Goal: Information Seeking & Learning: Check status

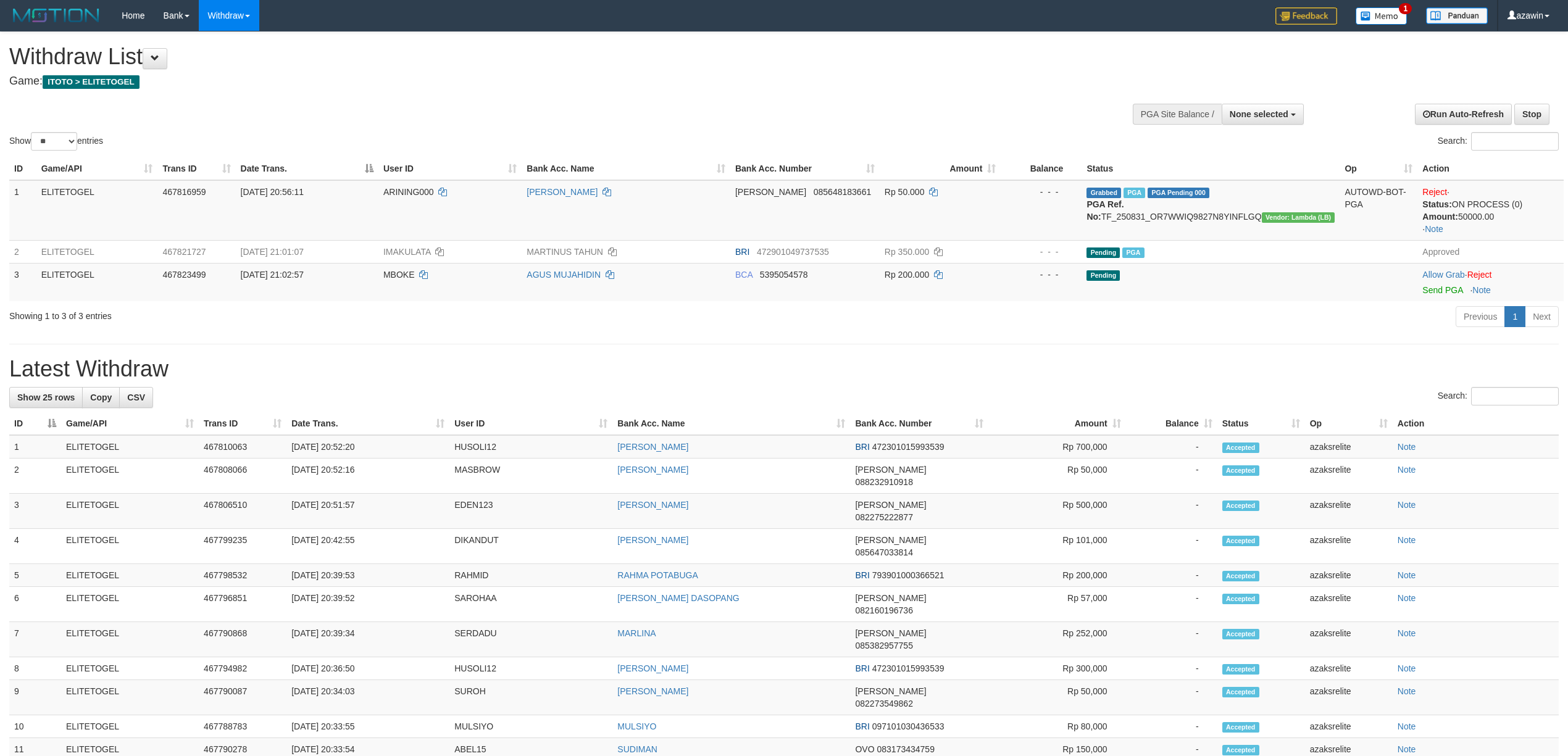
select select
select select "**"
click at [751, 428] on th "Bank Acc. Name" at bounding box center [731, 424] width 238 height 23
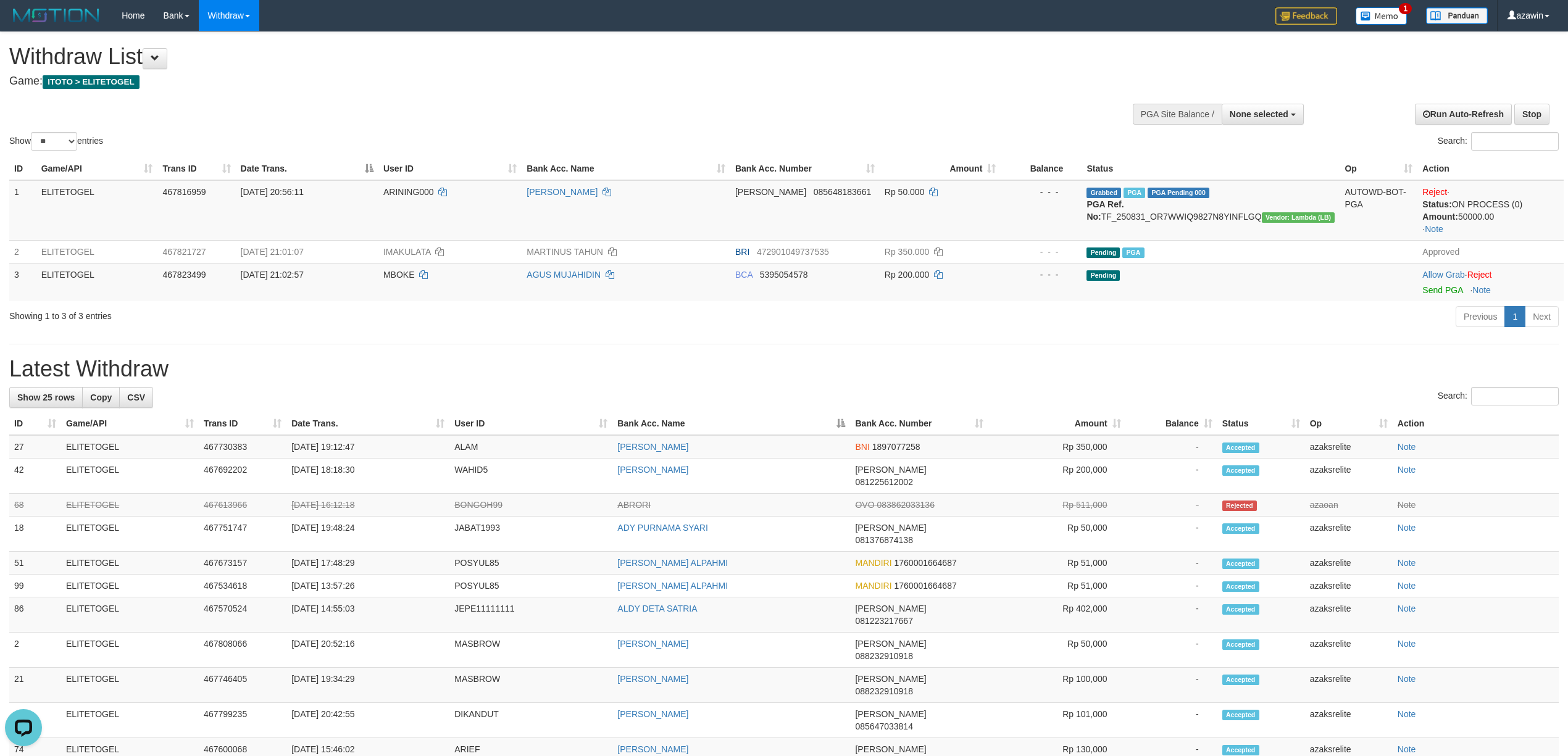
click at [961, 354] on div "**********" at bounding box center [784, 629] width 1568 height 1193
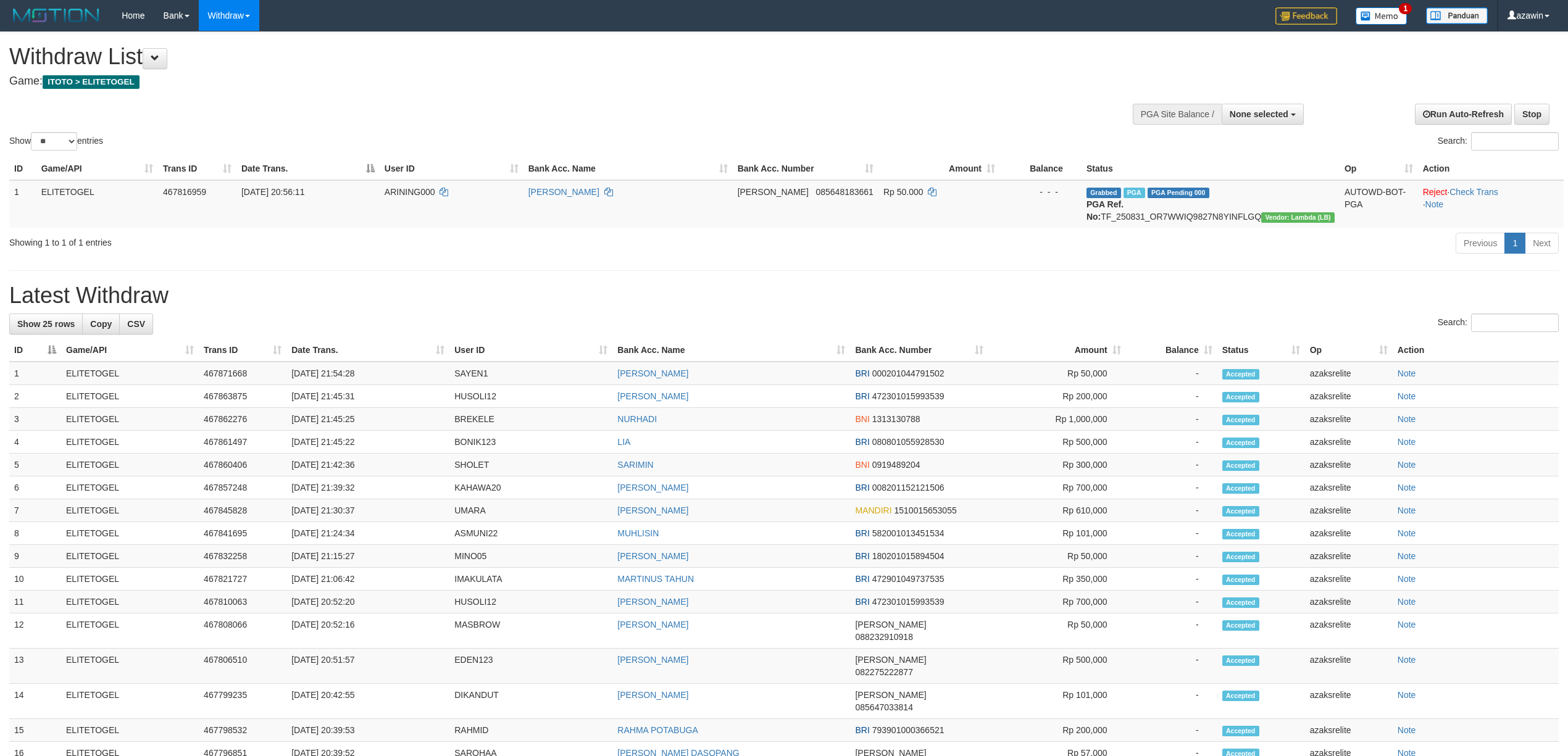
select select
select select "**"
click at [827, 286] on h1 "Latest Withdraw" at bounding box center [784, 296] width 1550 height 25
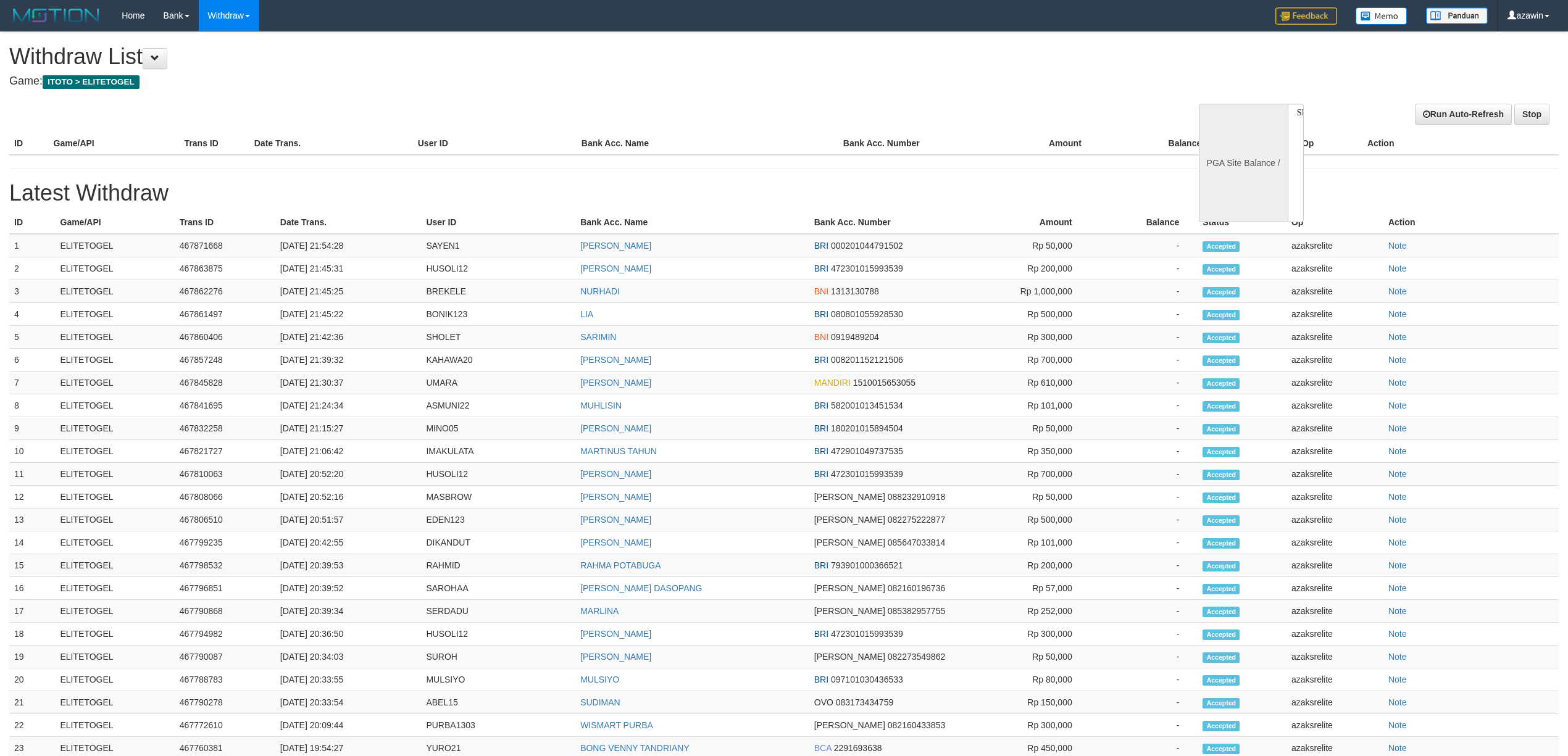
select select
select select "**"
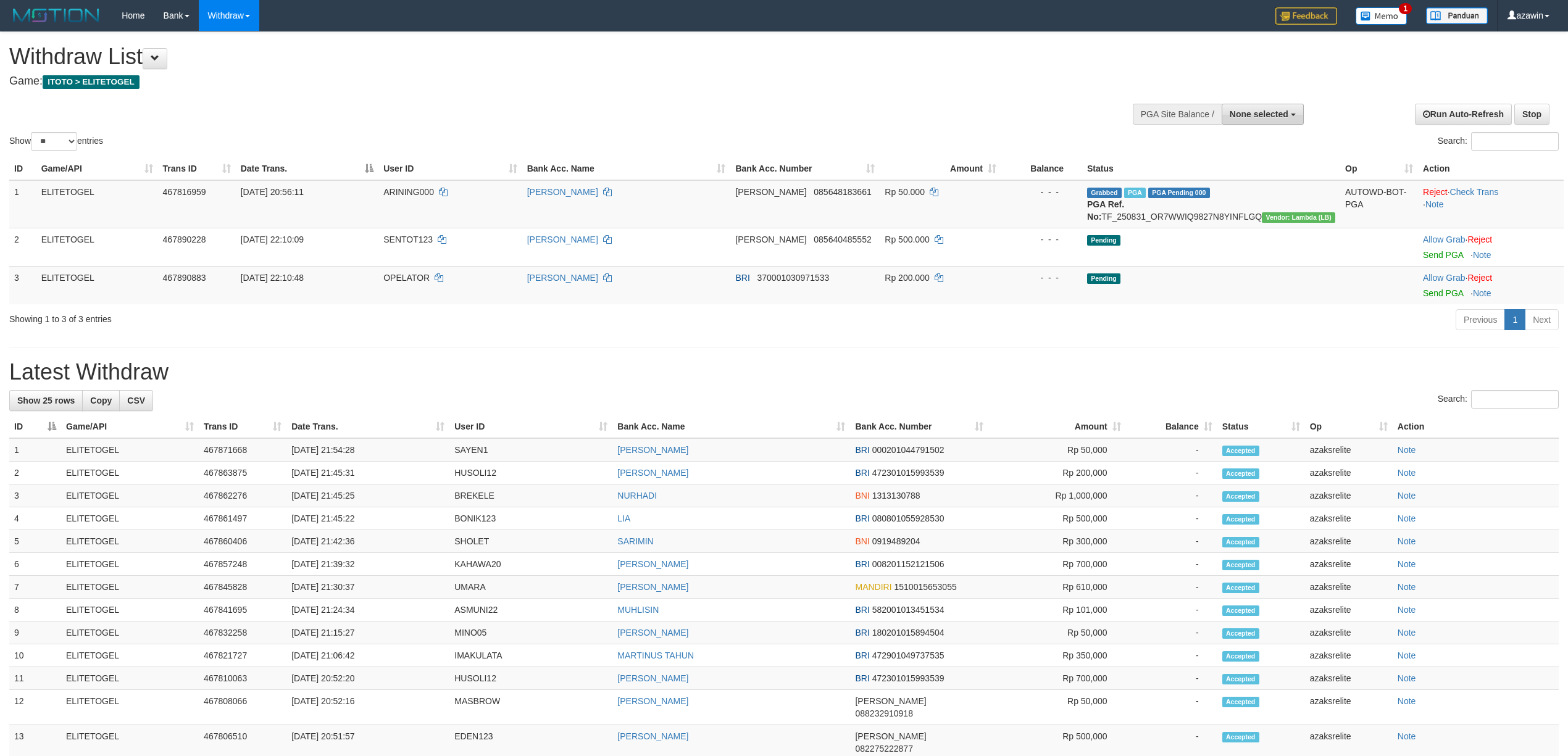
click at [1255, 116] on span "None selected" at bounding box center [1259, 114] width 59 height 10
click at [1208, 176] on label "[ITOTO] ELITETOGEL" at bounding box center [1242, 176] width 123 height 16
select select "***"
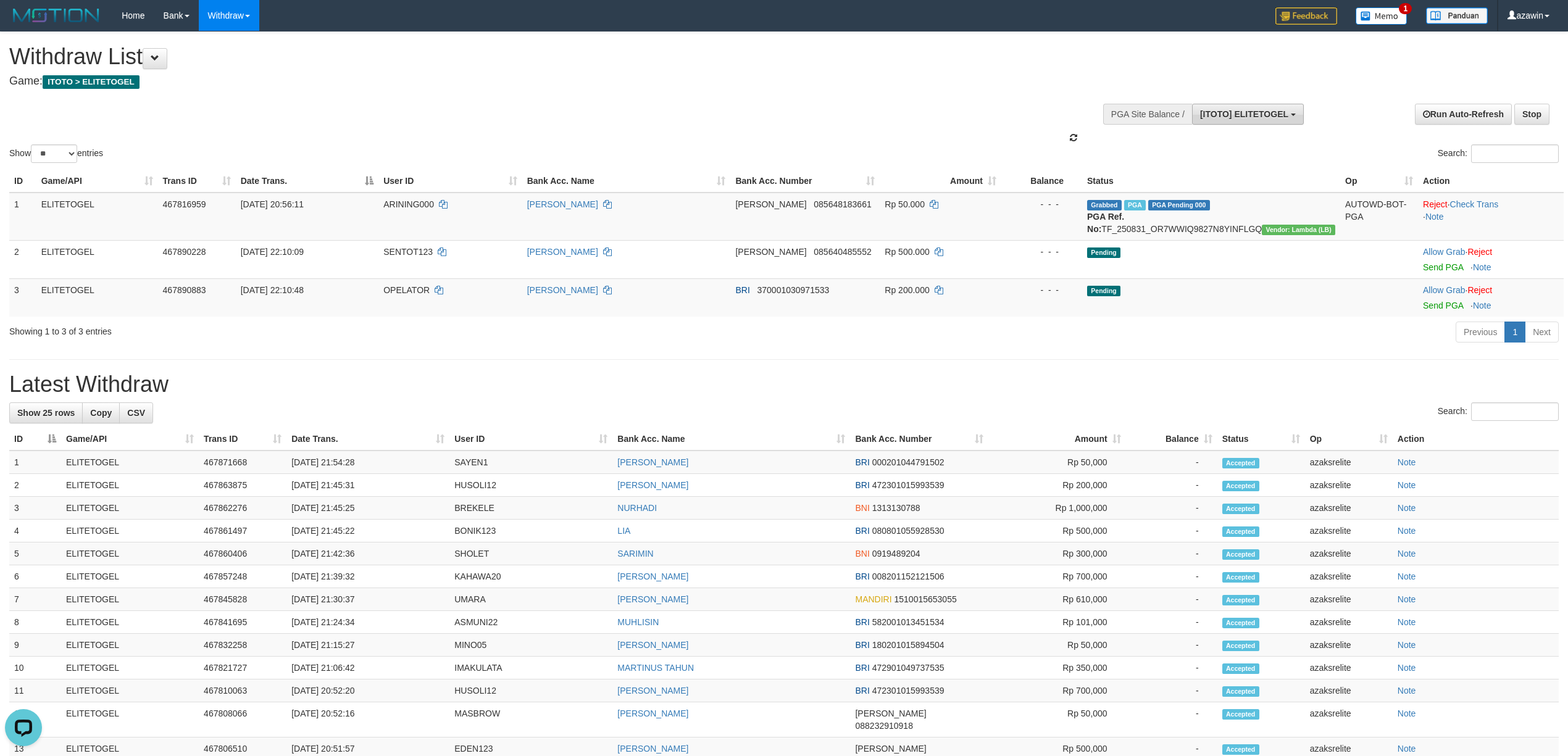
click at [1218, 122] on button "[ITOTO] ELITETOGEL" at bounding box center [1248, 114] width 112 height 21
click at [894, 119] on div "Show ** ** ** *** entries Search:" at bounding box center [784, 99] width 1568 height 133
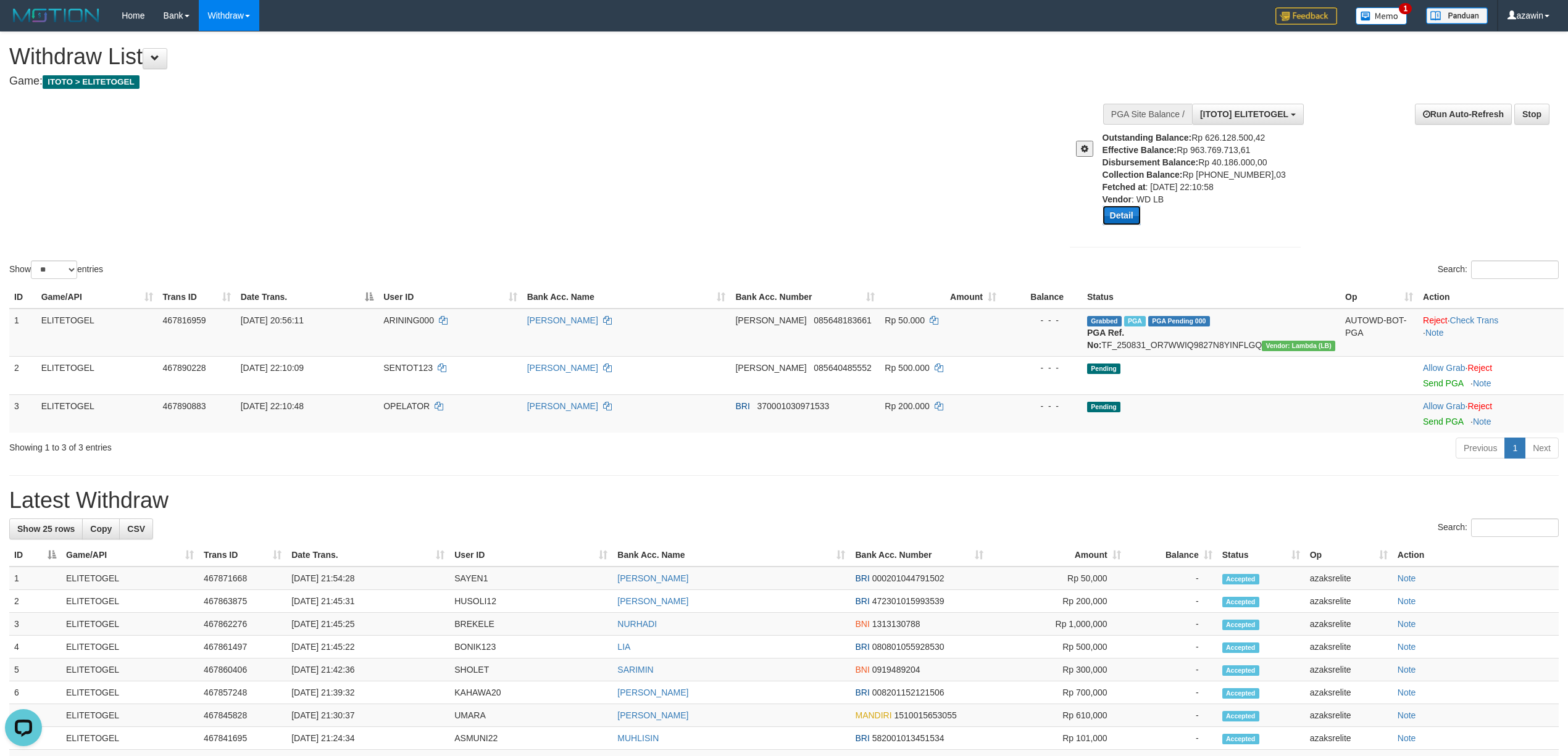
click at [1112, 213] on button "Detail" at bounding box center [1122, 216] width 38 height 20
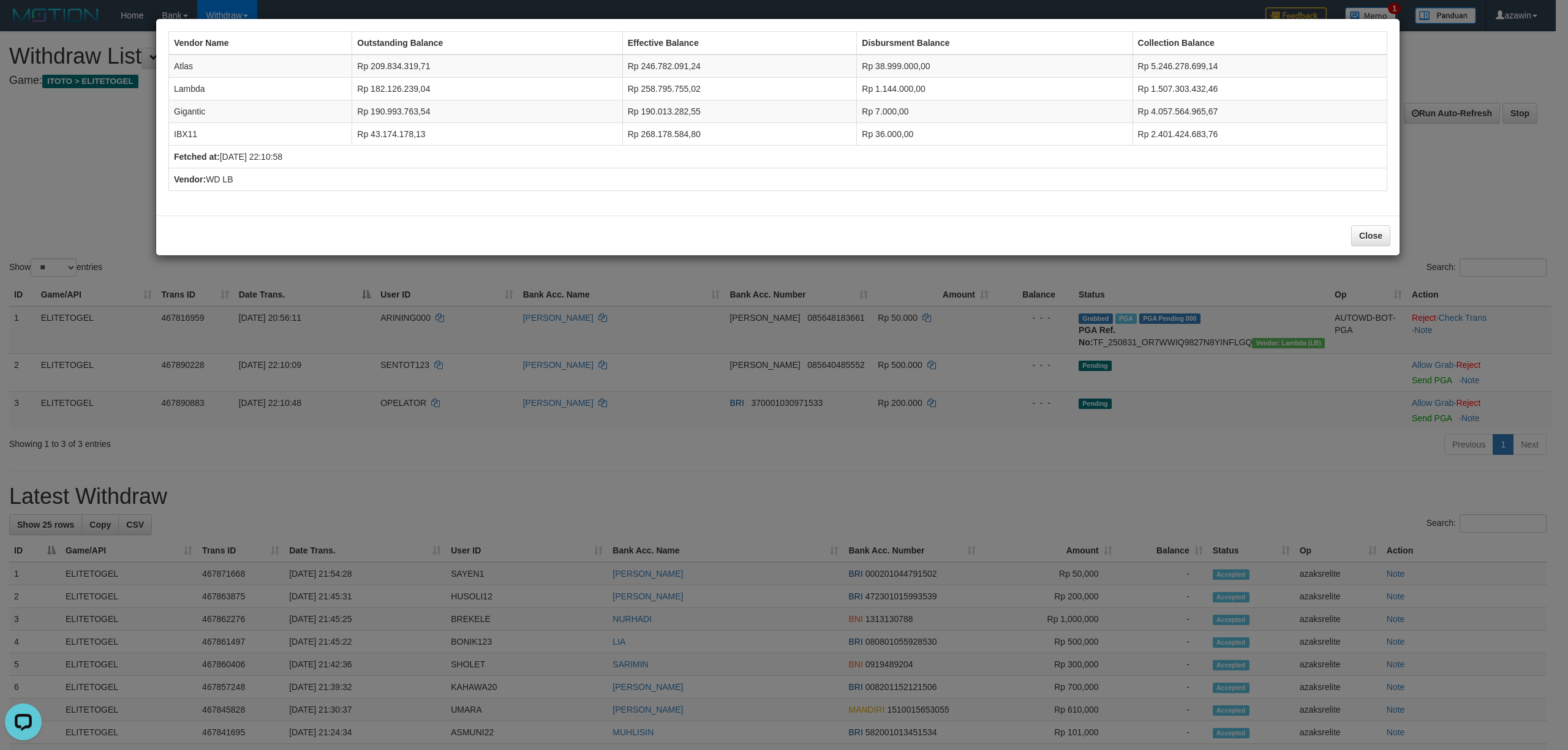
click at [174, 66] on td "Atlas" at bounding box center [260, 66] width 183 height 23
copy td "Atlas"
click at [193, 86] on td "Lambda" at bounding box center [260, 89] width 183 height 23
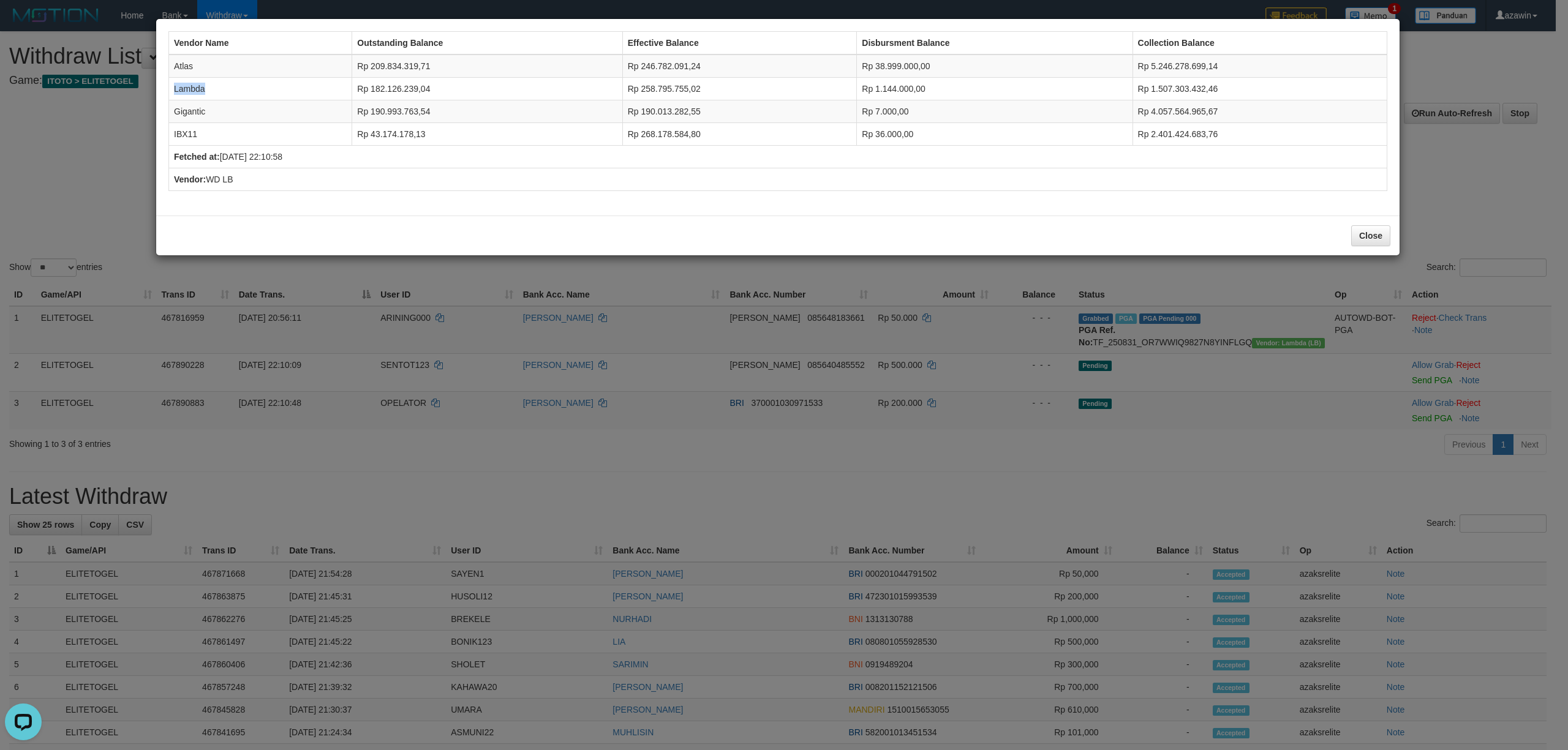
copy td "Lambda"
click at [166, 113] on div "Vendor Name Outstanding Balance Effective Balance Disbursment Balance Collectio…" at bounding box center [778, 117] width 1231 height 184
click at [180, 110] on td "Gigantic" at bounding box center [260, 112] width 183 height 23
copy td "Gigantic"
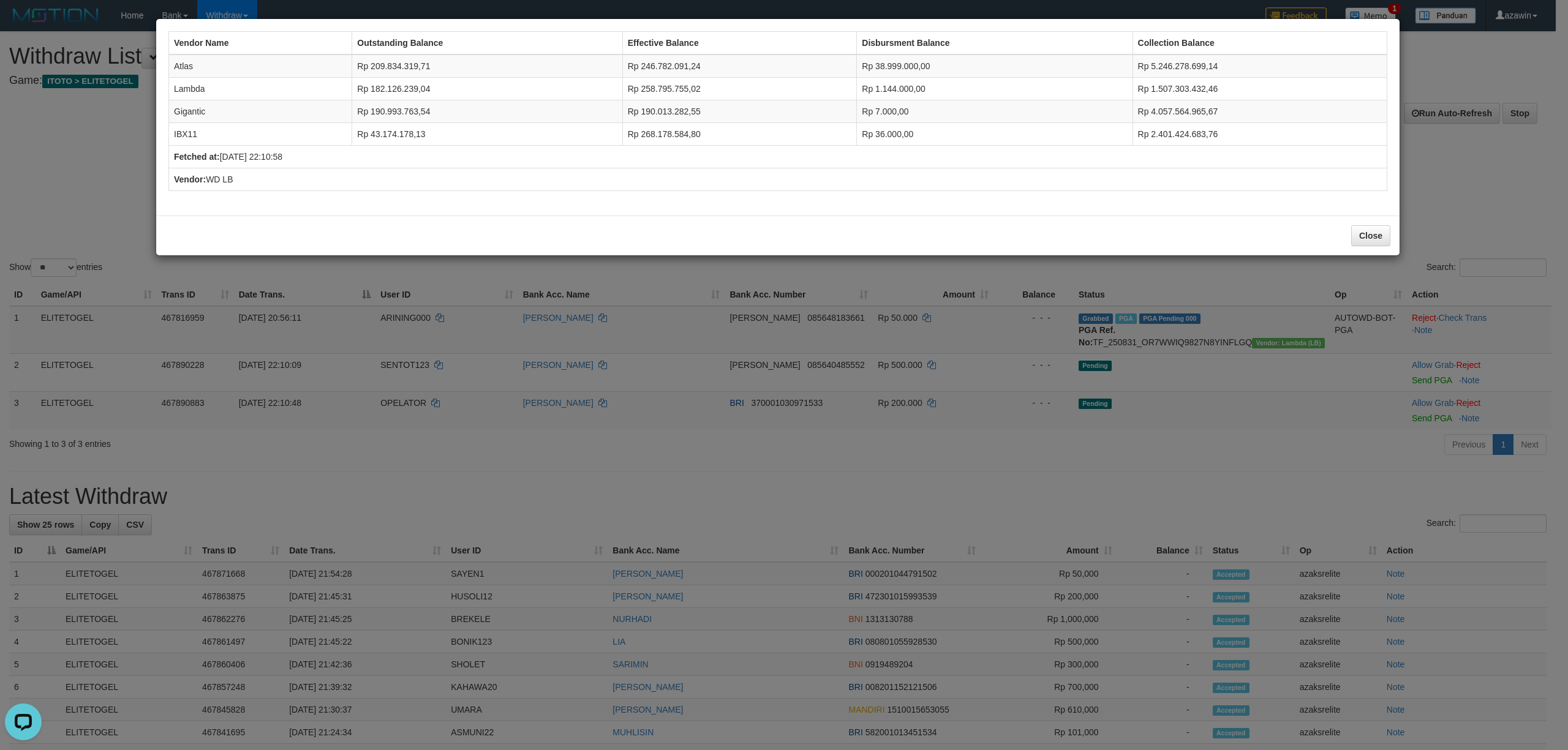
click at [181, 126] on td "IBX11" at bounding box center [260, 134] width 183 height 23
click at [176, 134] on td "IBX11" at bounding box center [260, 134] width 183 height 23
click at [735, 537] on div "Vendor Name Outstanding Balance Effective Balance Disbursment Balance Collectio…" at bounding box center [784, 375] width 1568 height 750
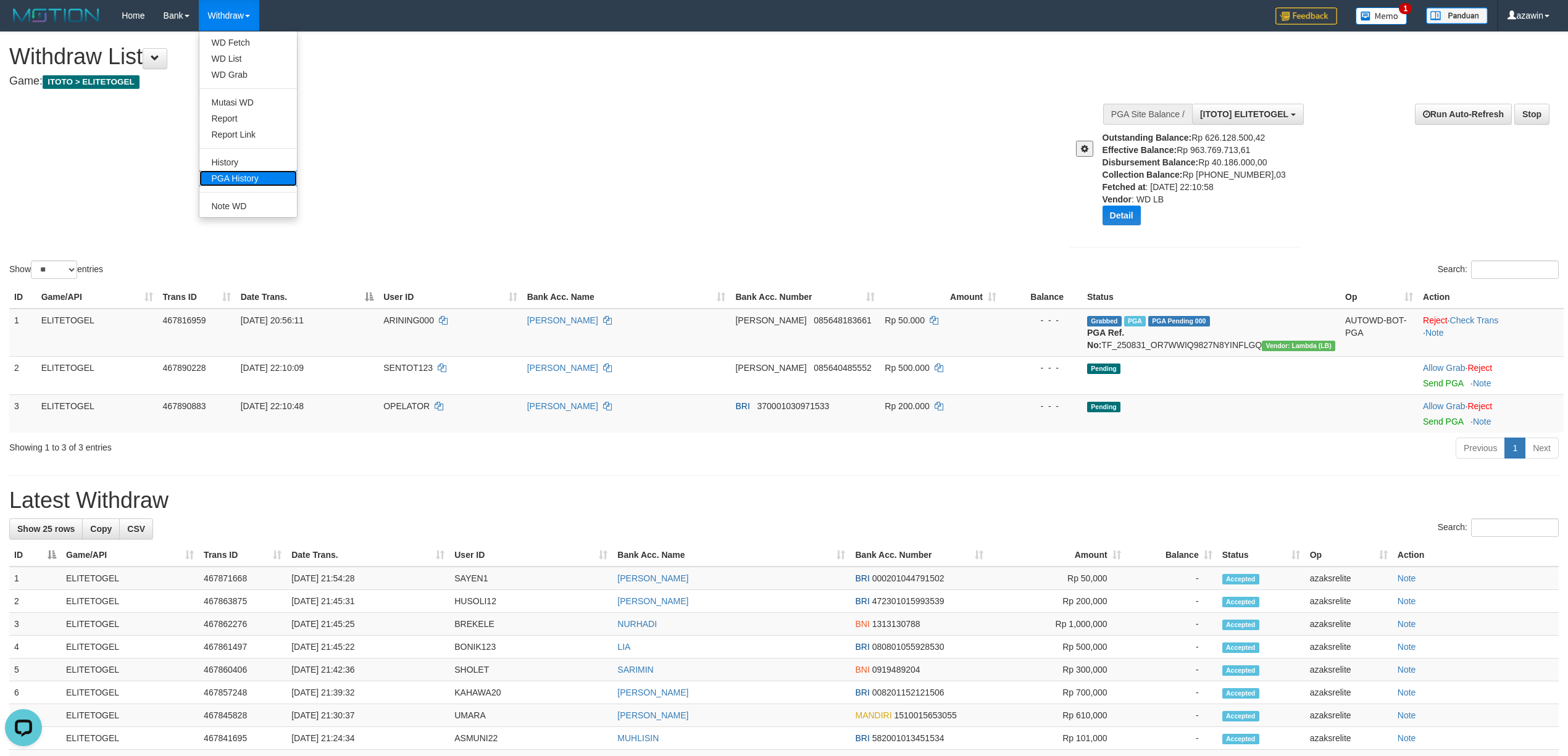
click at [242, 176] on link "PGA History" at bounding box center [248, 178] width 98 height 16
click at [738, 251] on div "Show ** ** ** *** entries Search:" at bounding box center [784, 157] width 1568 height 249
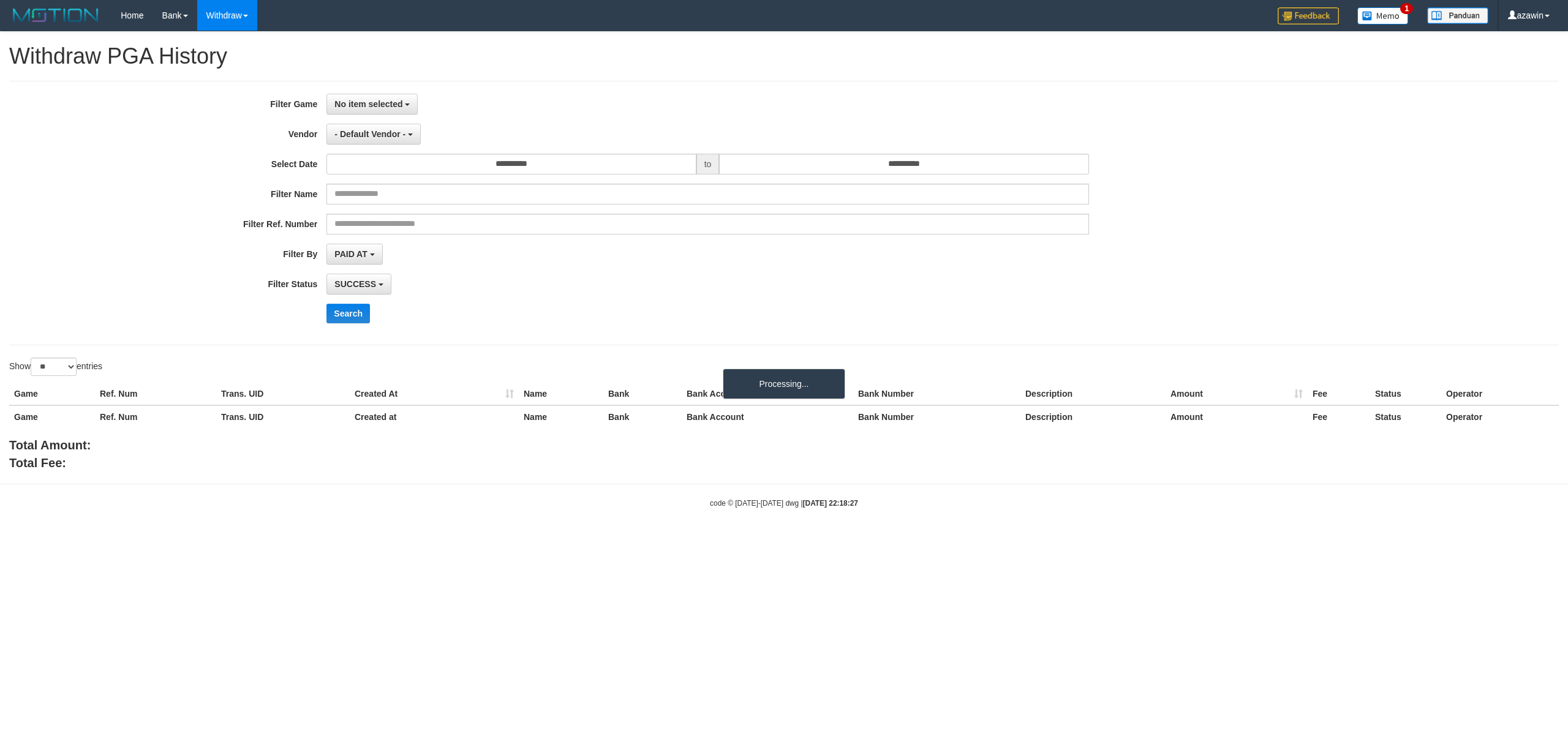
select select
select select "**"
click at [363, 98] on button "No item selected" at bounding box center [372, 104] width 92 height 21
drag, startPoint x: 361, startPoint y: 163, endPoint x: 335, endPoint y: 165, distance: 26.1
click at [361, 164] on label "[ITOTO] ELITETOGEL" at bounding box center [405, 167] width 156 height 18
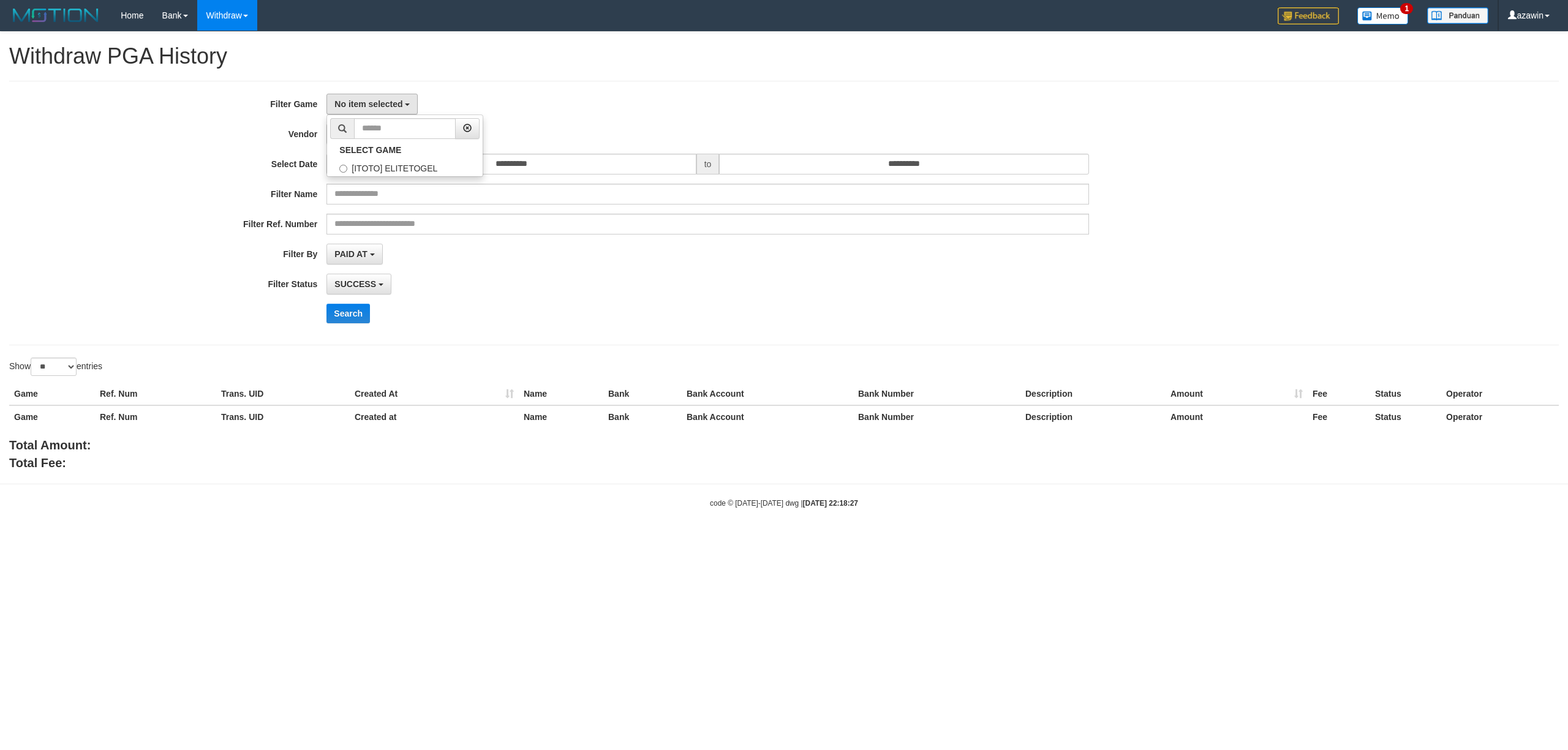
select select "***"
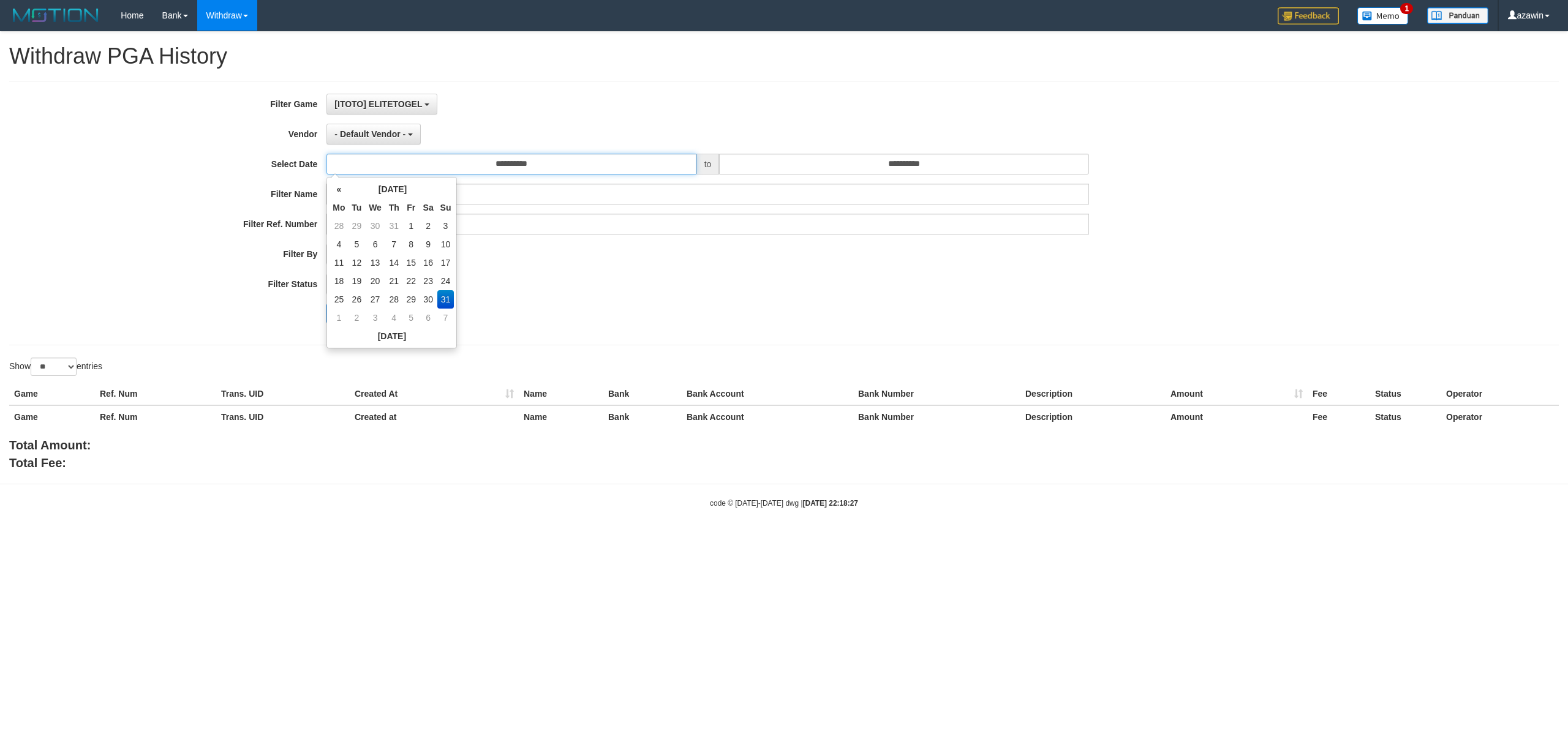
click at [464, 165] on input "**********" at bounding box center [511, 163] width 370 height 21
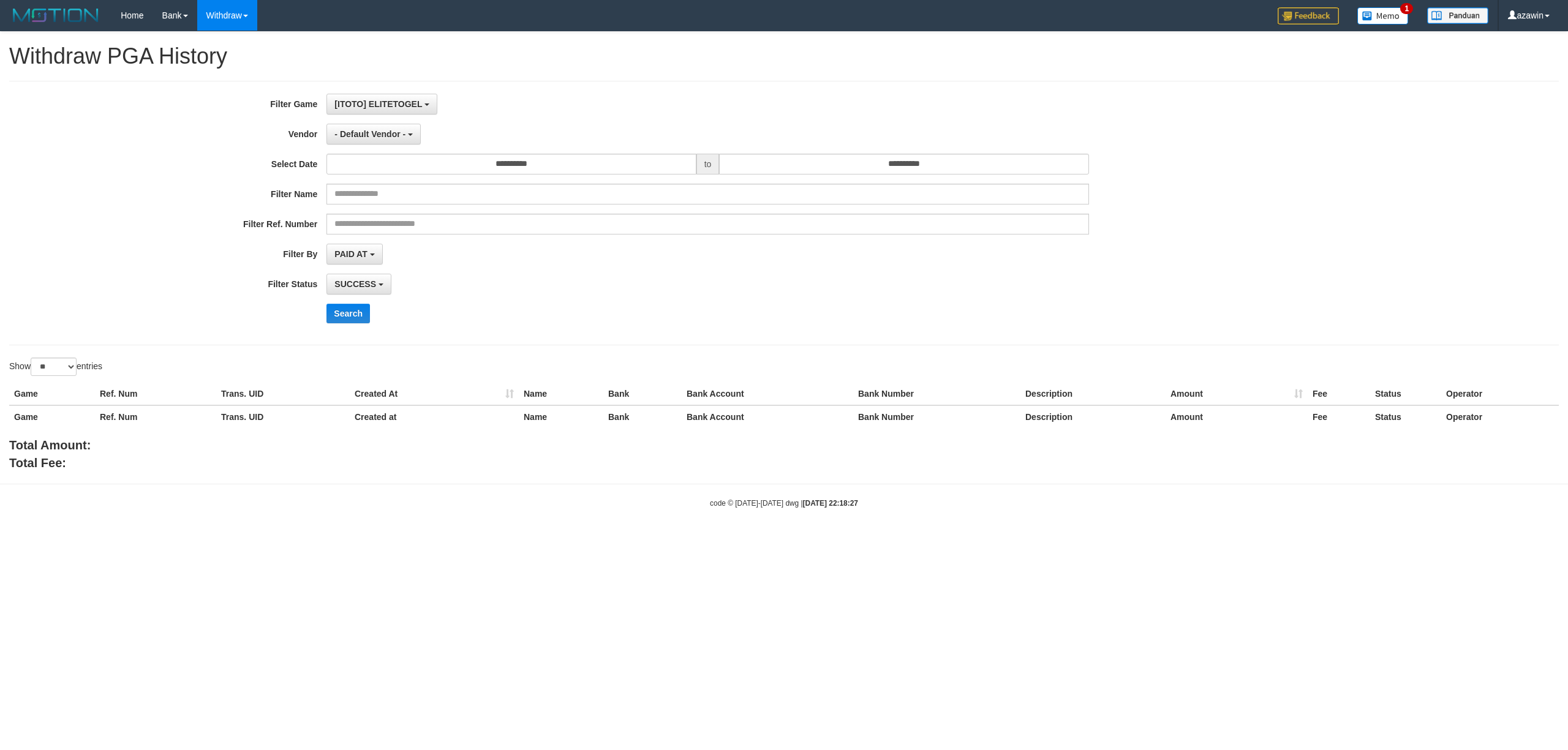
click at [545, 134] on div "- Default Vendor - - Default Vendor - Lucy Luna Atlas WD LB Java Purple Green G…" at bounding box center [707, 134] width 762 height 21
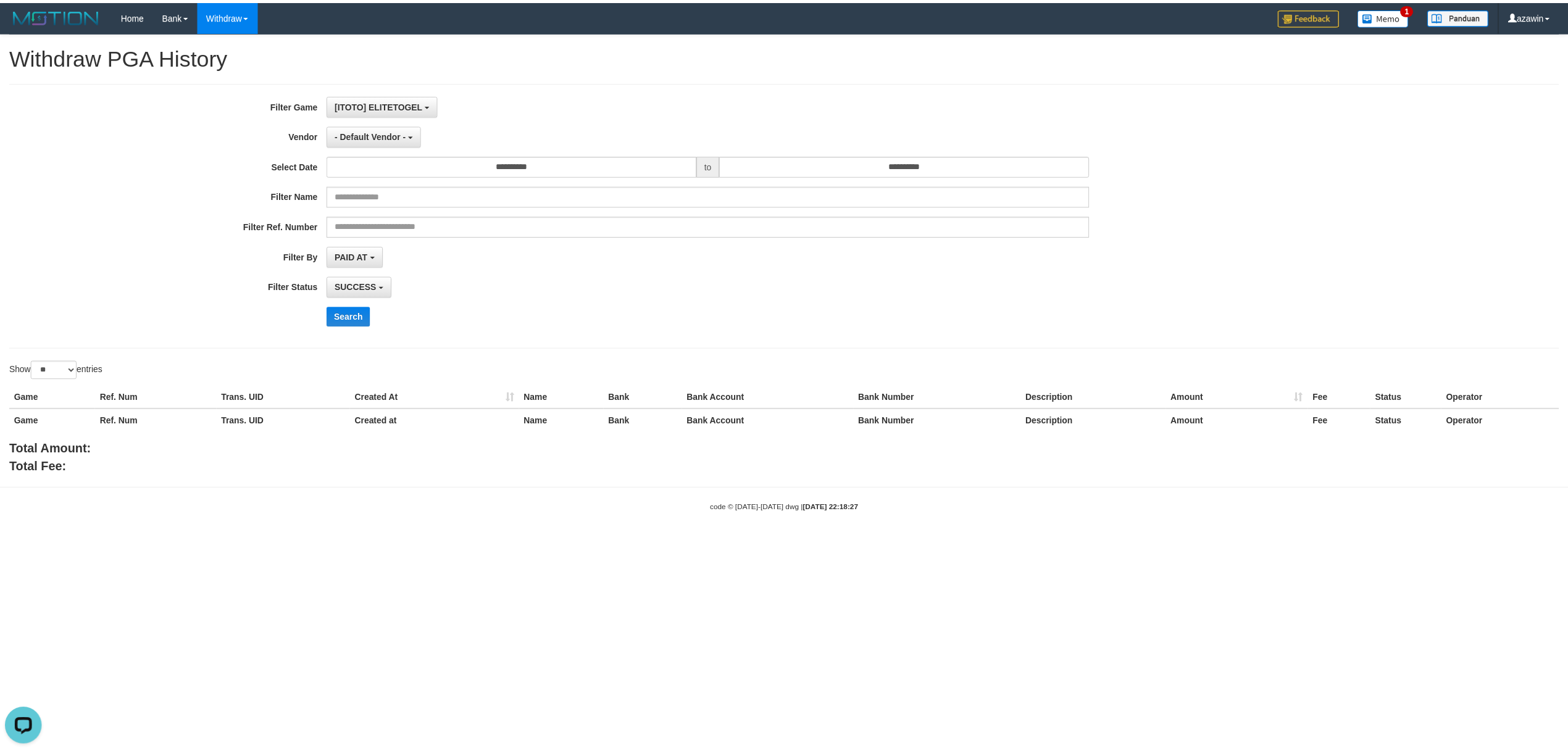
scroll to position [0, 0]
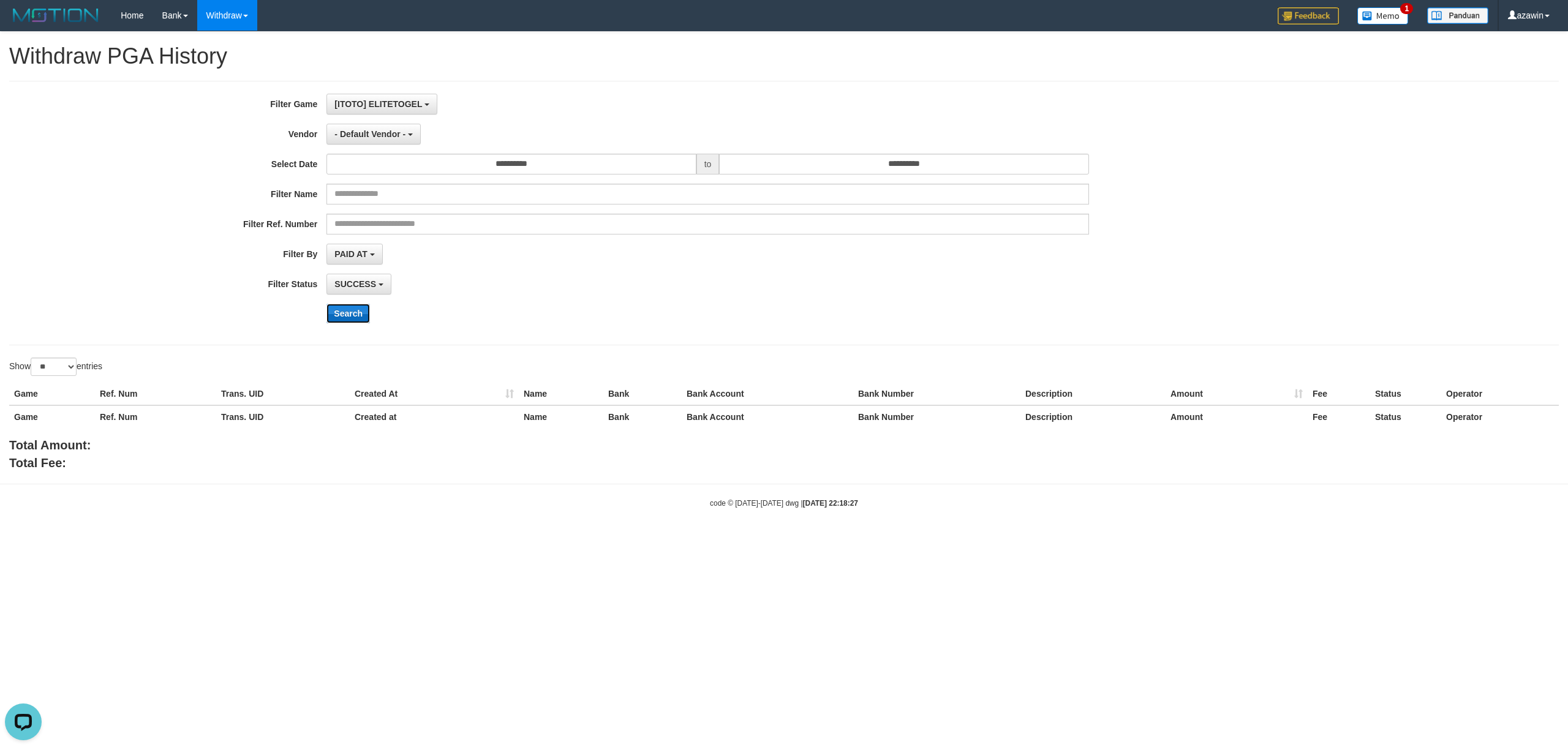
click at [351, 310] on button "Search" at bounding box center [348, 314] width 44 height 20
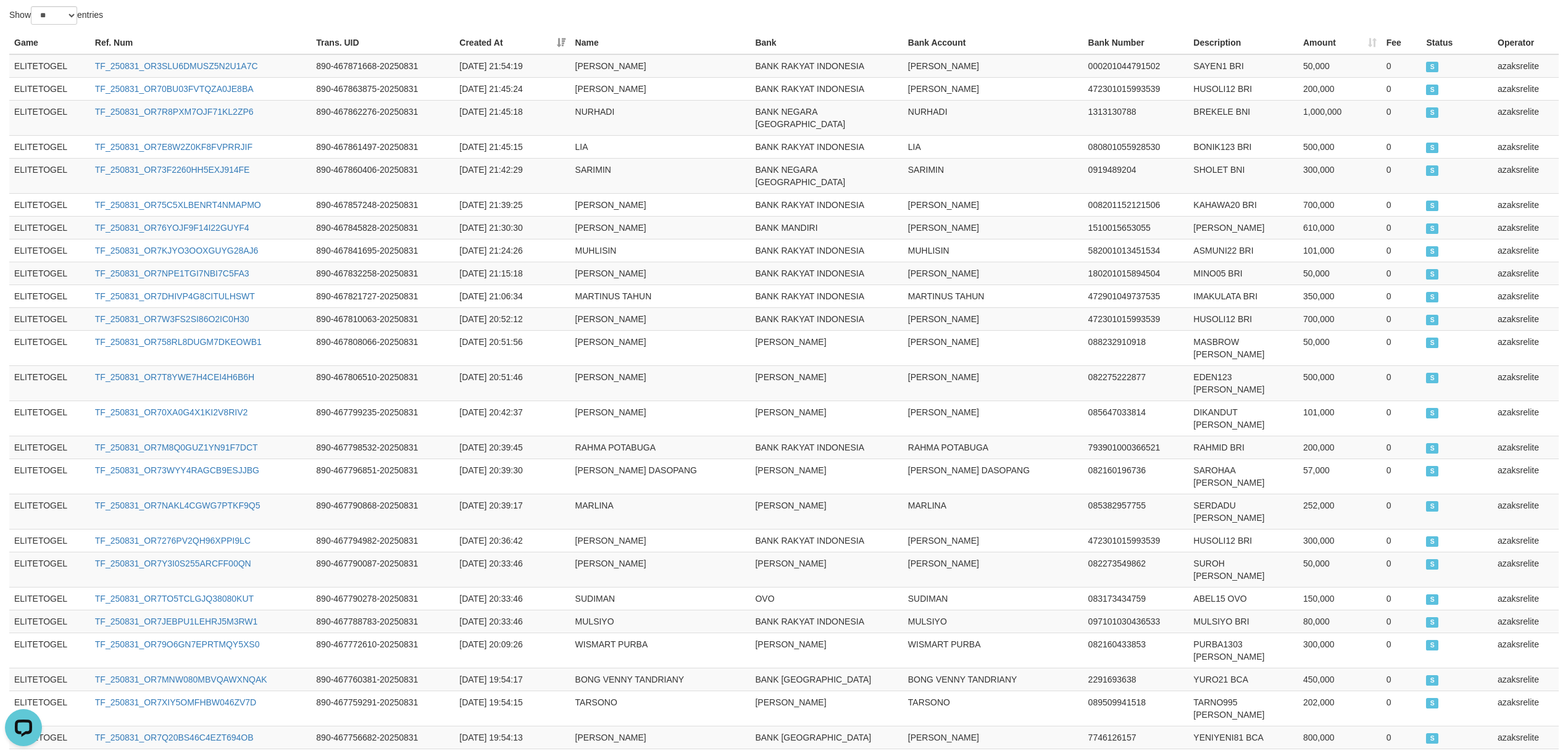
scroll to position [388, 0]
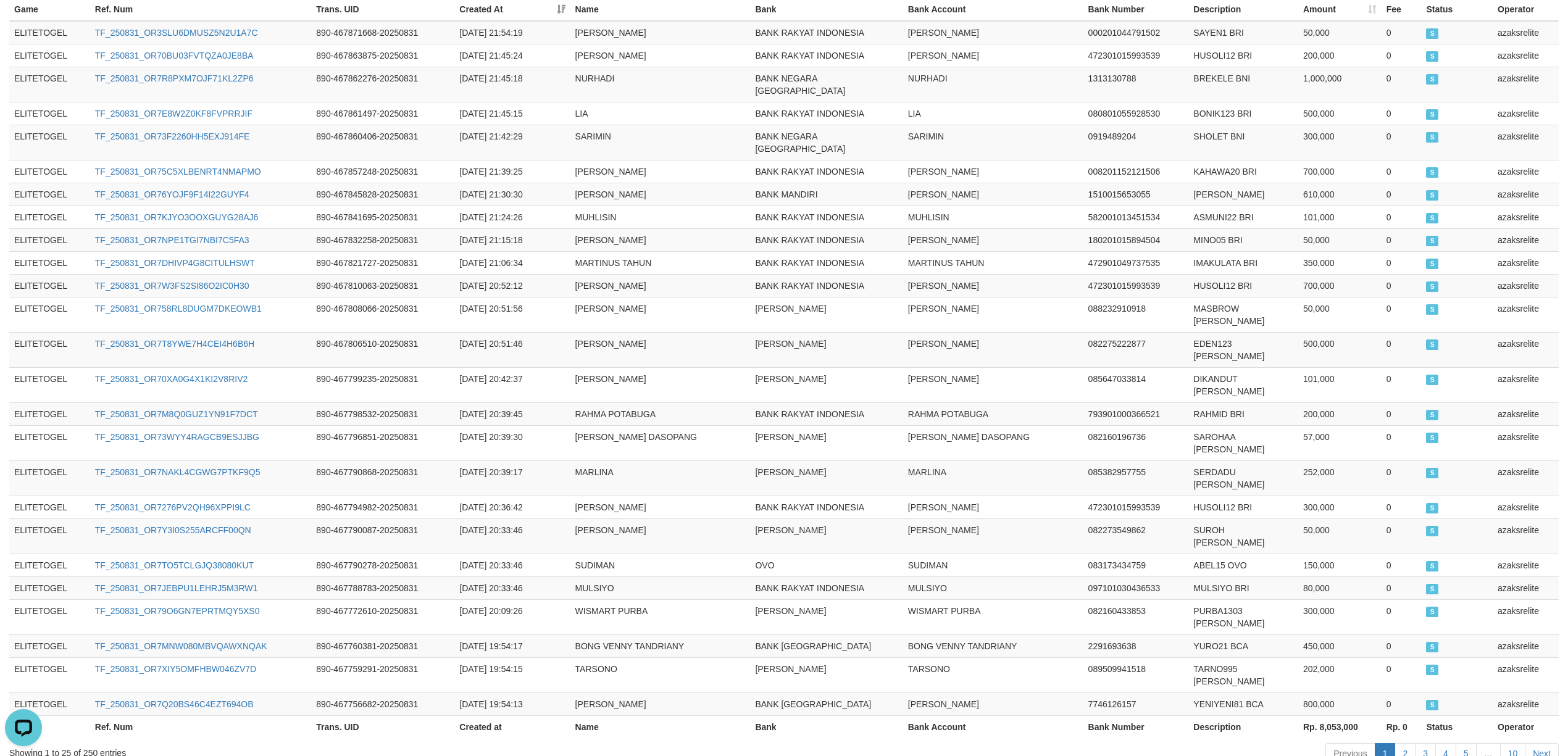
copy span "66,562,000"
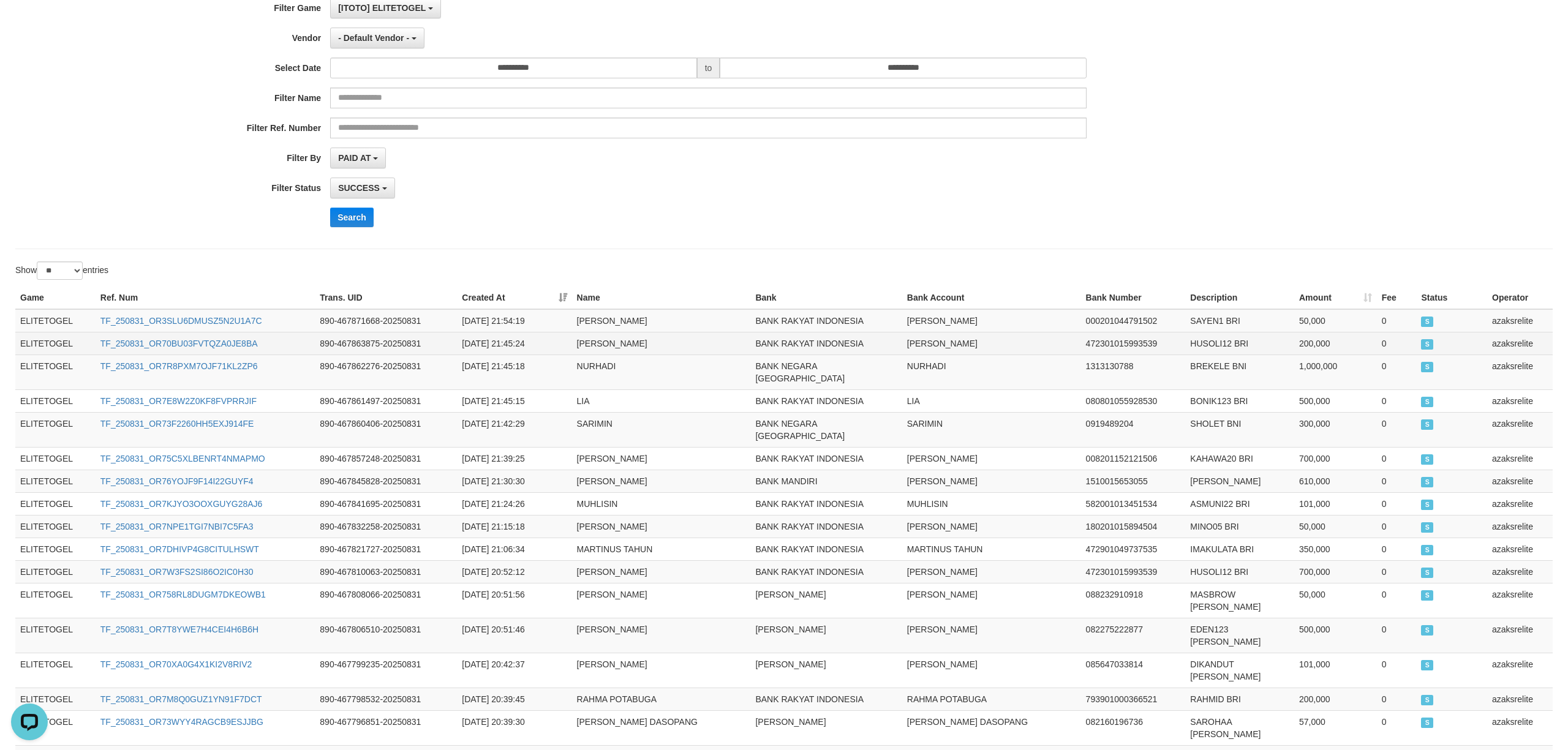
scroll to position [0, 0]
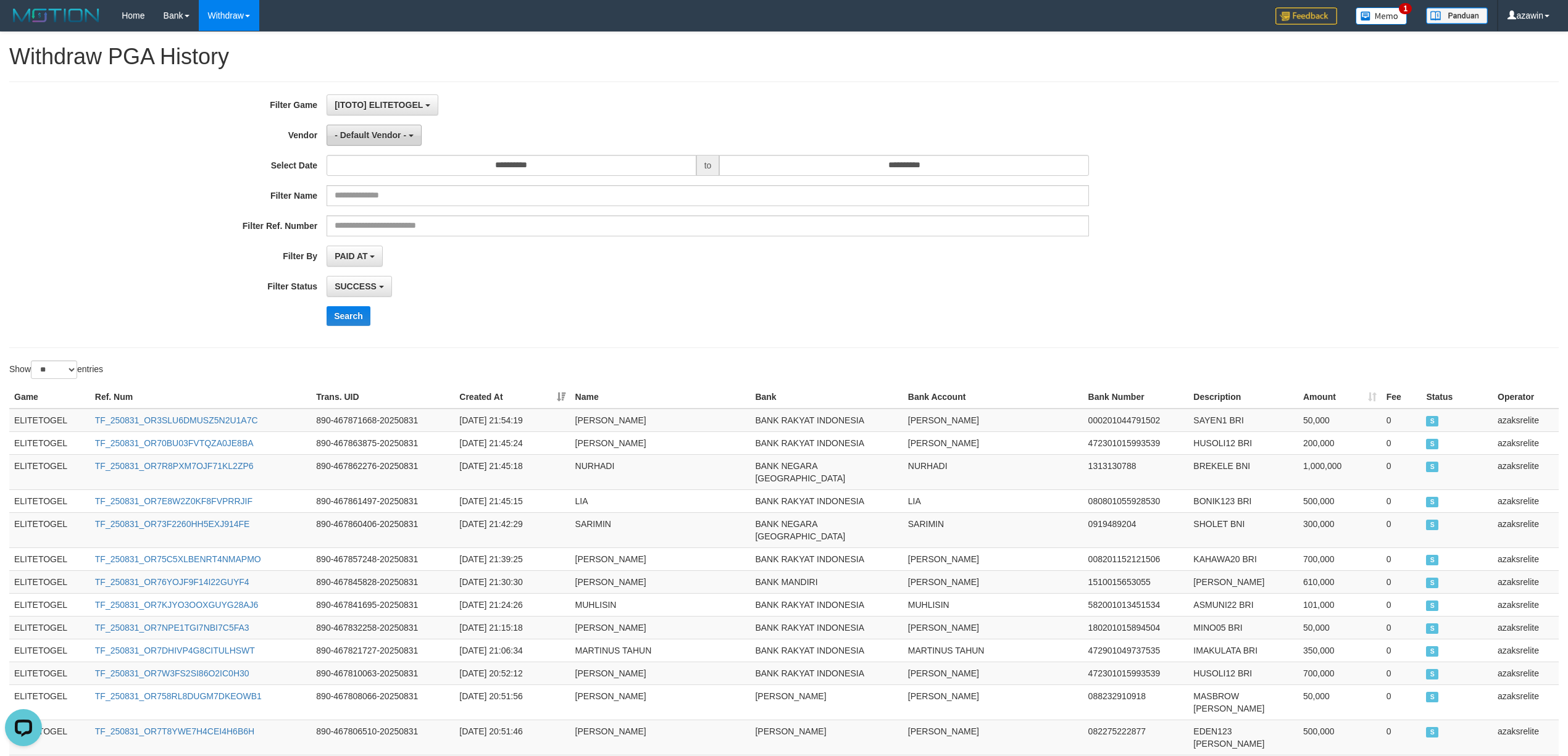
click at [389, 139] on span "- Default Vendor -" at bounding box center [370, 135] width 72 height 10
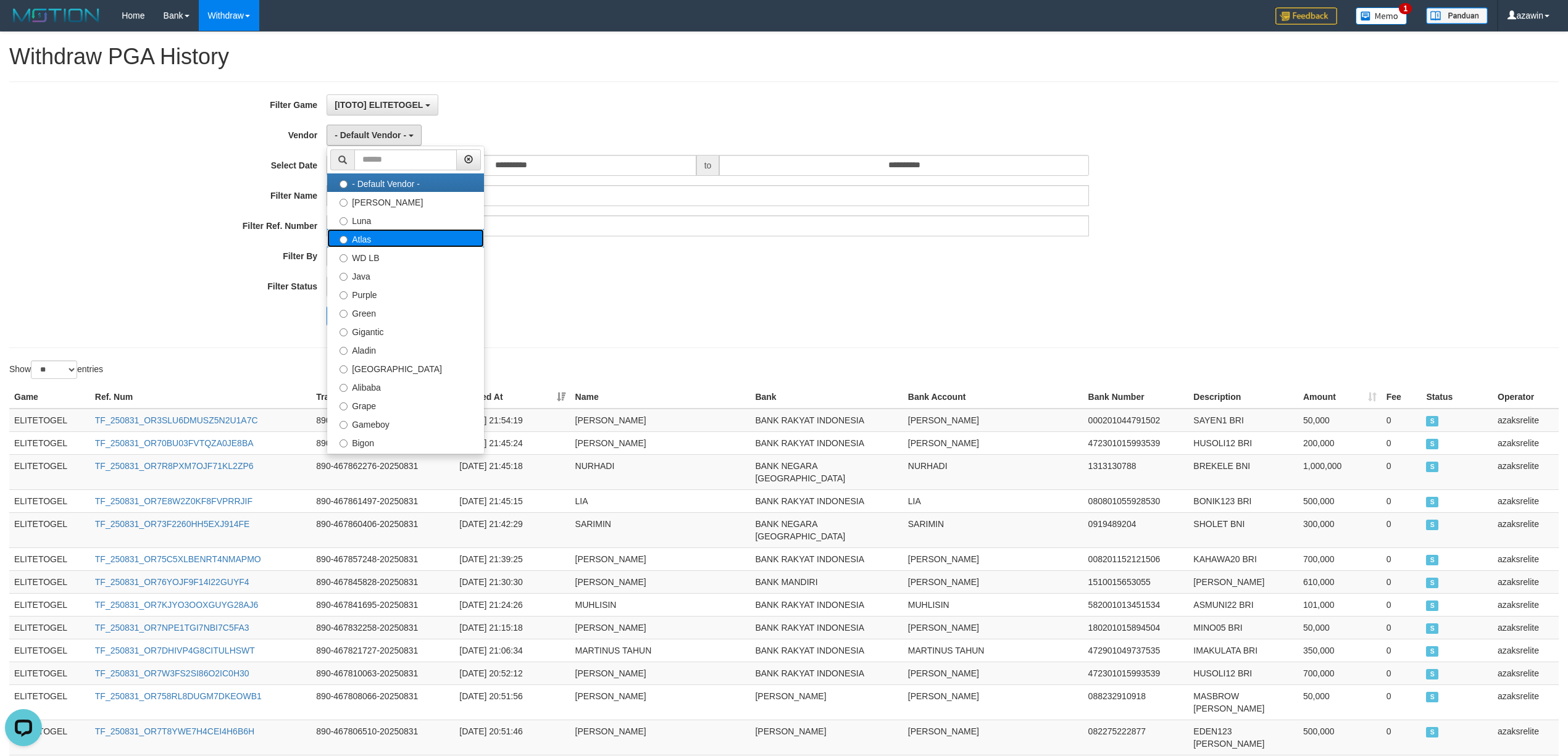
click at [403, 245] on label "Atlas" at bounding box center [406, 239] width 157 height 18
select select "**********"
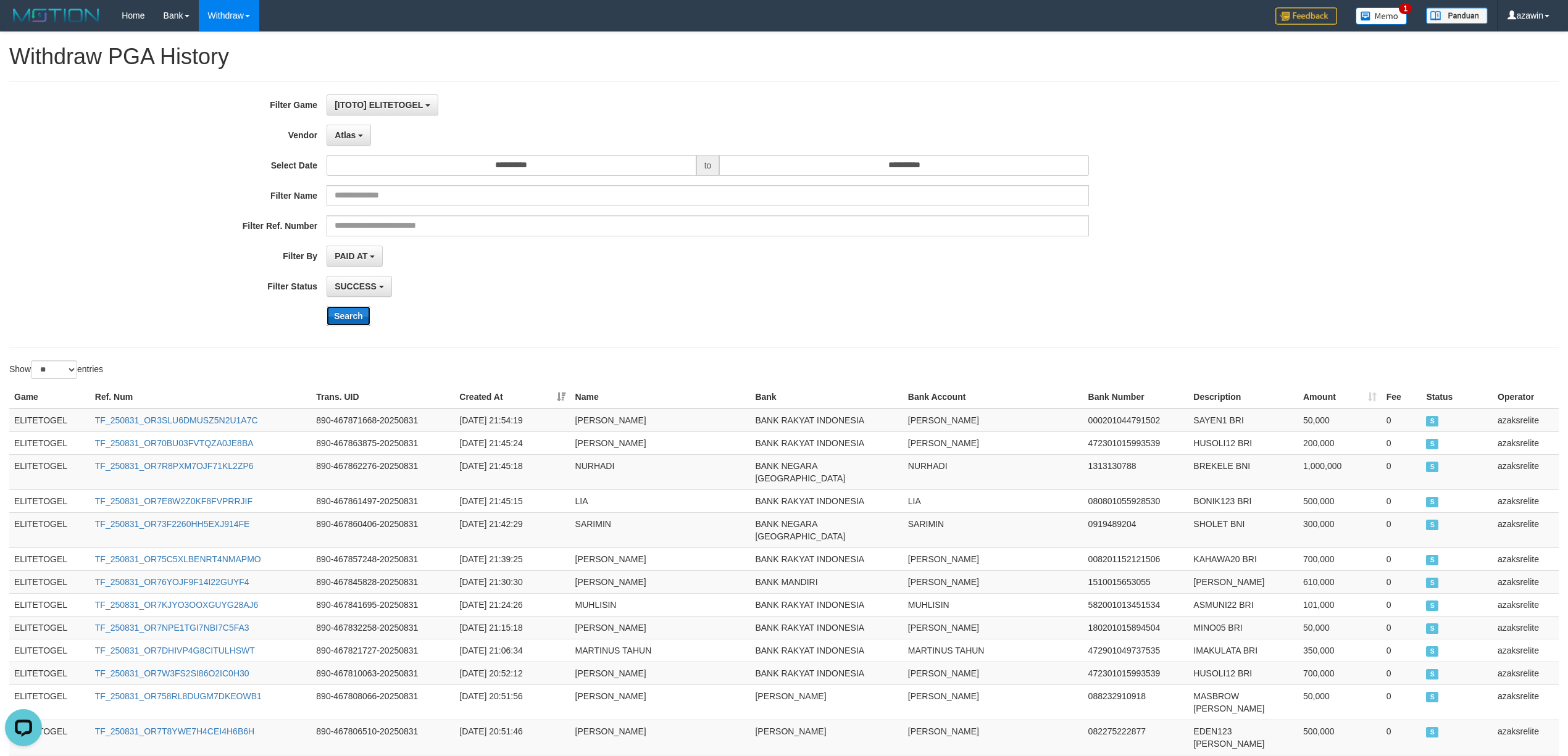
click at [336, 312] on button "Search" at bounding box center [348, 316] width 44 height 20
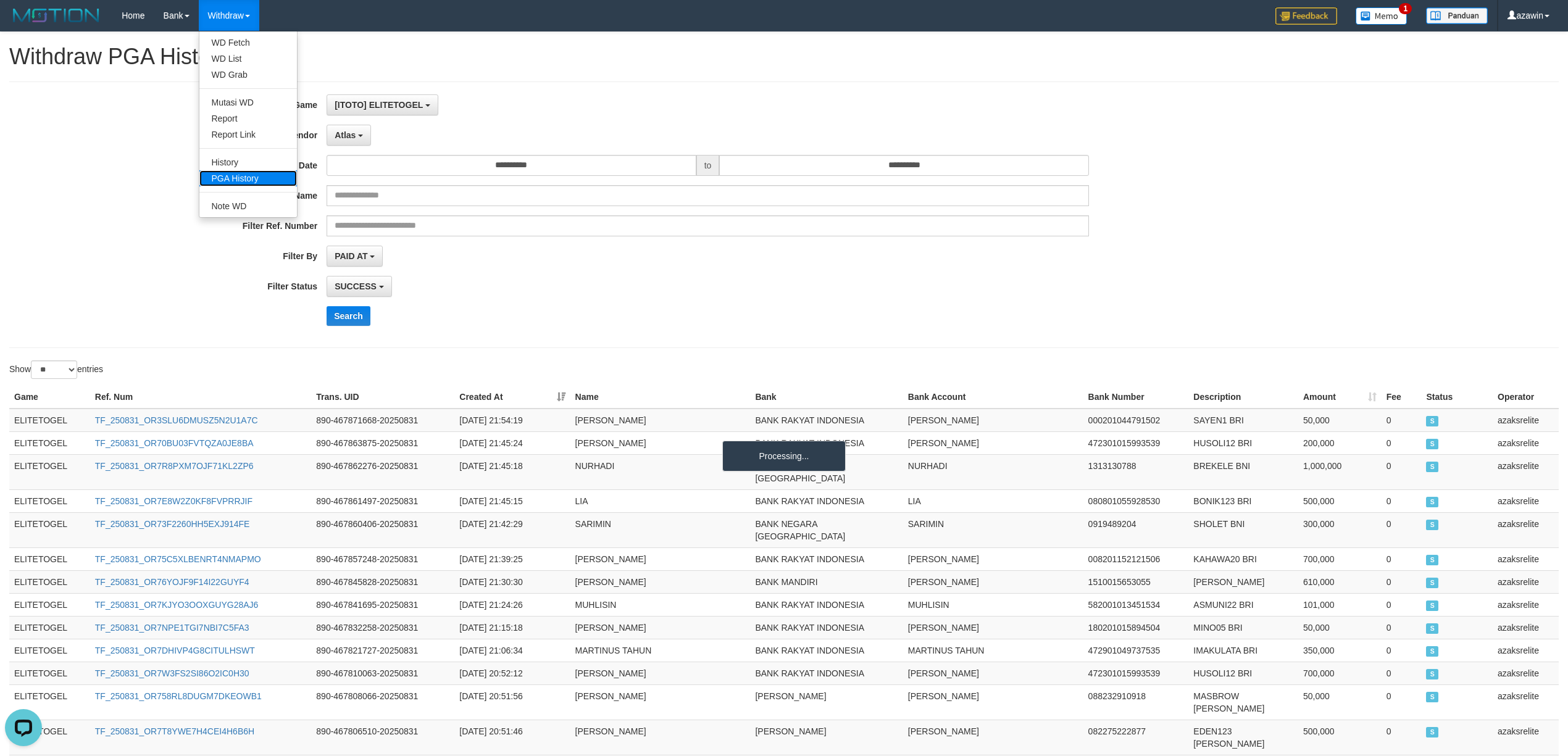
click at [248, 176] on link "PGA History" at bounding box center [248, 178] width 98 height 16
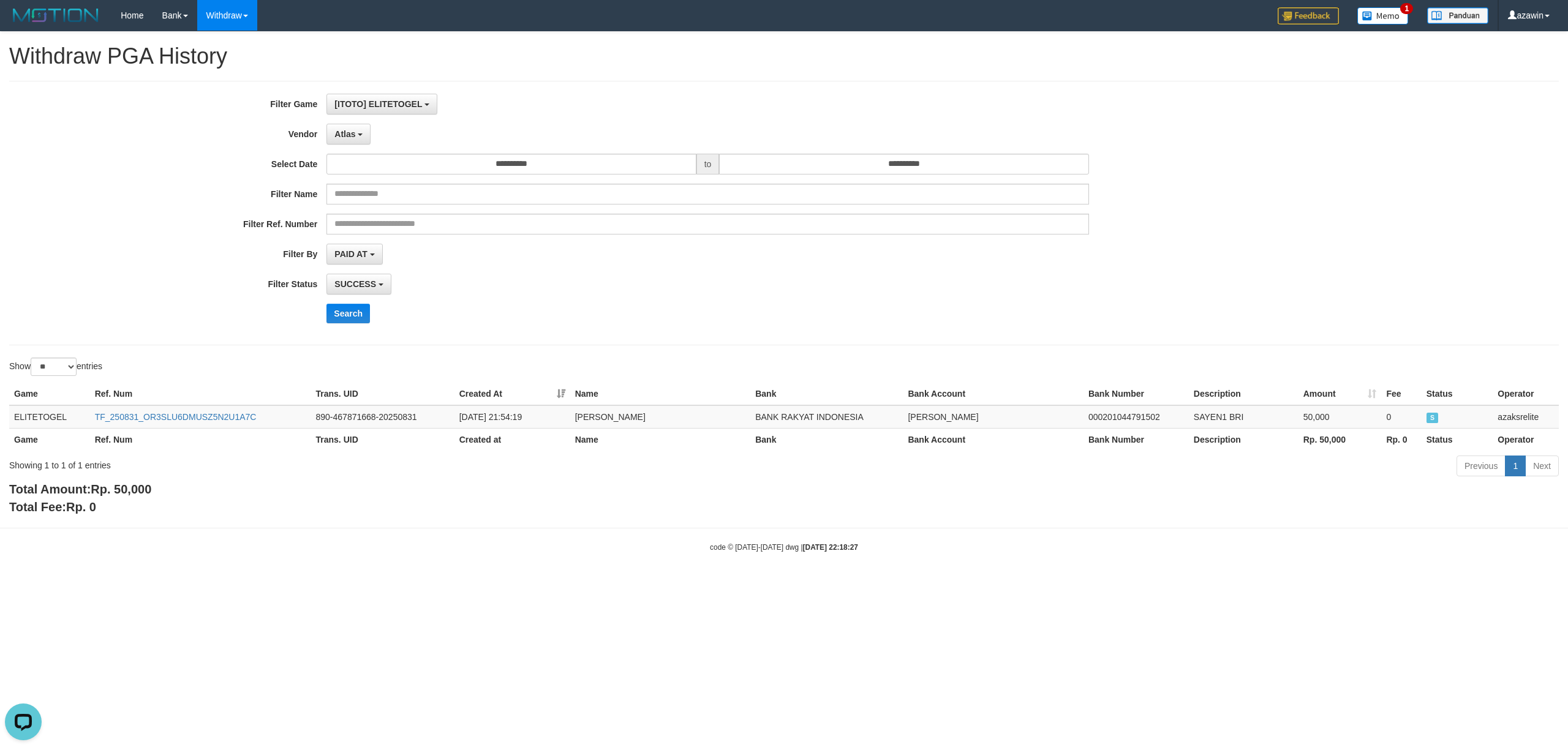
click at [138, 485] on span "Rp. 50,000" at bounding box center [121, 490] width 60 height 14
copy span "50,000"
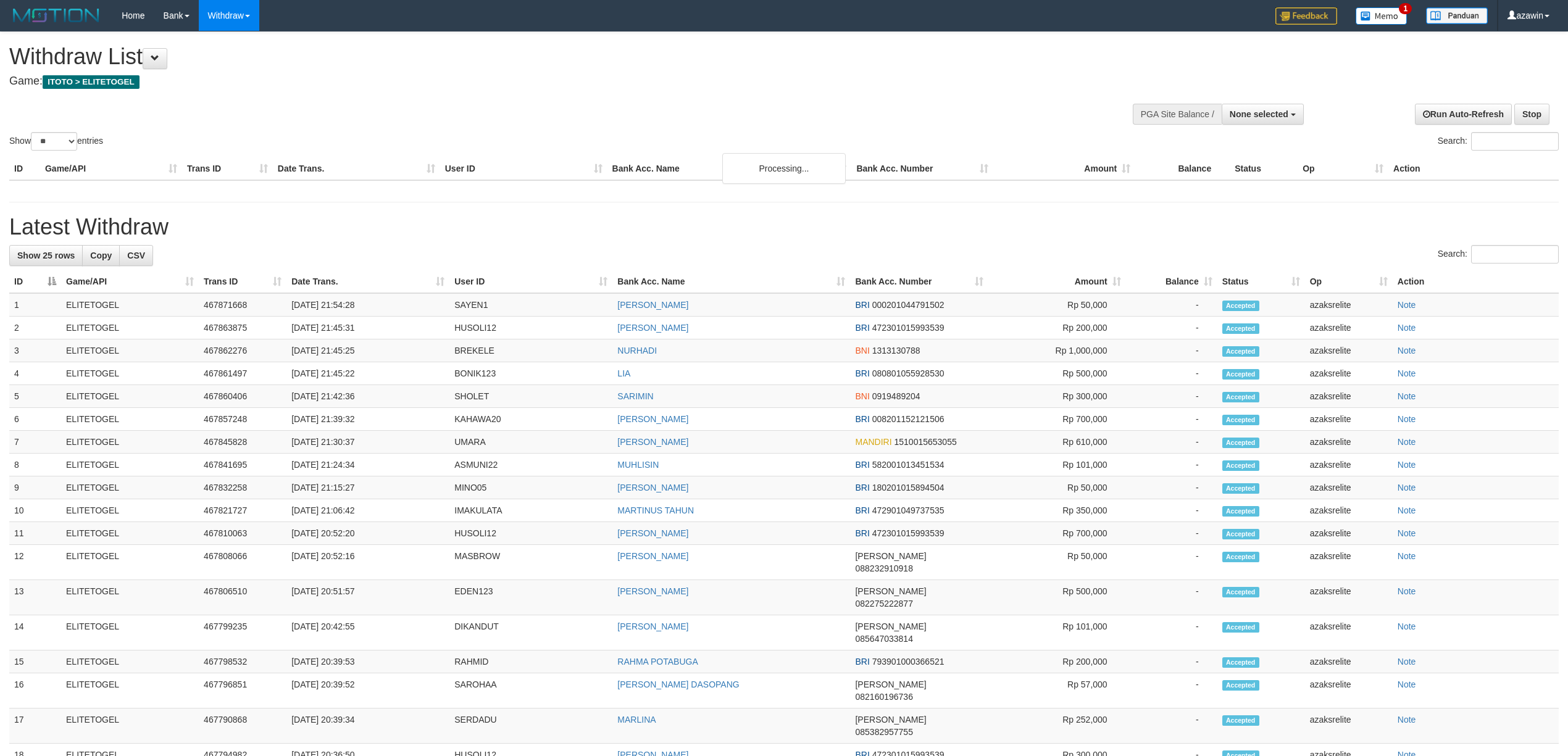
select select
select select "**"
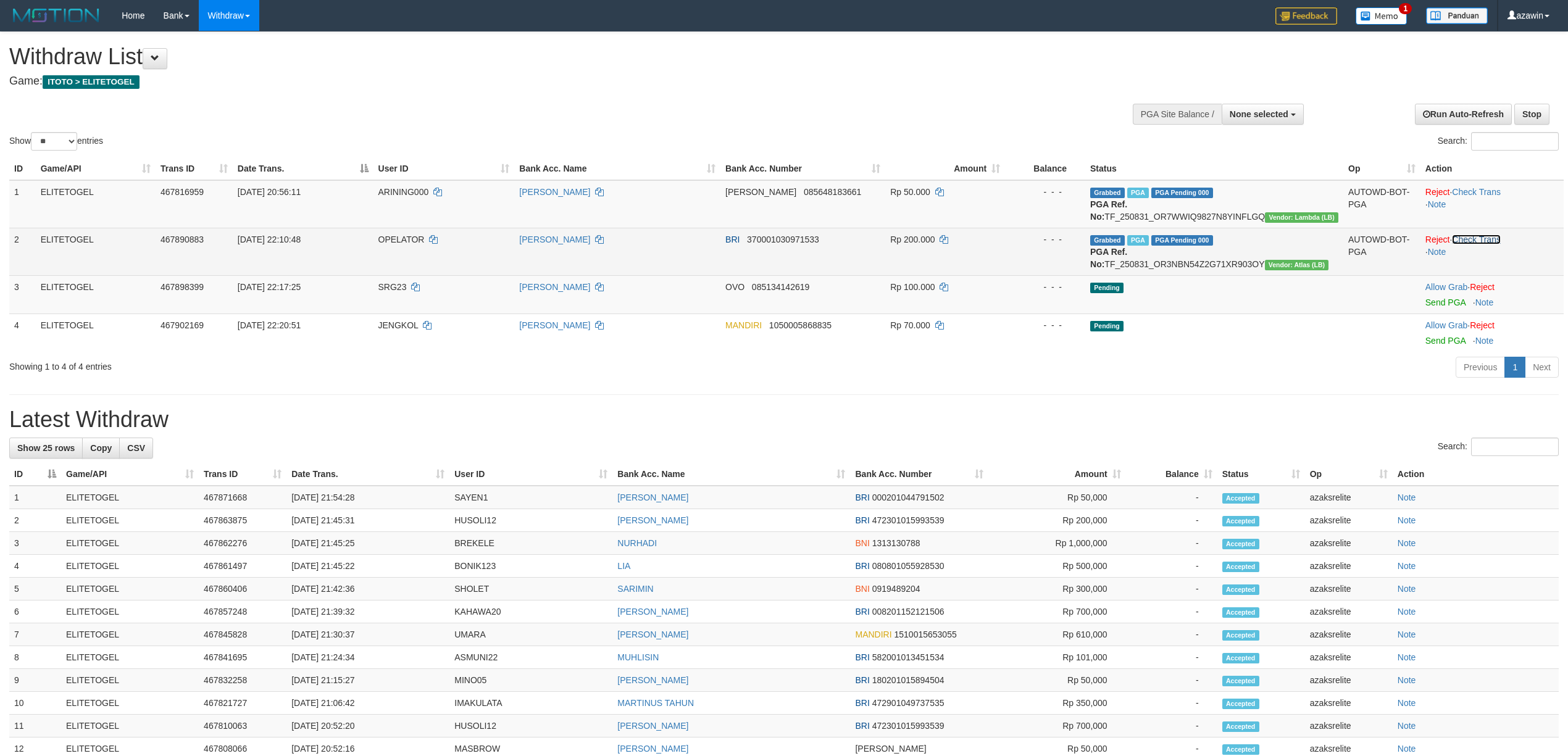
click at [1489, 240] on link "Check Trans" at bounding box center [1476, 239] width 48 height 10
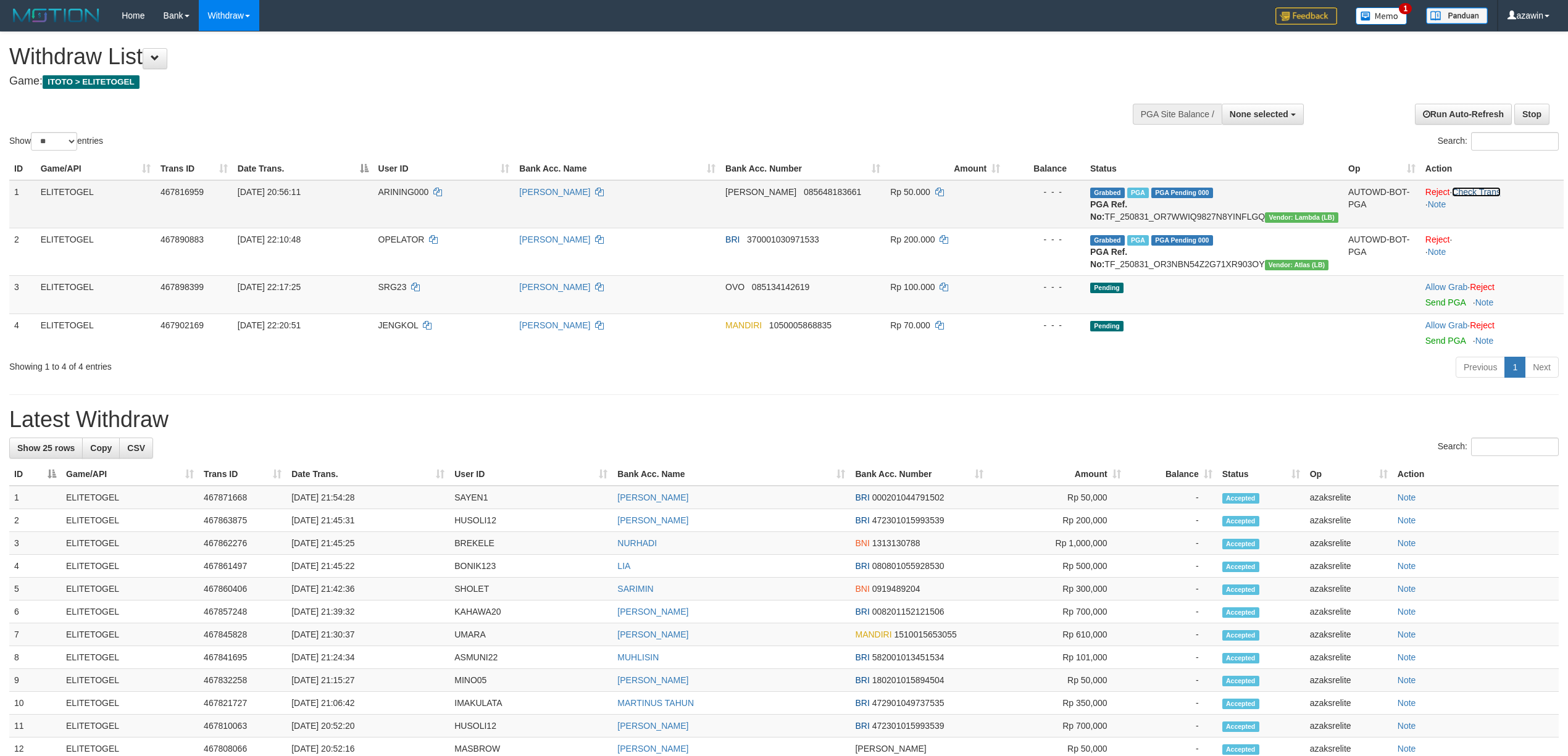
click at [1480, 187] on link "Check Trans" at bounding box center [1476, 192] width 48 height 10
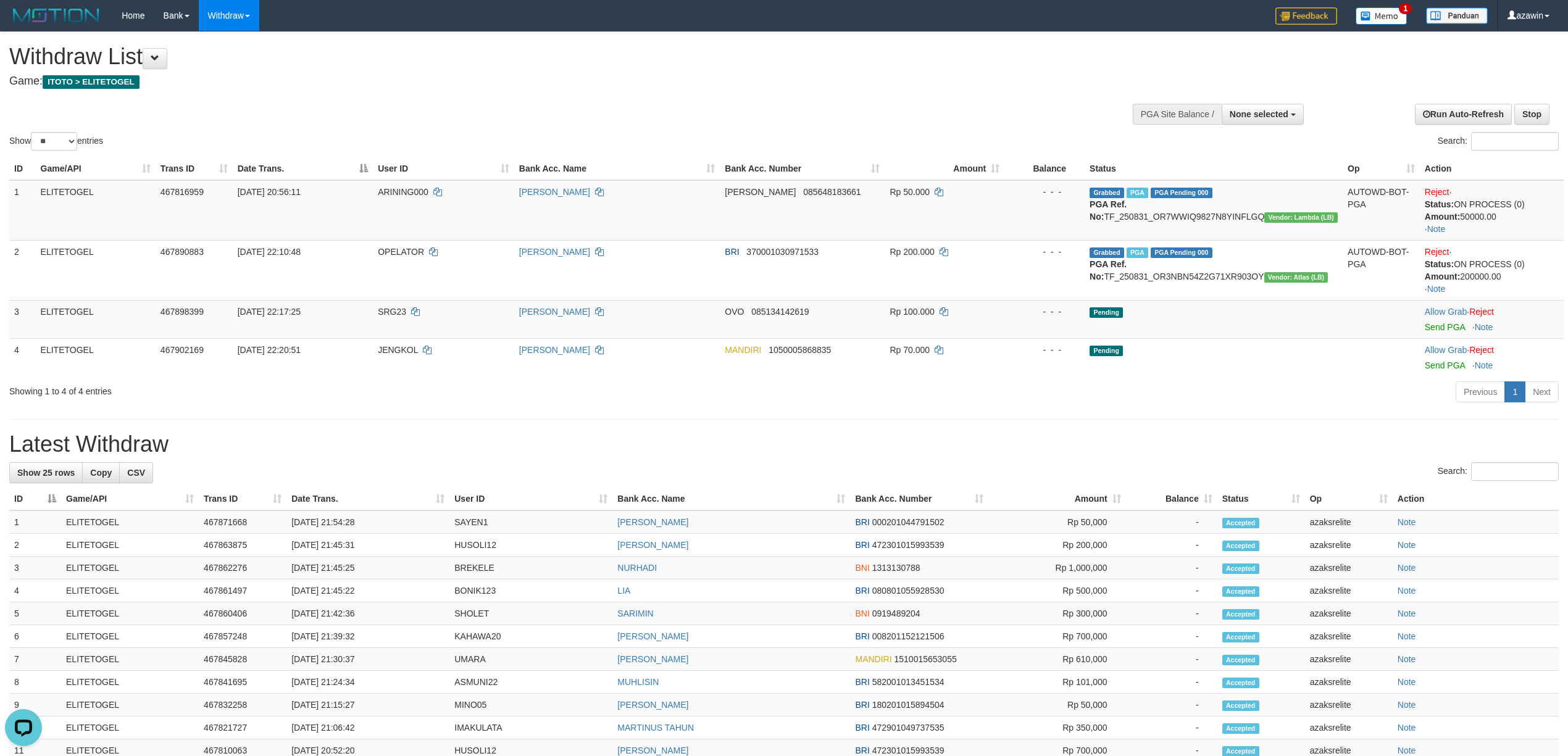
click at [979, 502] on th "Bank Acc. Number" at bounding box center [918, 500] width 138 height 23
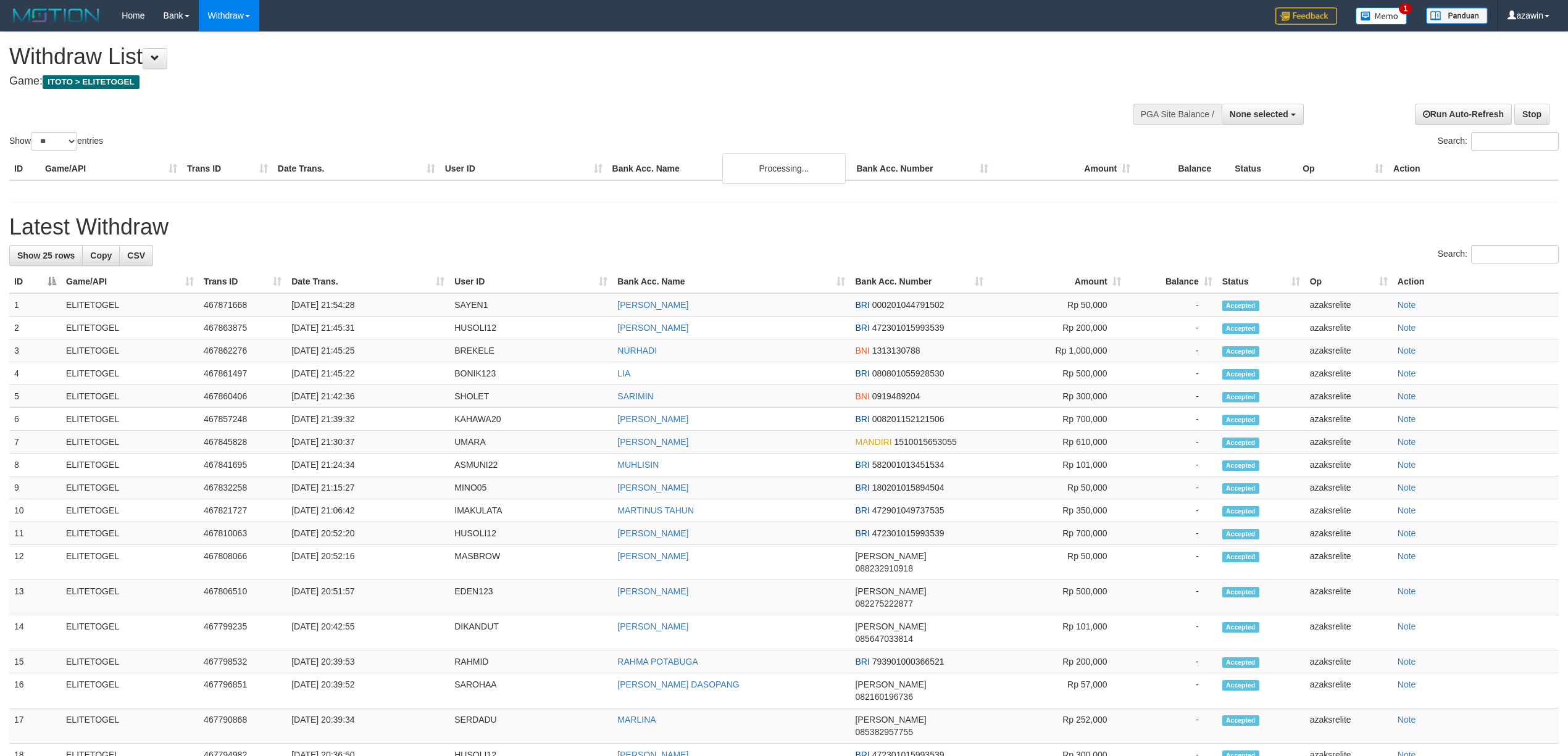
select select
select select "**"
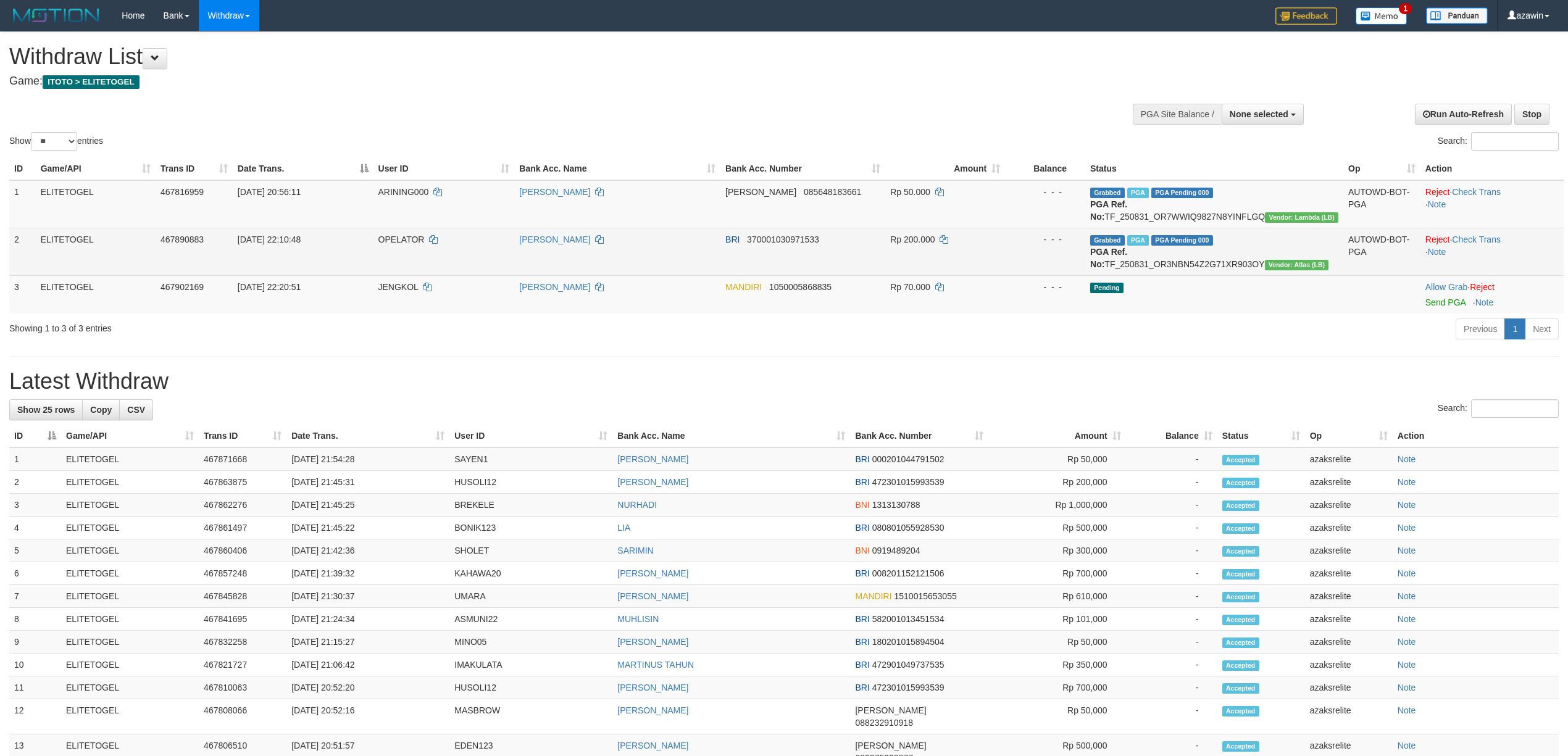
click at [1265, 267] on span "Vendor: Atlas (LB)" at bounding box center [1296, 266] width 64 height 11
copy span "Atlas"
click at [288, 235] on span "[DATE] 22:10:48" at bounding box center [269, 239] width 63 height 10
copy span "22:10:48"
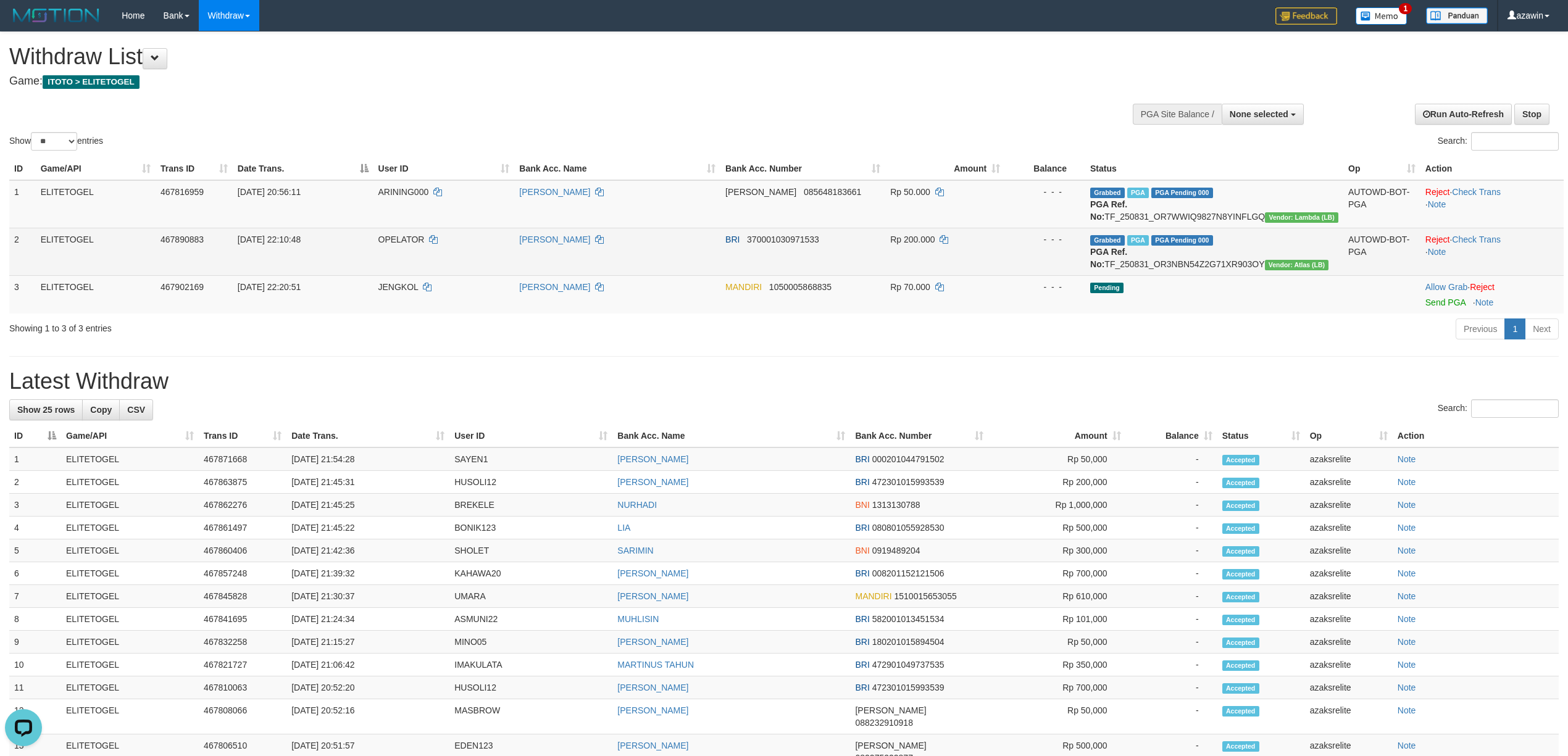
drag, startPoint x: 288, startPoint y: 235, endPoint x: 316, endPoint y: 238, distance: 28.2
click at [301, 238] on span "[DATE] 22:10:48" at bounding box center [269, 239] width 63 height 10
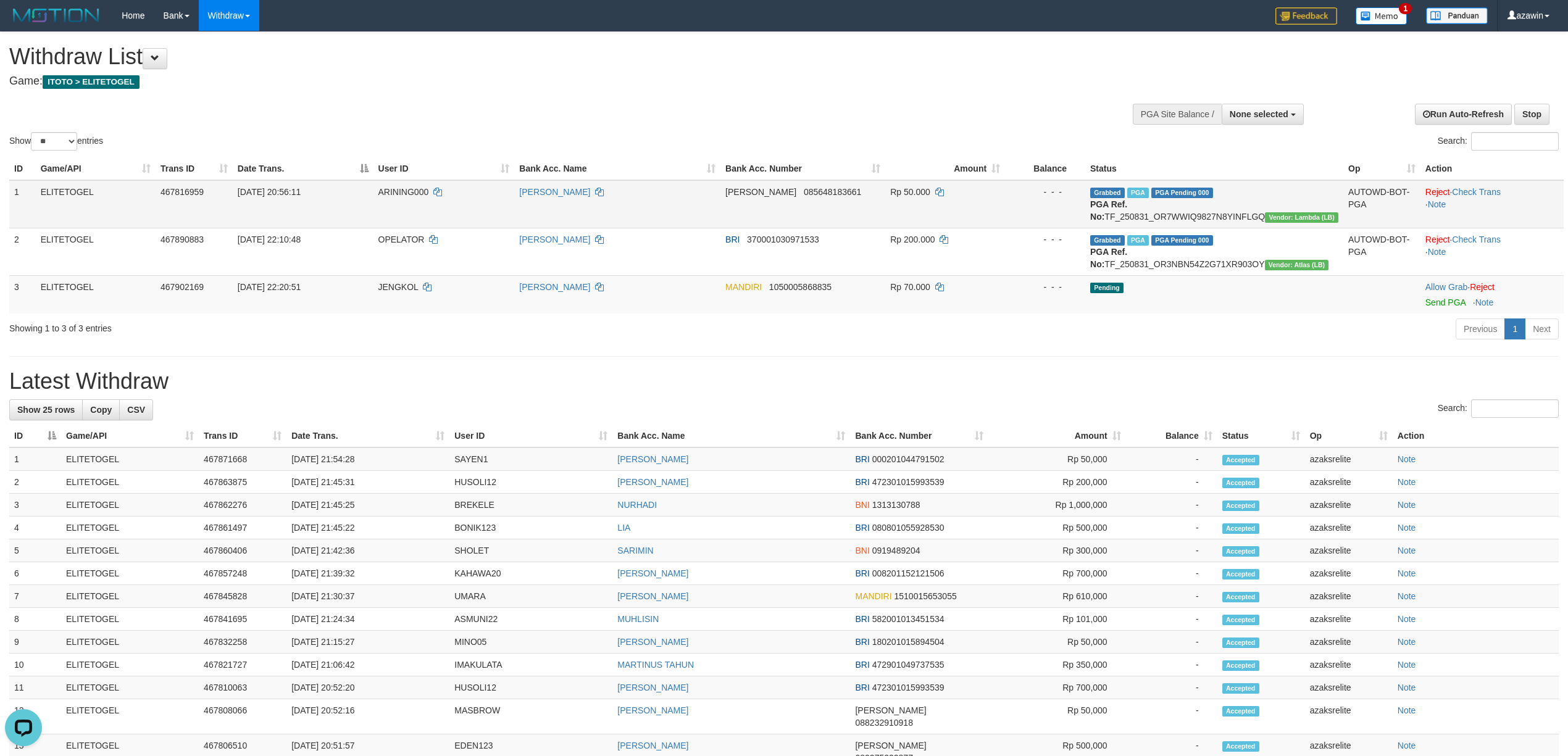
click at [1265, 213] on span "Vendor: Lambda (LB)" at bounding box center [1301, 218] width 73 height 11
copy span "Lambda"
click at [1109, 198] on td "Grabbed PGA PGA Pending 000 PGA Ref. No: TF_250831_OR7WWIQ9827N8YINFLGQ Vendor:…" at bounding box center [1214, 204] width 258 height 49
drag, startPoint x: 1109, startPoint y: 198, endPoint x: 1214, endPoint y: 205, distance: 105.2
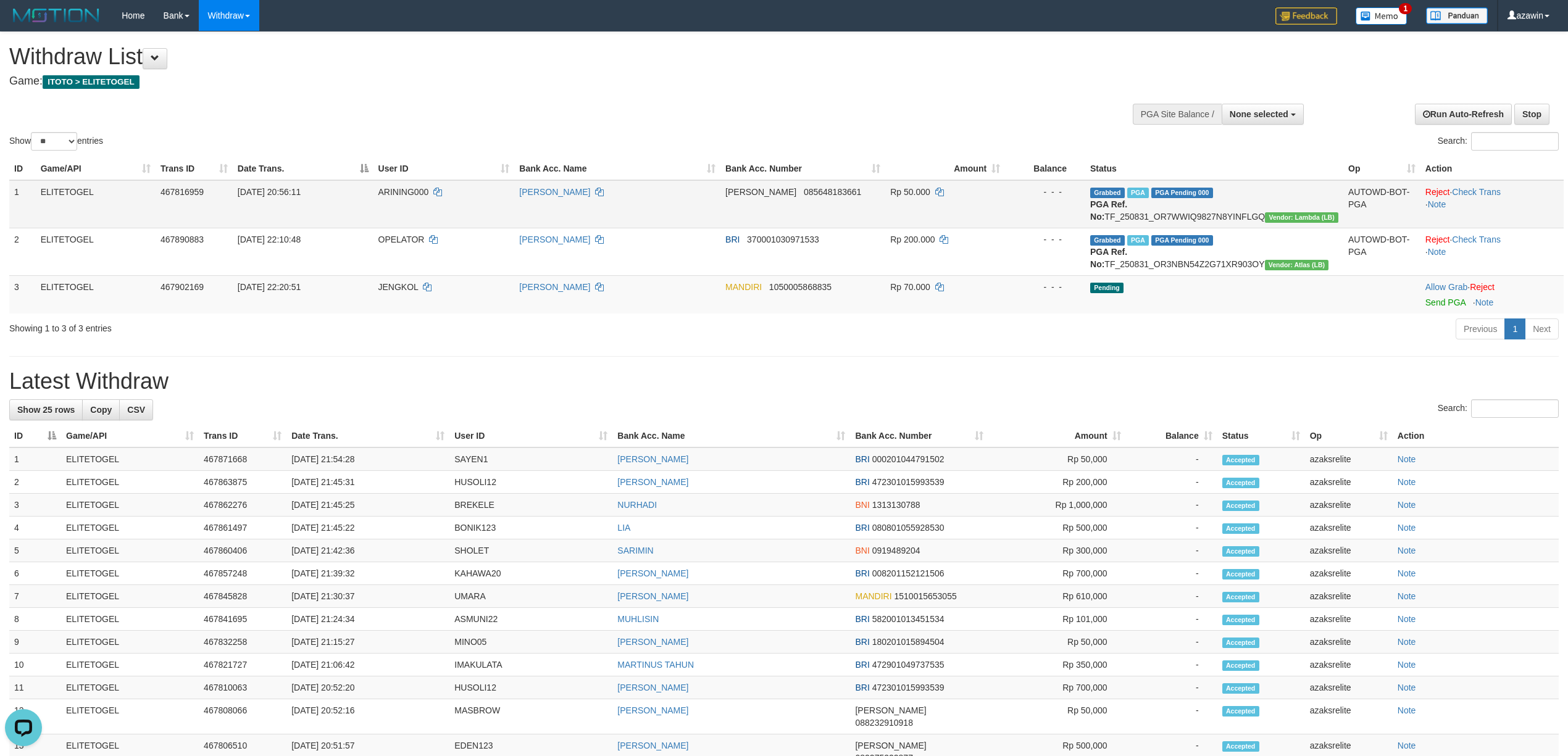
click at [1214, 205] on td "Grabbed PGA PGA Pending 000 PGA Ref. No: TF_250831_OR7WWIQ9827N8YINFLGQ Vendor:…" at bounding box center [1214, 204] width 258 height 49
click at [1122, 188] on span "Grabbed" at bounding box center [1107, 193] width 35 height 11
click at [1122, 188] on span "Grabbed" at bounding box center [1107, 193] width 35 height 11
drag, startPoint x: 1296, startPoint y: 201, endPoint x: 1306, endPoint y: 202, distance: 10.0
click at [1306, 202] on td "Grabbed PGA PGA Pending 000 PGA Ref. No: TF_250831_OR7WWIQ9827N8YINFLGQ Vendor:…" at bounding box center [1214, 204] width 258 height 49
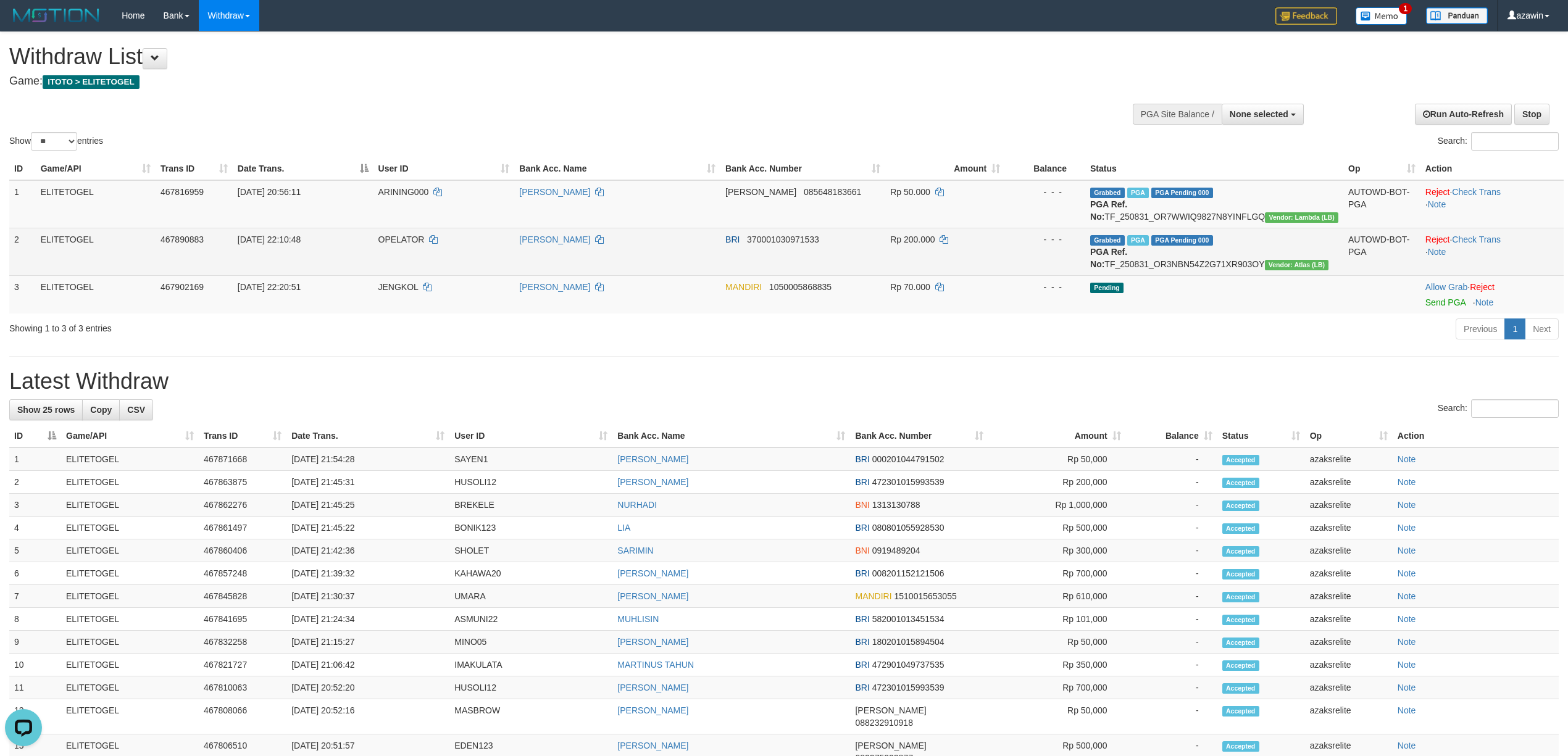
click at [1118, 241] on span "Grabbed" at bounding box center [1107, 241] width 35 height 11
copy td "Grabbed PGA PGA Pending 000 {"status":"000","data":{"unique_id":"890-467890883-…"
drag, startPoint x: 1118, startPoint y: 241, endPoint x: 1272, endPoint y: 255, distance: 154.6
click at [1272, 255] on td "Grabbed PGA PGA Pending 000 PGA Ref. No: TF_250831_OR3NBN54Z2G71XR903OY Vendor:…" at bounding box center [1214, 252] width 258 height 48
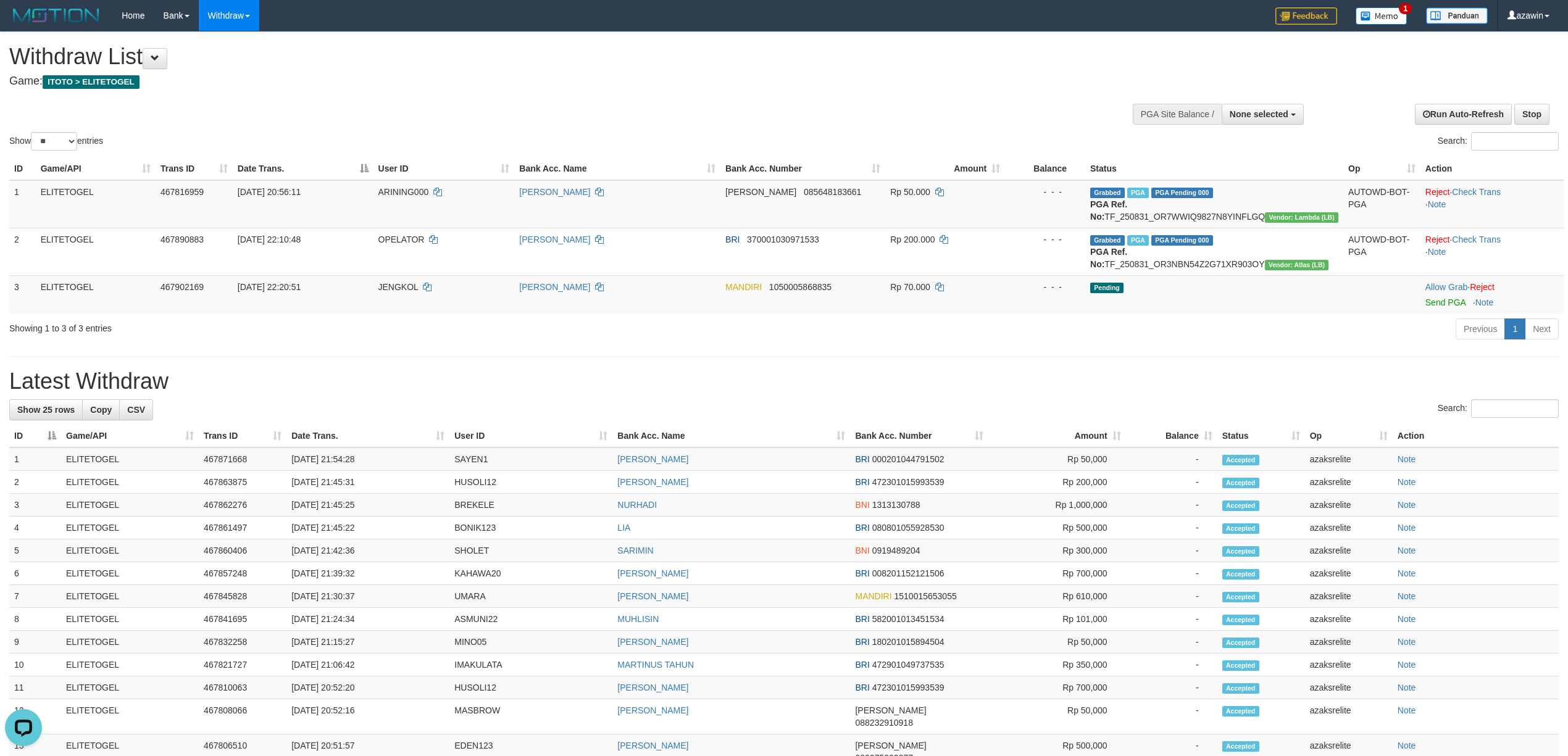
click at [1121, 317] on div "Previous 1 Next" at bounding box center [1111, 330] width 897 height 26
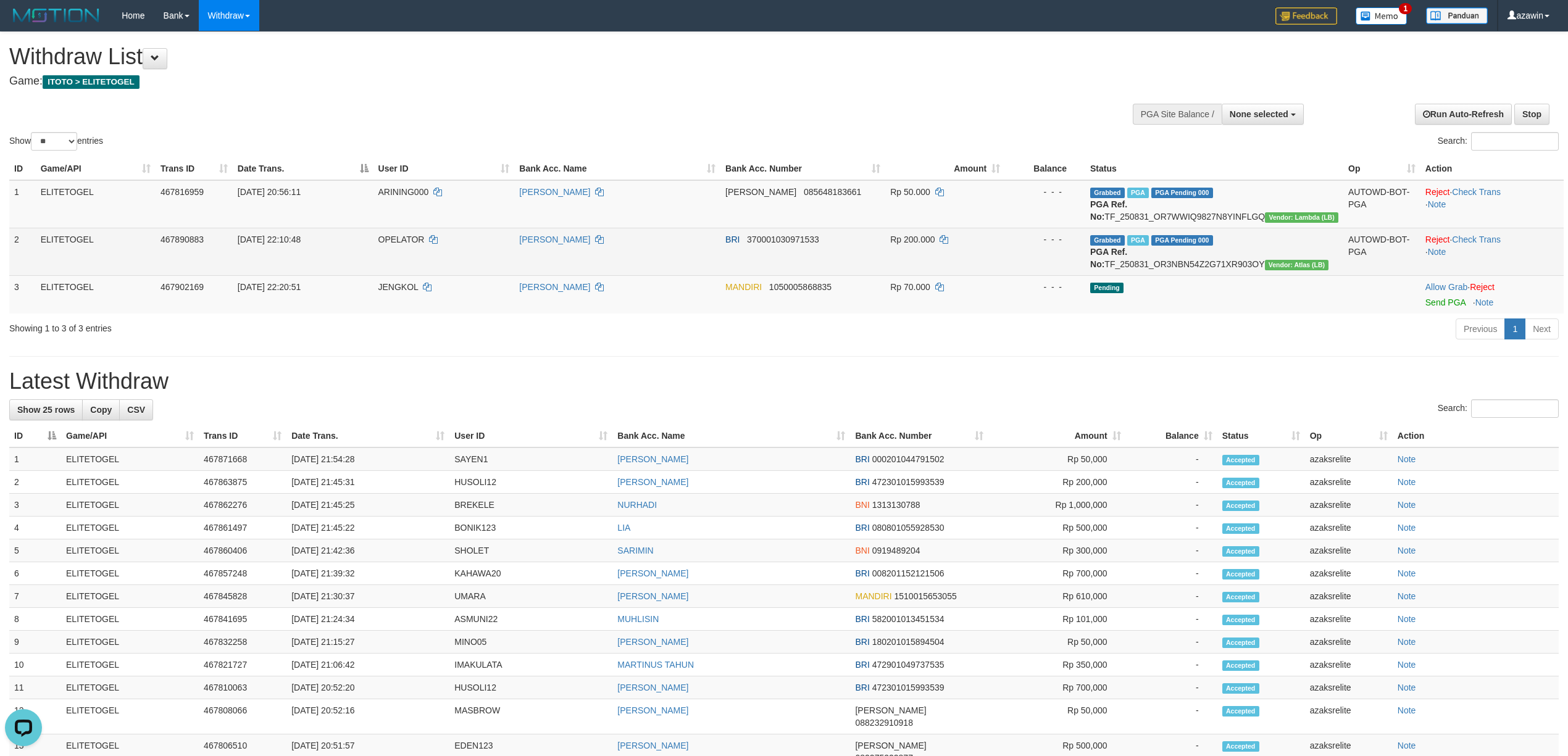
click at [260, 238] on span "[DATE] 22:10:48" at bounding box center [269, 239] width 63 height 10
copy td "[DATE] 22:10:48"
click at [260, 238] on span "[DATE] 22:10:48" at bounding box center [269, 239] width 63 height 10
click at [911, 239] on span "Rp 200.000" at bounding box center [913, 239] width 45 height 10
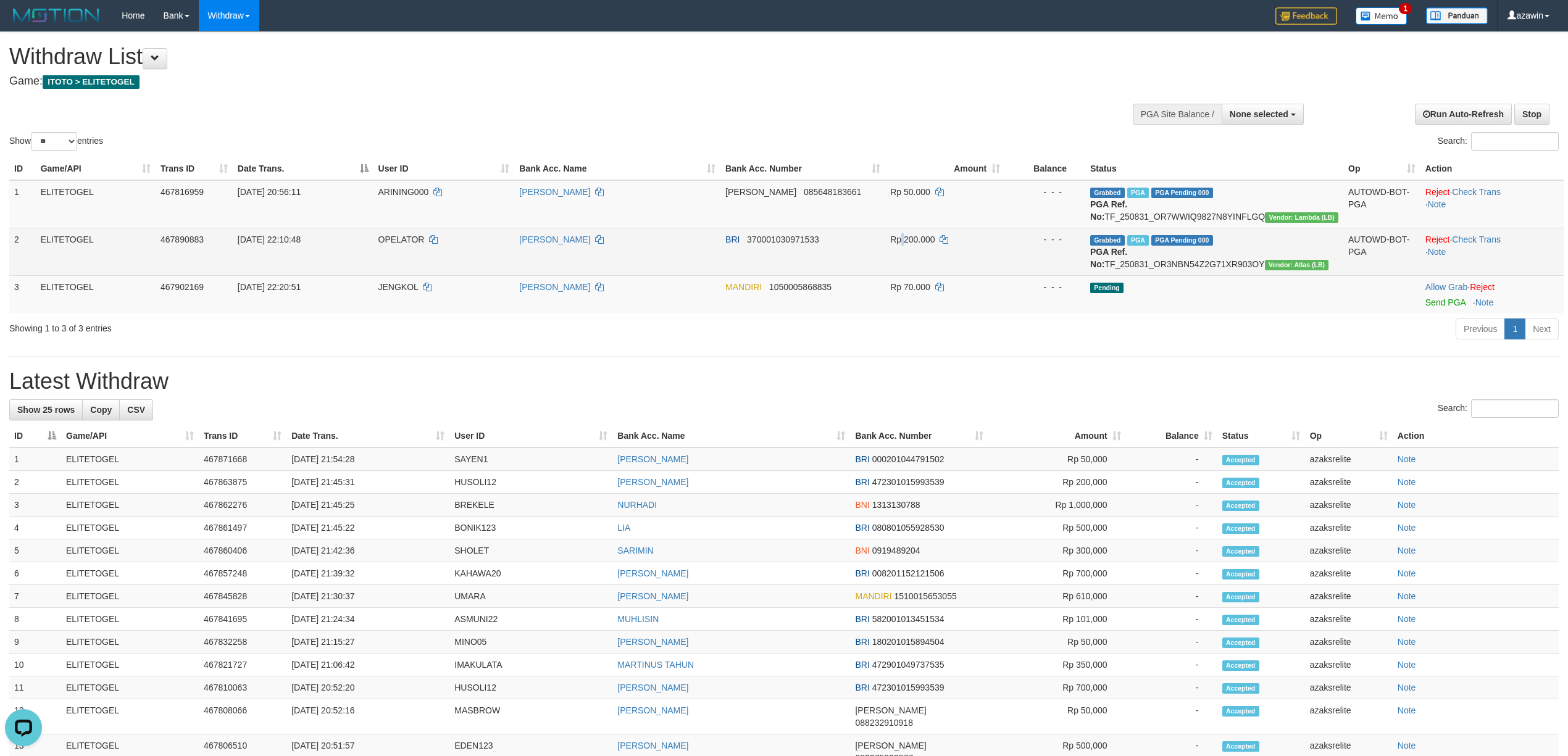
click at [911, 239] on span "Rp 200.000" at bounding box center [913, 239] width 45 height 10
click at [924, 238] on span "Rp 200.000" at bounding box center [913, 239] width 45 height 10
copy td "200.000"
click at [1183, 249] on td "Grabbed PGA PGA Pending 000 PGA Ref. No: TF_250831_OR3NBN54Z2G71XR903OY Vendor:…" at bounding box center [1214, 252] width 258 height 48
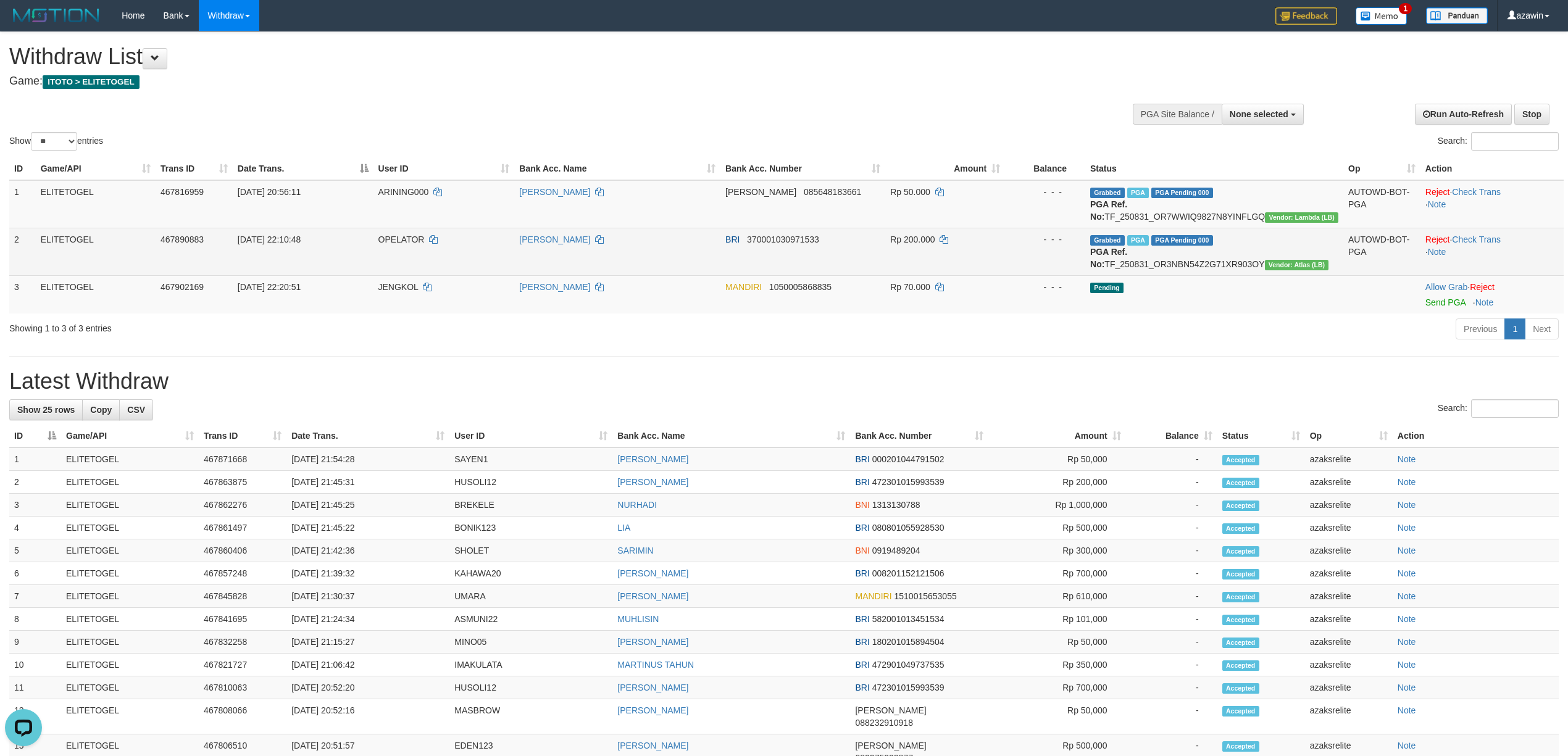
click at [1183, 249] on td "Grabbed PGA PGA Pending 000 PGA Ref. No: TF_250831_OR3NBN54Z2G71XR903OY Vendor:…" at bounding box center [1214, 252] width 258 height 48
copy td "TF_250831_OR3NBN54Z2G71XR903OY"
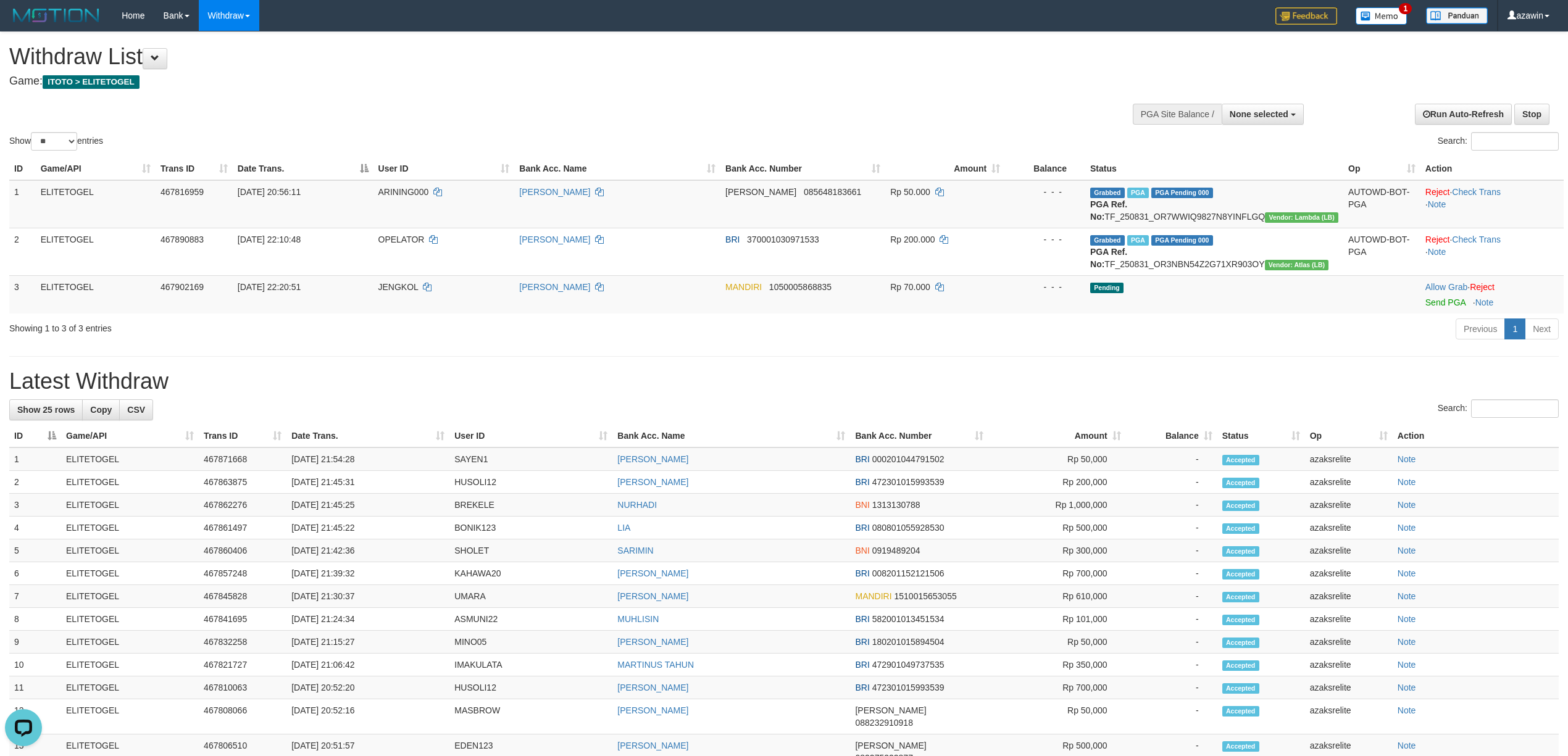
click at [1146, 329] on div "Previous 1 Next" at bounding box center [1111, 330] width 897 height 26
click at [946, 363] on div "**********" at bounding box center [784, 610] width 1568 height 1156
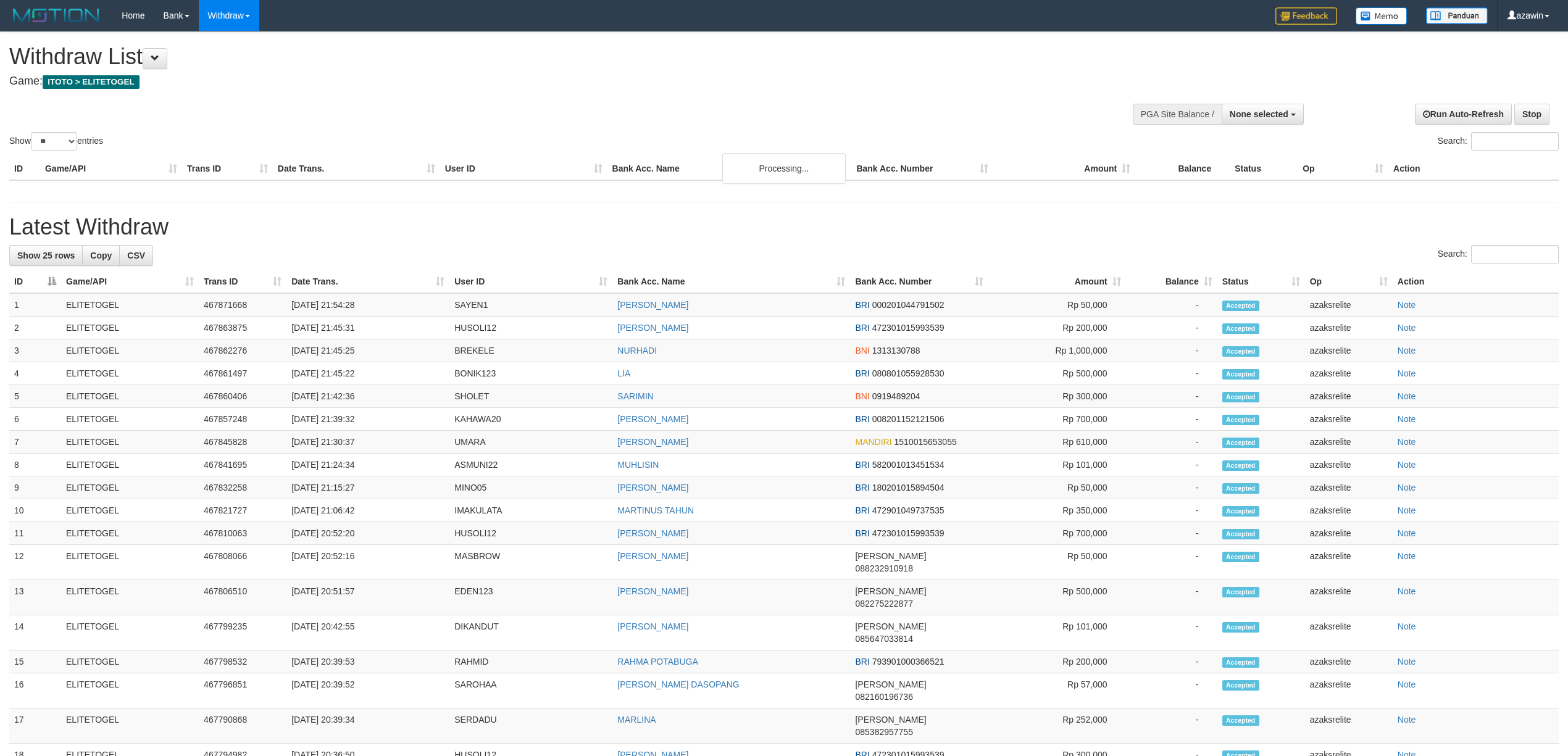
select select
select select "**"
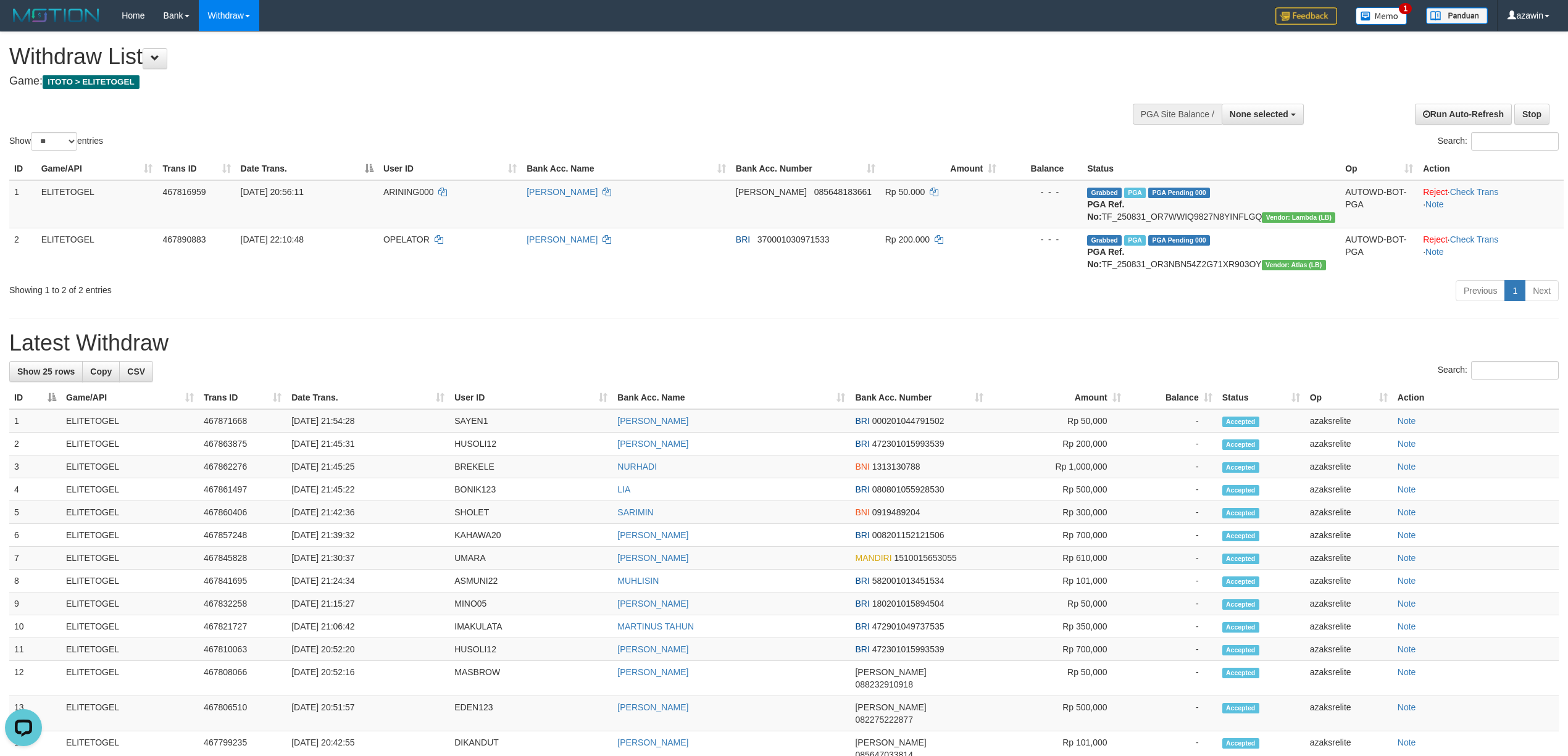
click at [818, 354] on h1 "Latest Withdraw" at bounding box center [784, 343] width 1550 height 25
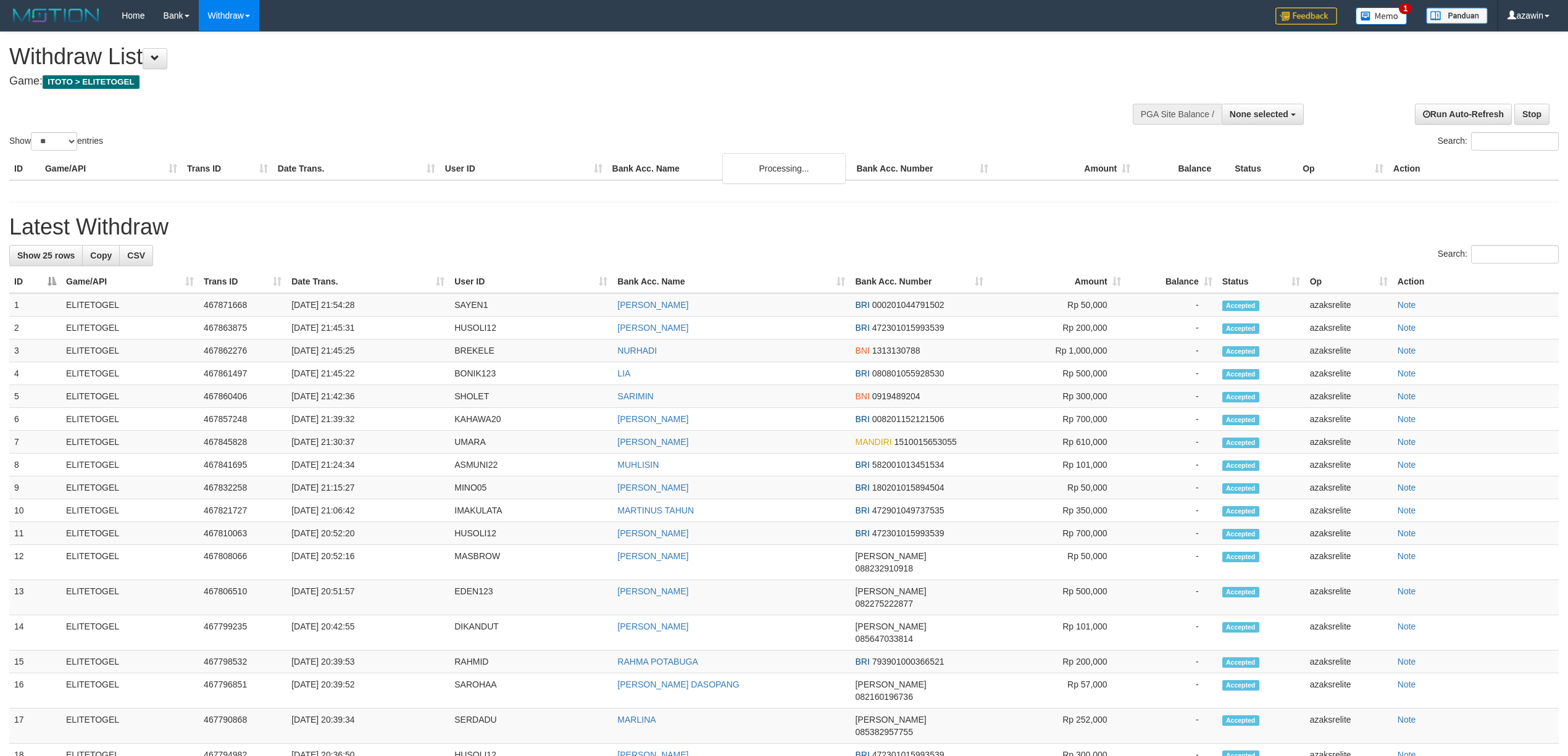
select select
select select "**"
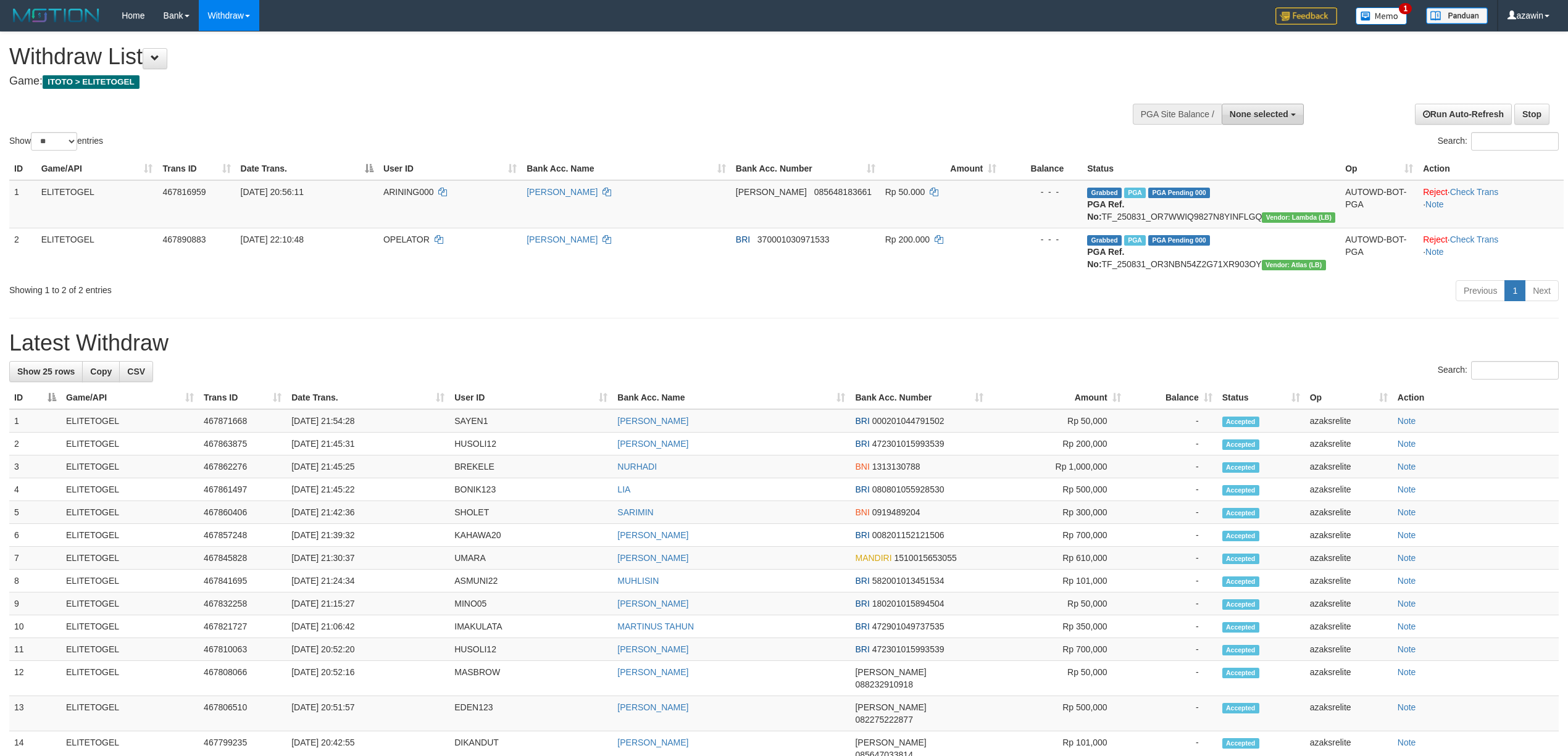
click at [1241, 114] on span "None selected" at bounding box center [1259, 114] width 59 height 10
drag, startPoint x: 859, startPoint y: 126, endPoint x: 804, endPoint y: 142, distance: 57.3
click at [858, 126] on div "Show ** ** ** *** entries Search:" at bounding box center [784, 92] width 1568 height 121
click at [536, 318] on hr at bounding box center [784, 318] width 1550 height 1
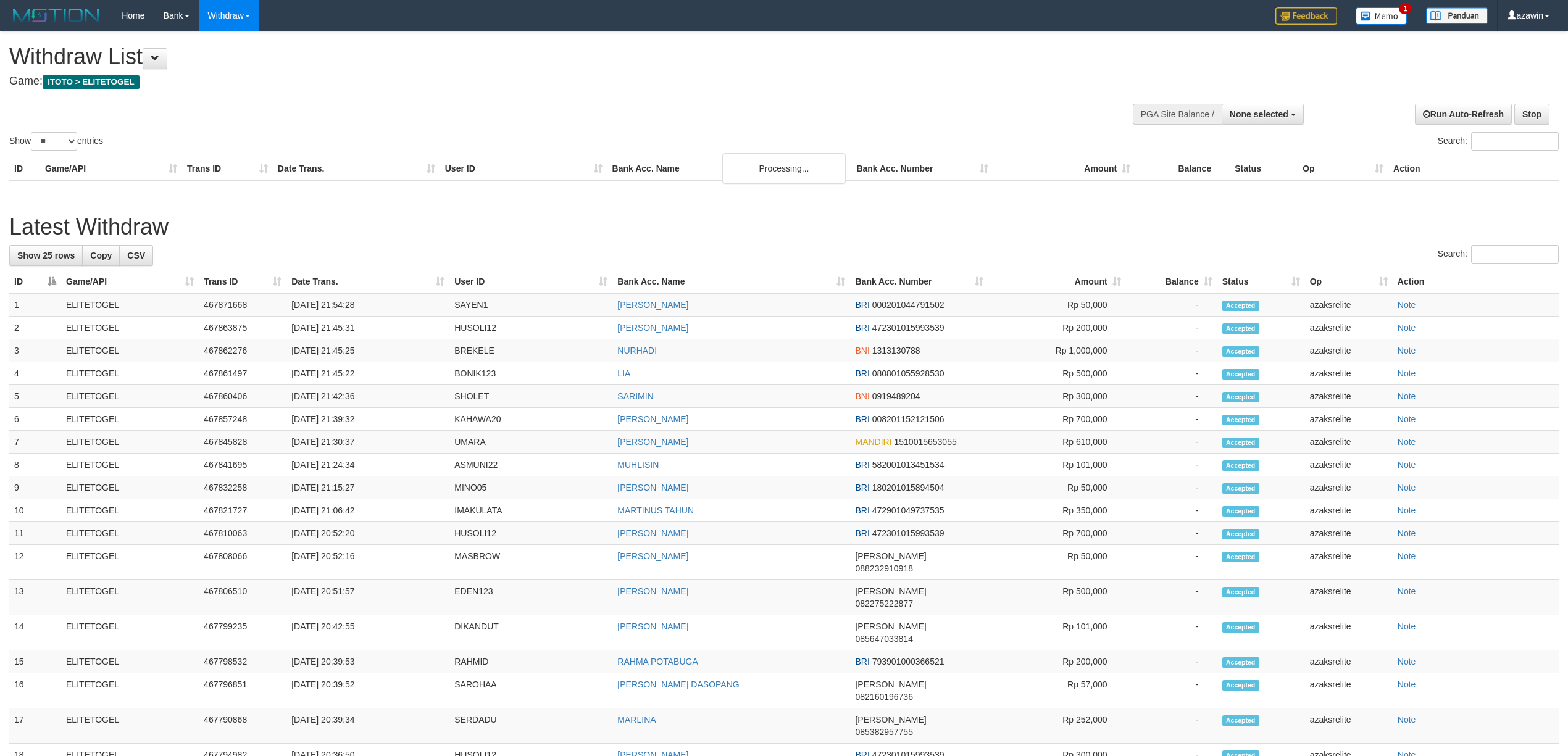
select select
select select "**"
click at [1262, 120] on button "None selected" at bounding box center [1262, 114] width 82 height 21
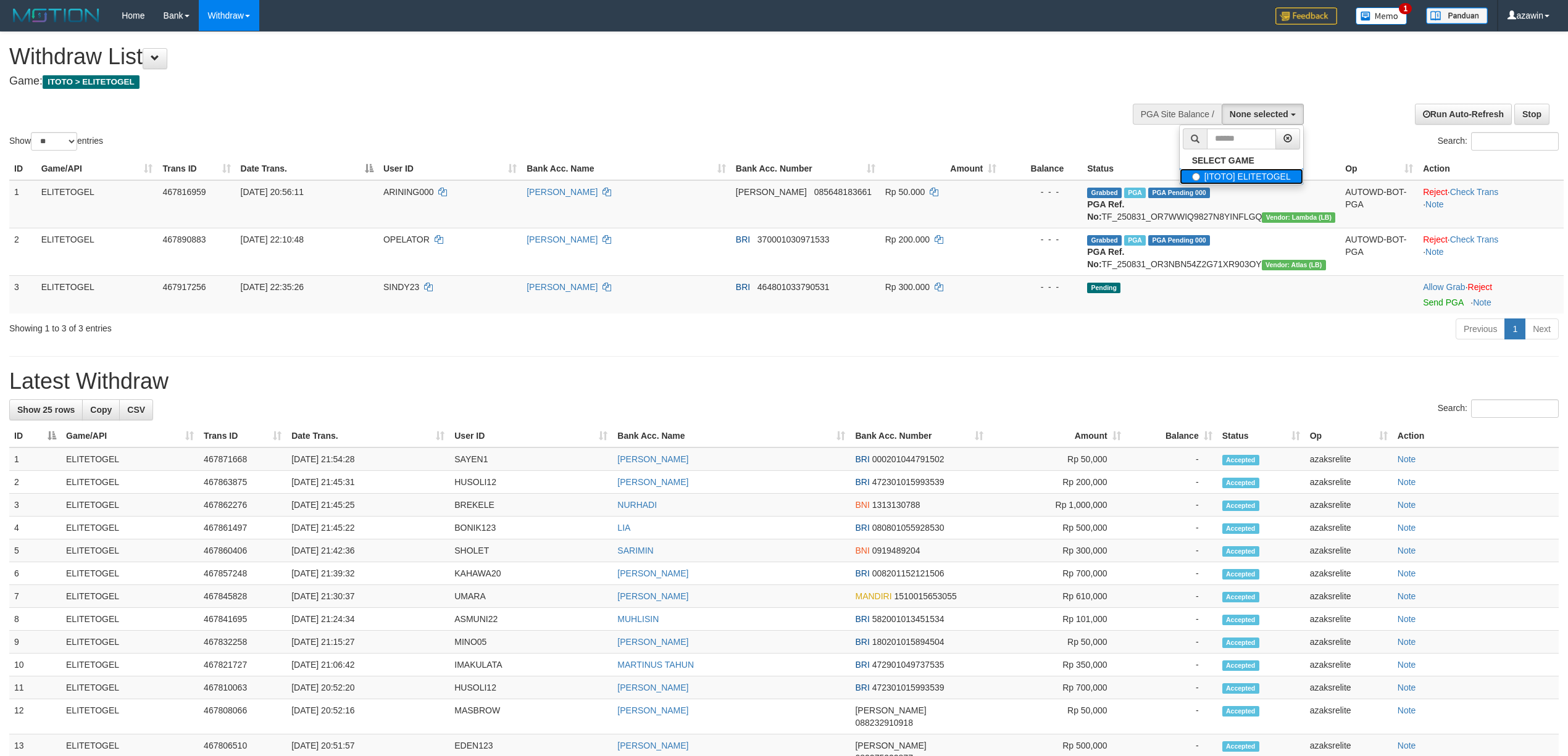
drag, startPoint x: 1242, startPoint y: 173, endPoint x: 1215, endPoint y: 182, distance: 28.5
click at [1241, 174] on label "[ITOTO] ELITETOGEL" at bounding box center [1242, 176] width 123 height 16
select select "***"
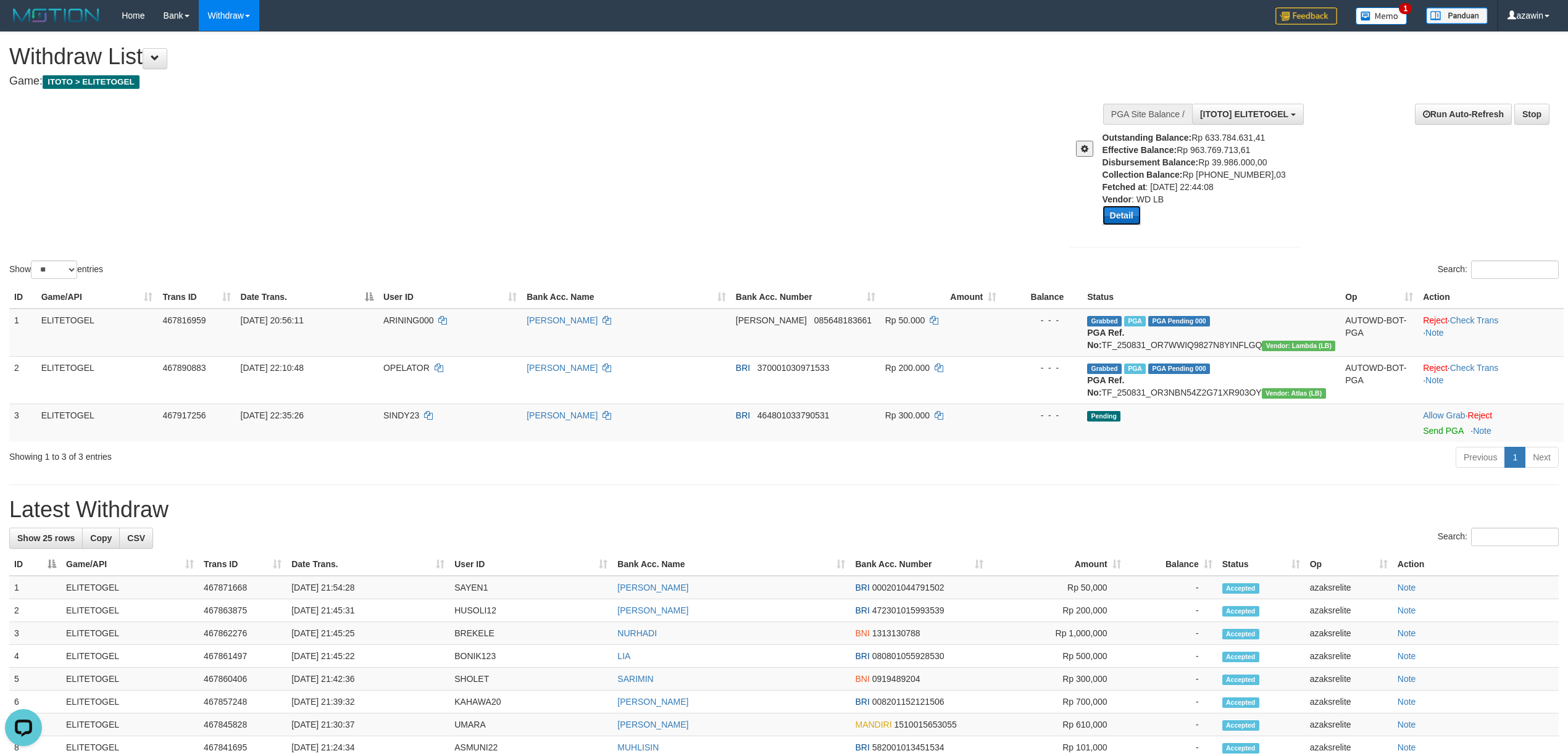
click at [1138, 215] on button "Detail" at bounding box center [1122, 216] width 38 height 20
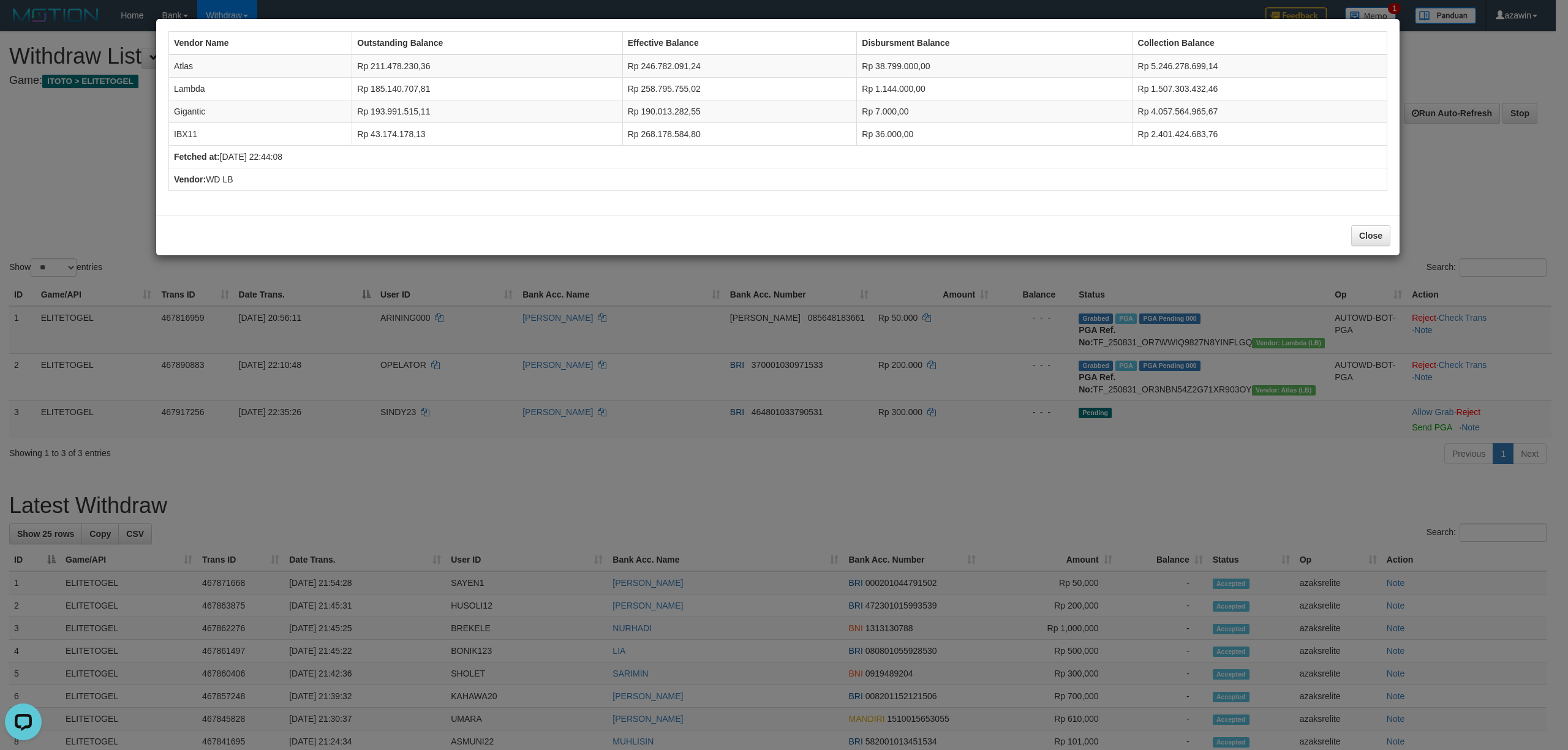
click at [224, 150] on td "Fetched at: [DATE] 22:44:08" at bounding box center [778, 157] width 1218 height 23
click at [224, 150] on td "Fetched at: 2025-08-31 22:44:08" at bounding box center [778, 157] width 1218 height 23
copy tfoot "Fetched at: 2025-08-31 22:44:08"
click at [519, 217] on div "Close" at bounding box center [778, 235] width 1243 height 40
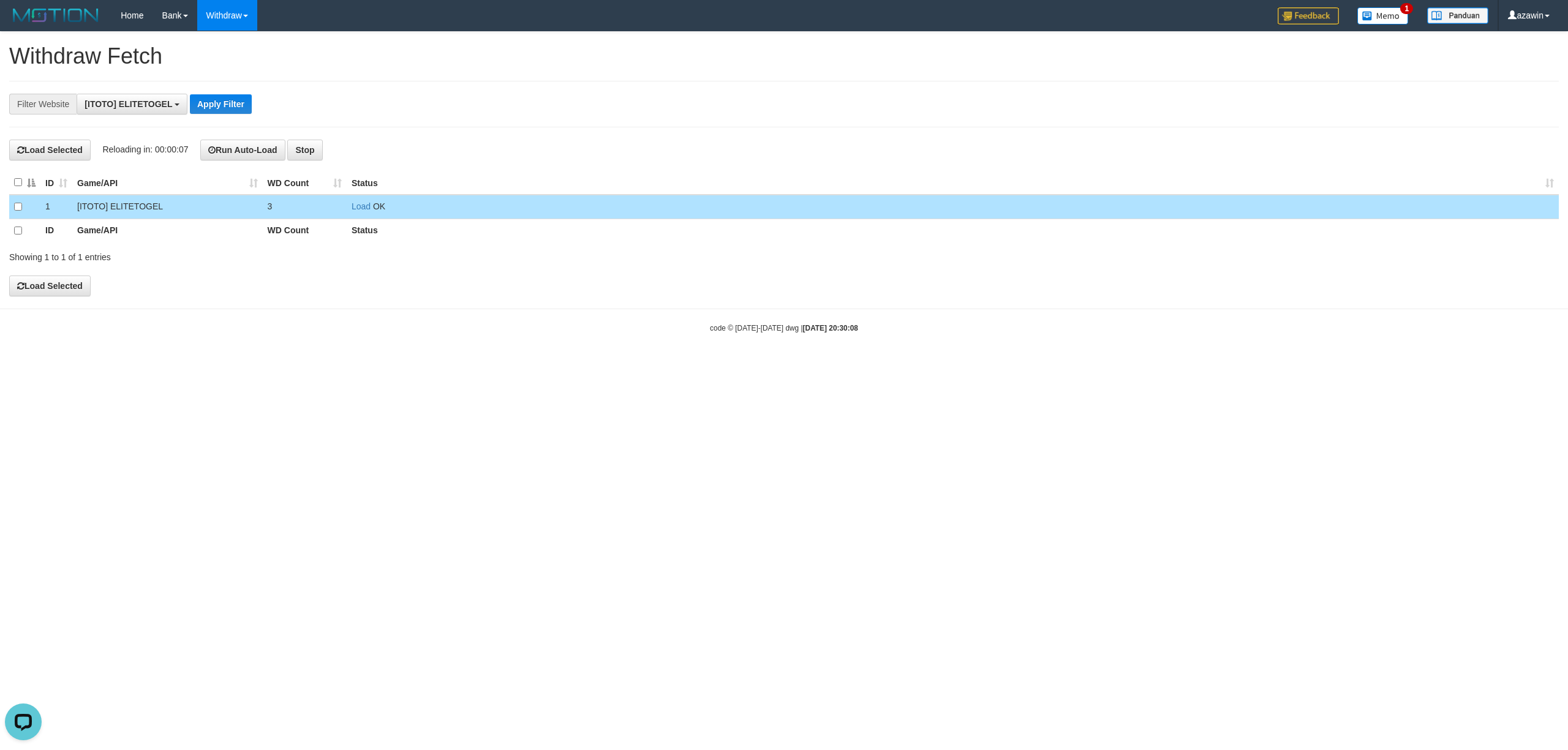
scroll to position [11, 0]
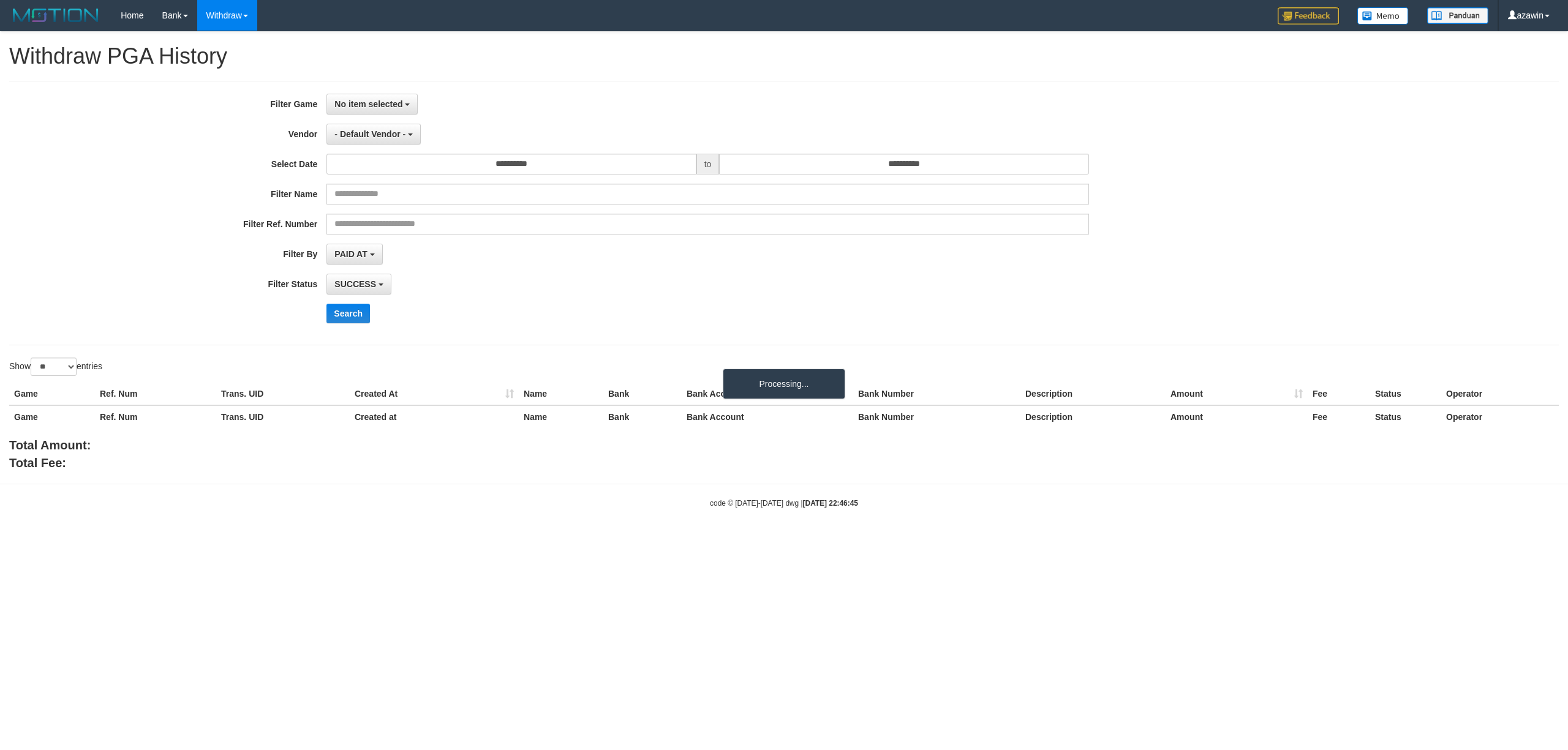
select select
select select "**"
click at [383, 105] on span "No item selected" at bounding box center [368, 104] width 68 height 10
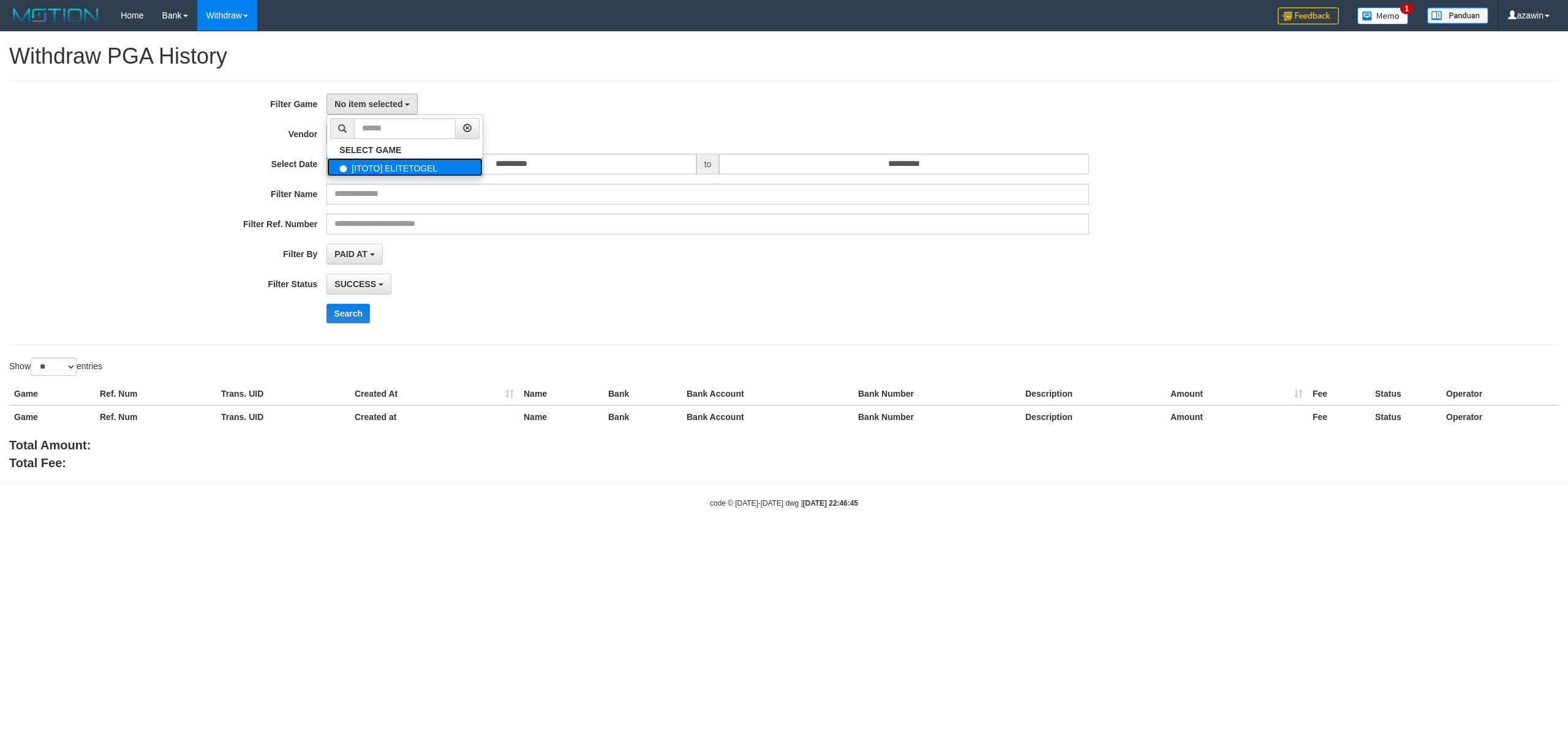
click at [375, 170] on label "[ITOTO] ELITETOGEL" at bounding box center [405, 167] width 156 height 18
select select "***"
click at [373, 132] on span "- Default Vendor -" at bounding box center [370, 134] width 71 height 10
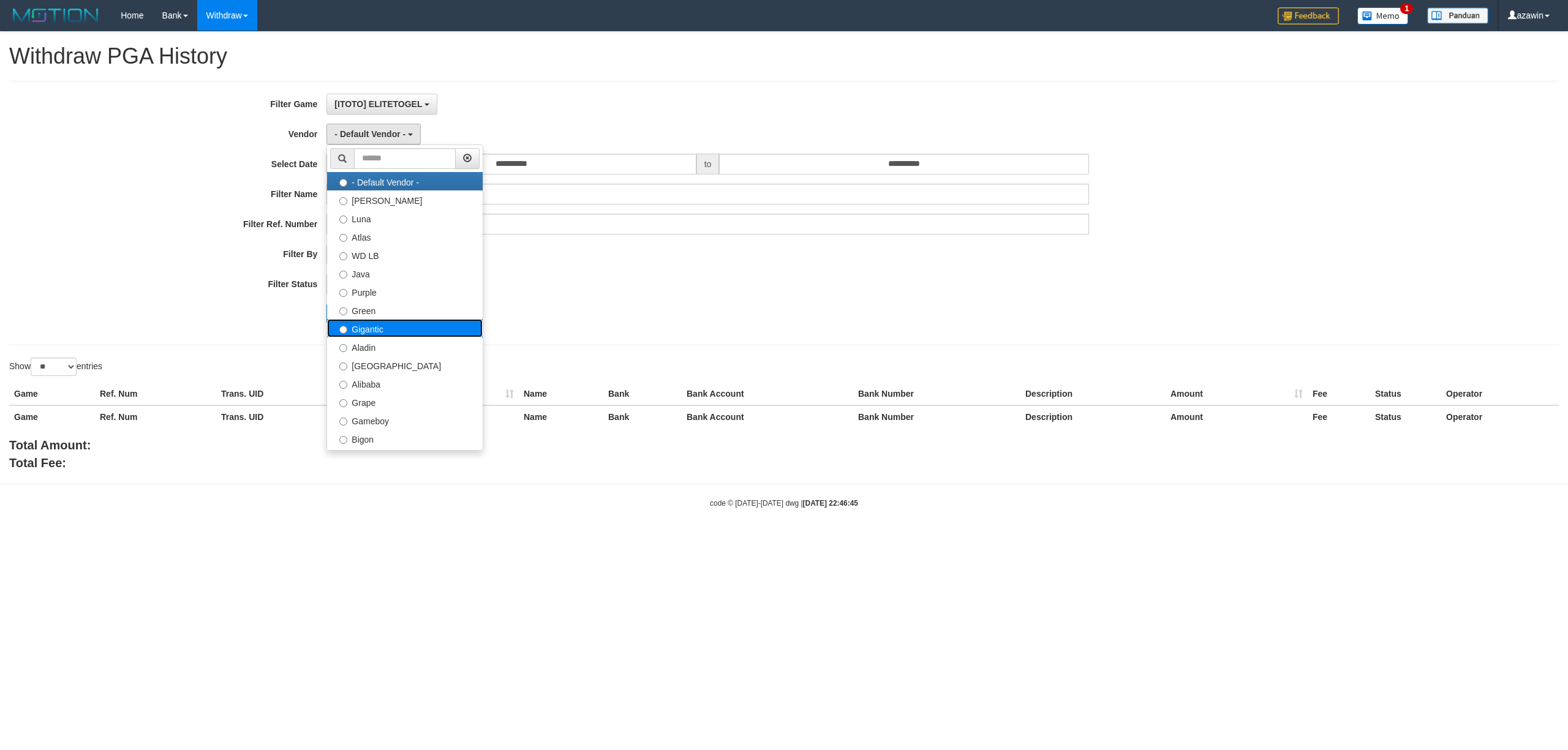
click at [428, 326] on label "Gigantic" at bounding box center [405, 328] width 156 height 18
select select "**********"
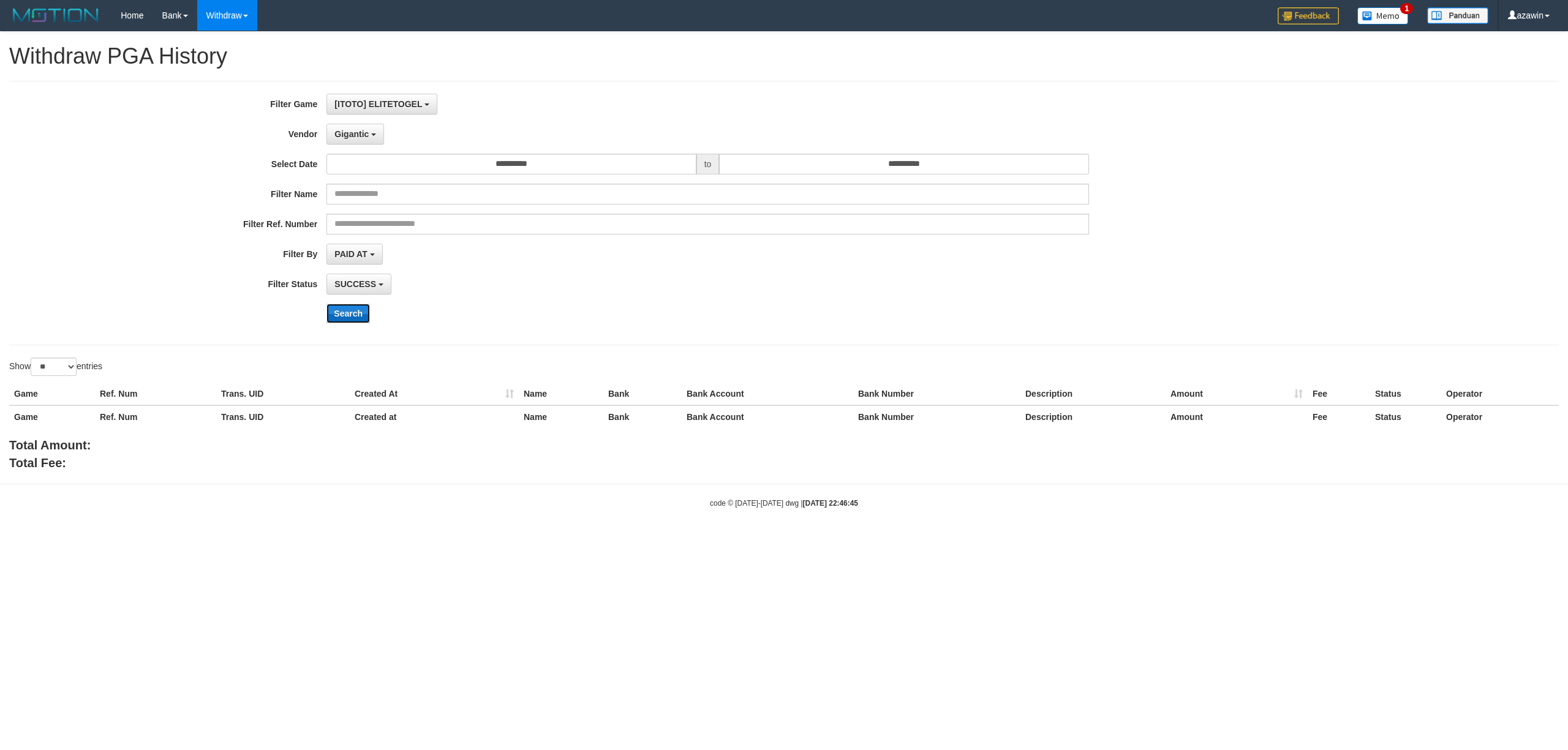
click at [344, 318] on button "Search" at bounding box center [348, 314] width 44 height 20
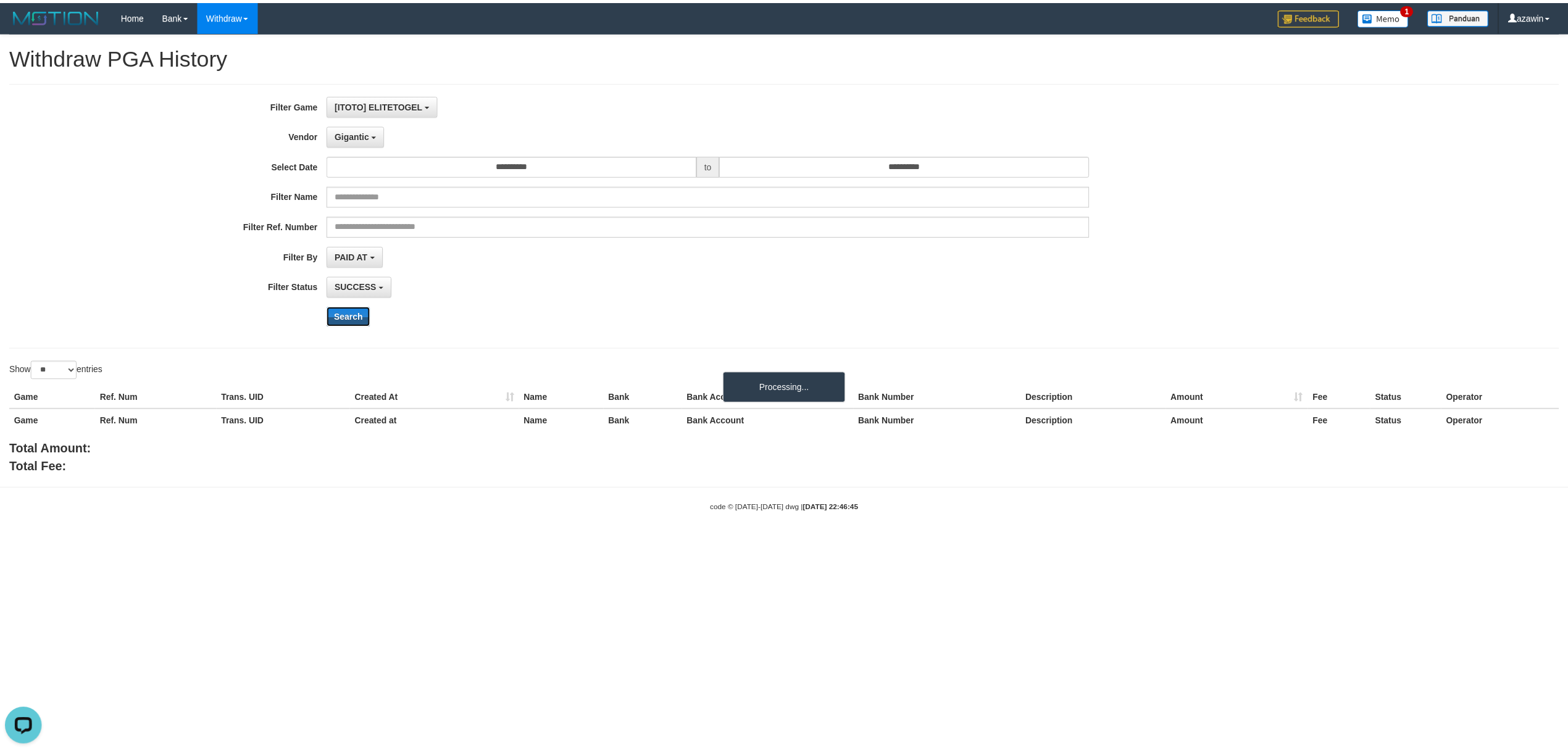
scroll to position [0, 0]
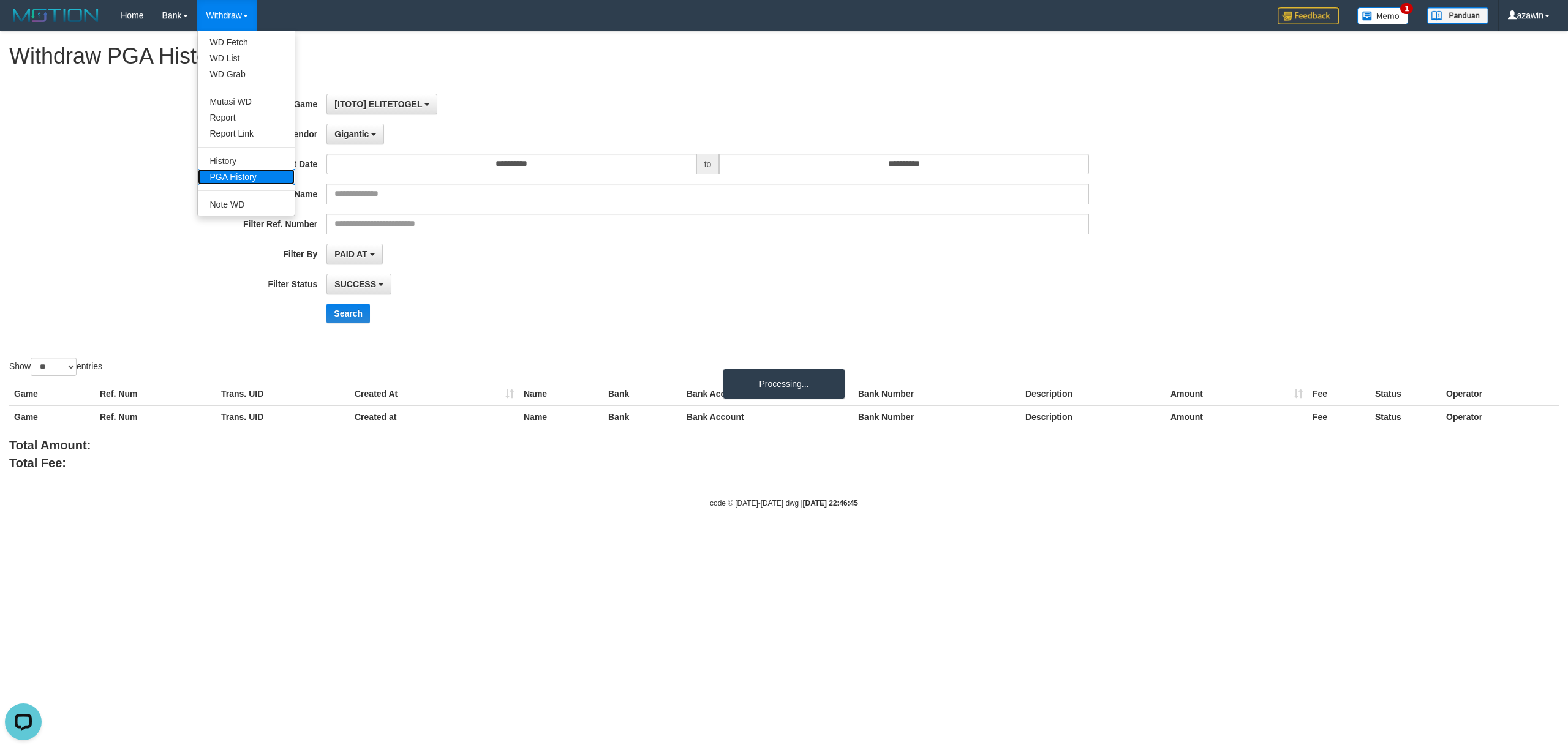
click at [246, 178] on link "PGA History" at bounding box center [246, 176] width 97 height 16
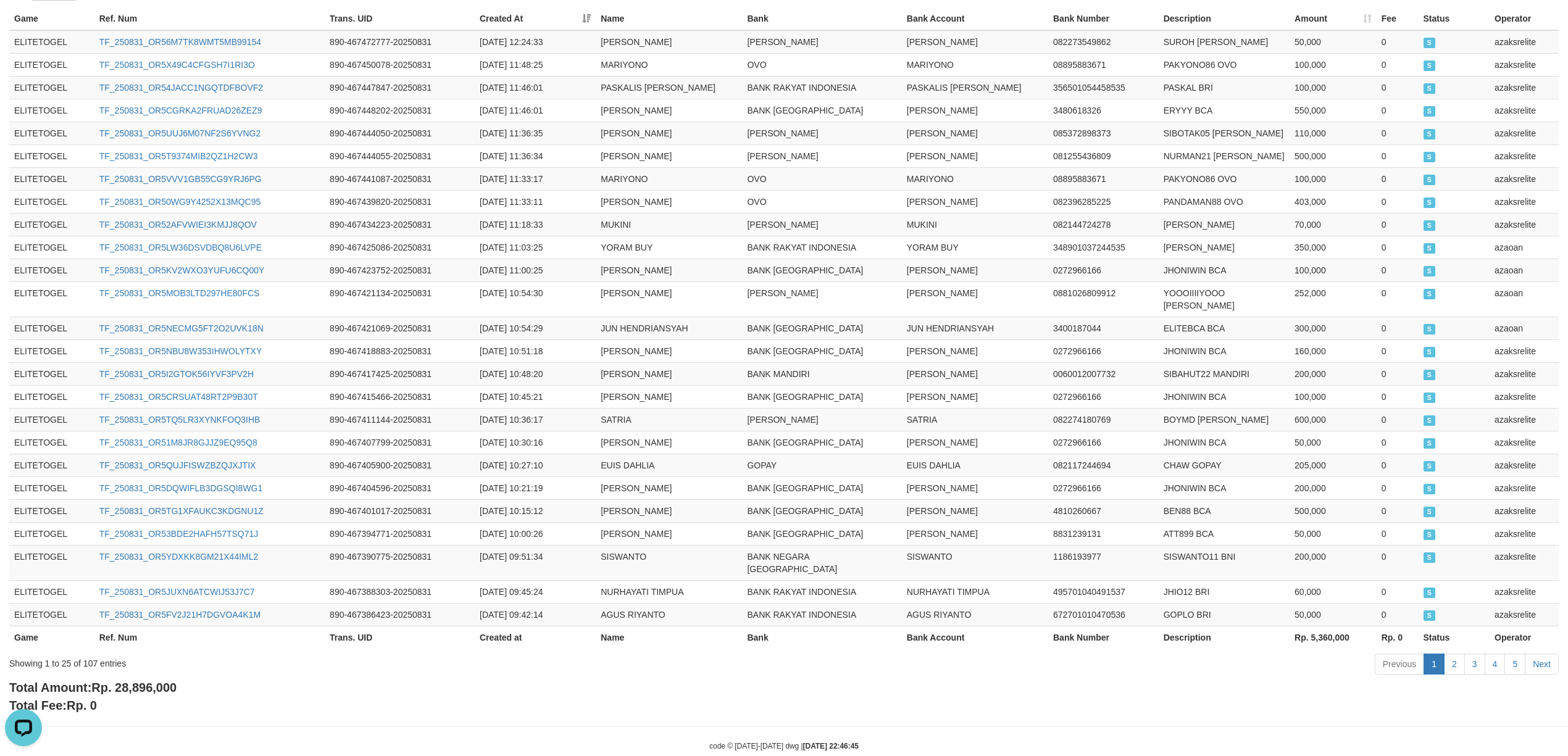
scroll to position [388, 0]
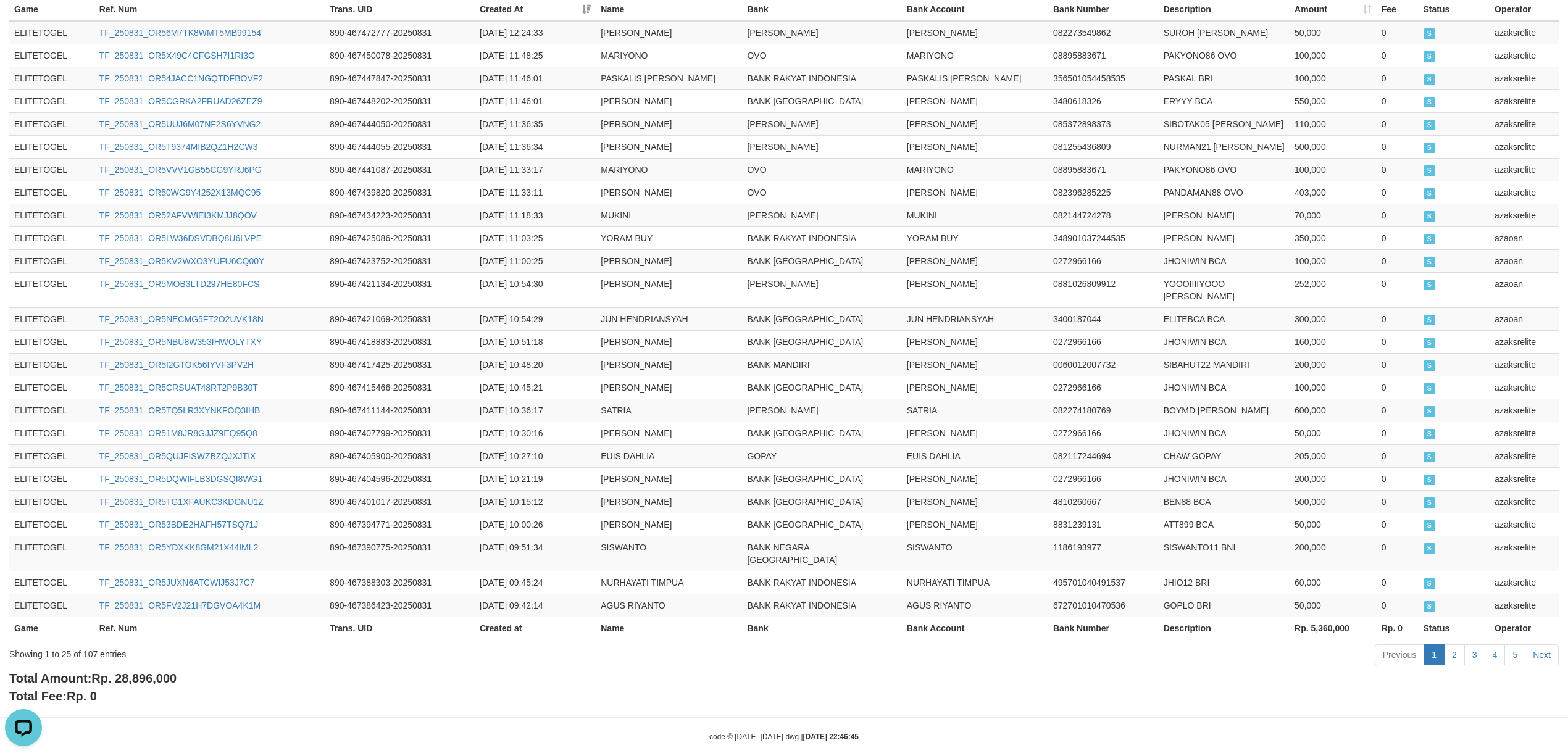
click at [137, 670] on div "Total Amount: Rp. 28,896,000 Total Fee: Rp. 0" at bounding box center [784, 687] width 1550 height 35
copy span "28,896,000"
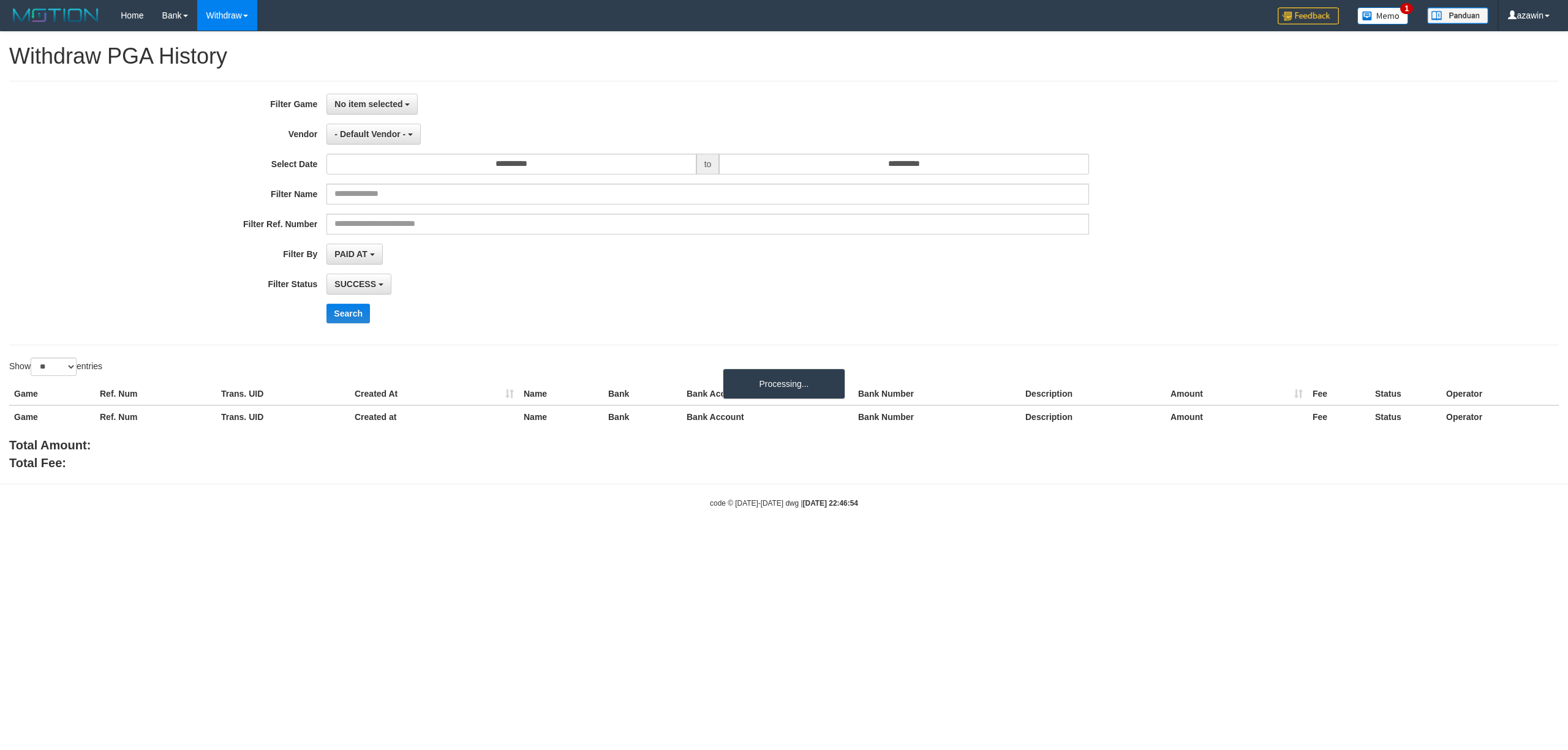
select select
select select "**"
drag, startPoint x: 385, startPoint y: 137, endPoint x: 385, endPoint y: 128, distance: 9.0
click at [385, 136] on span "- Default Vendor -" at bounding box center [370, 134] width 71 height 10
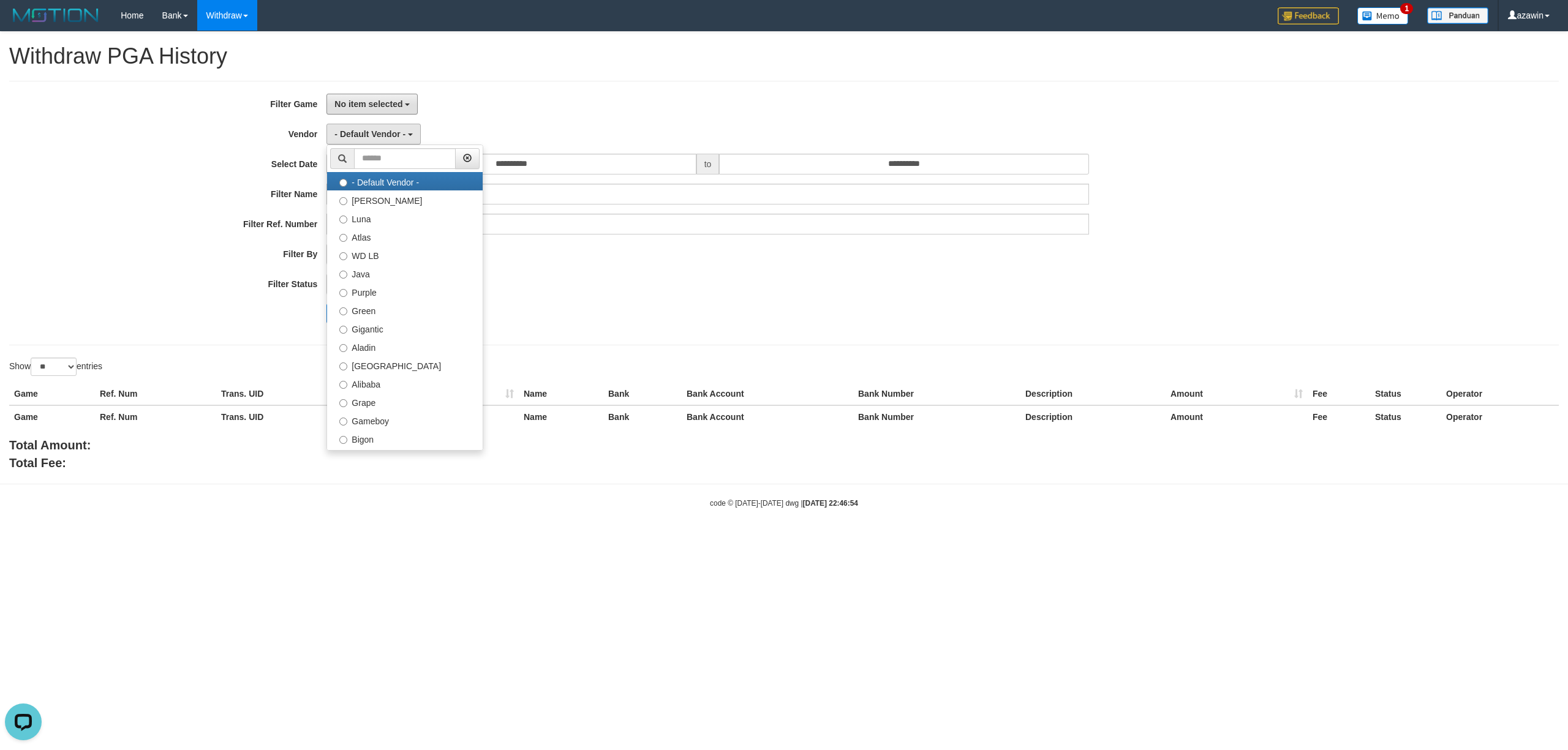
drag, startPoint x: 378, startPoint y: 95, endPoint x: 373, endPoint y: 147, distance: 52.2
click at [376, 108] on button "No item selected" at bounding box center [372, 104] width 92 height 21
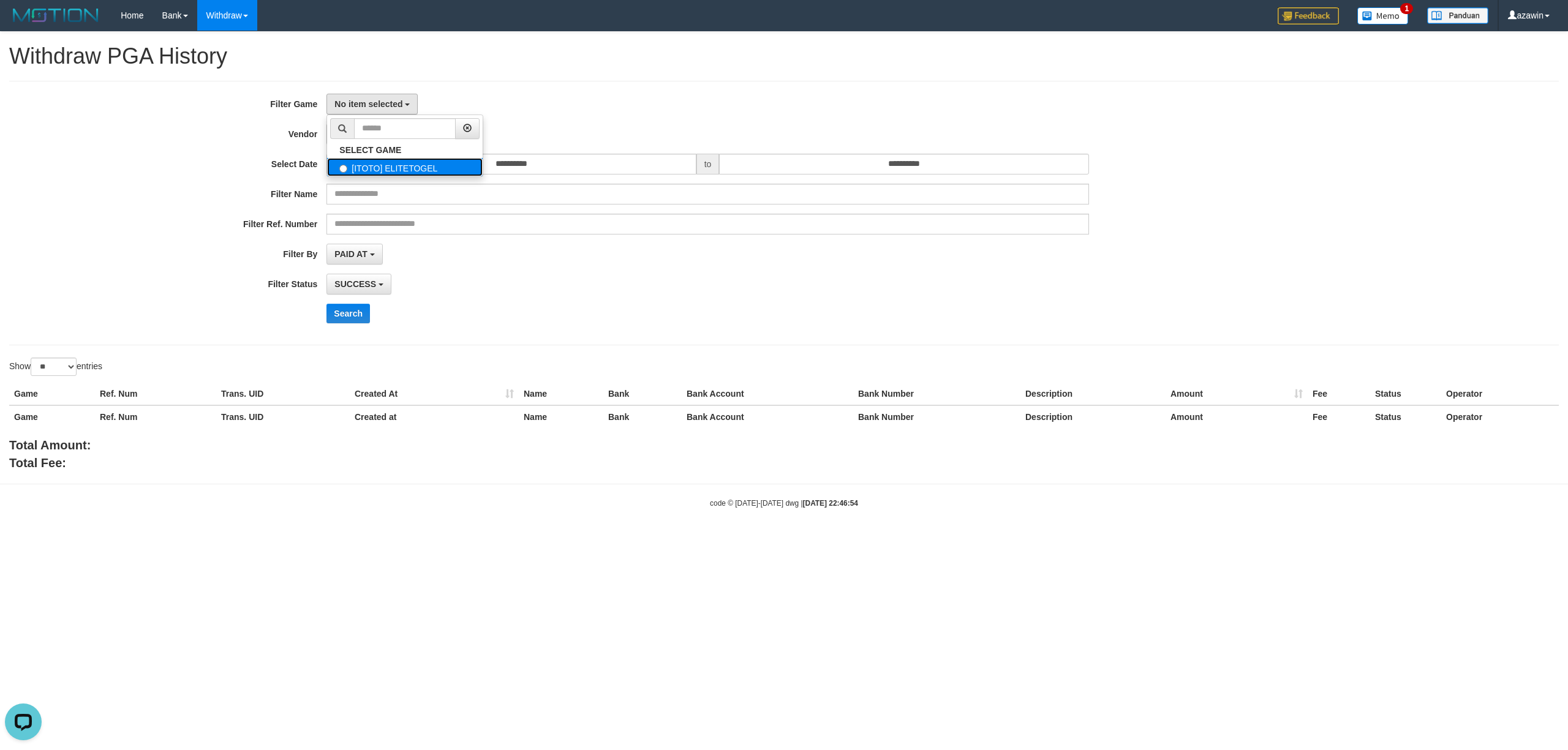
click at [376, 170] on label "[ITOTO] ELITETOGEL" at bounding box center [405, 167] width 156 height 18
select select "***"
click at [373, 141] on button "- Default Vendor -" at bounding box center [373, 134] width 95 height 21
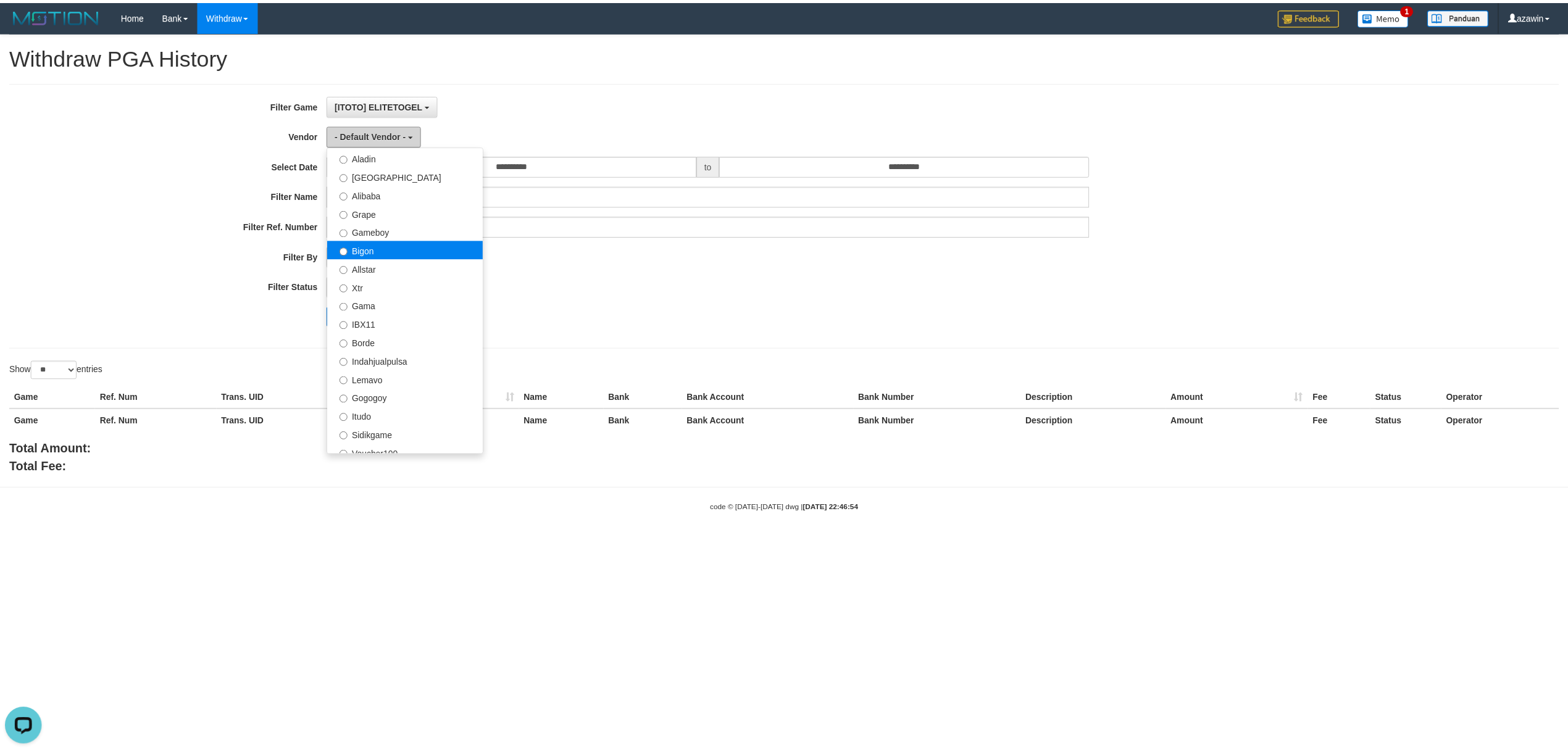
scroll to position [247, 0]
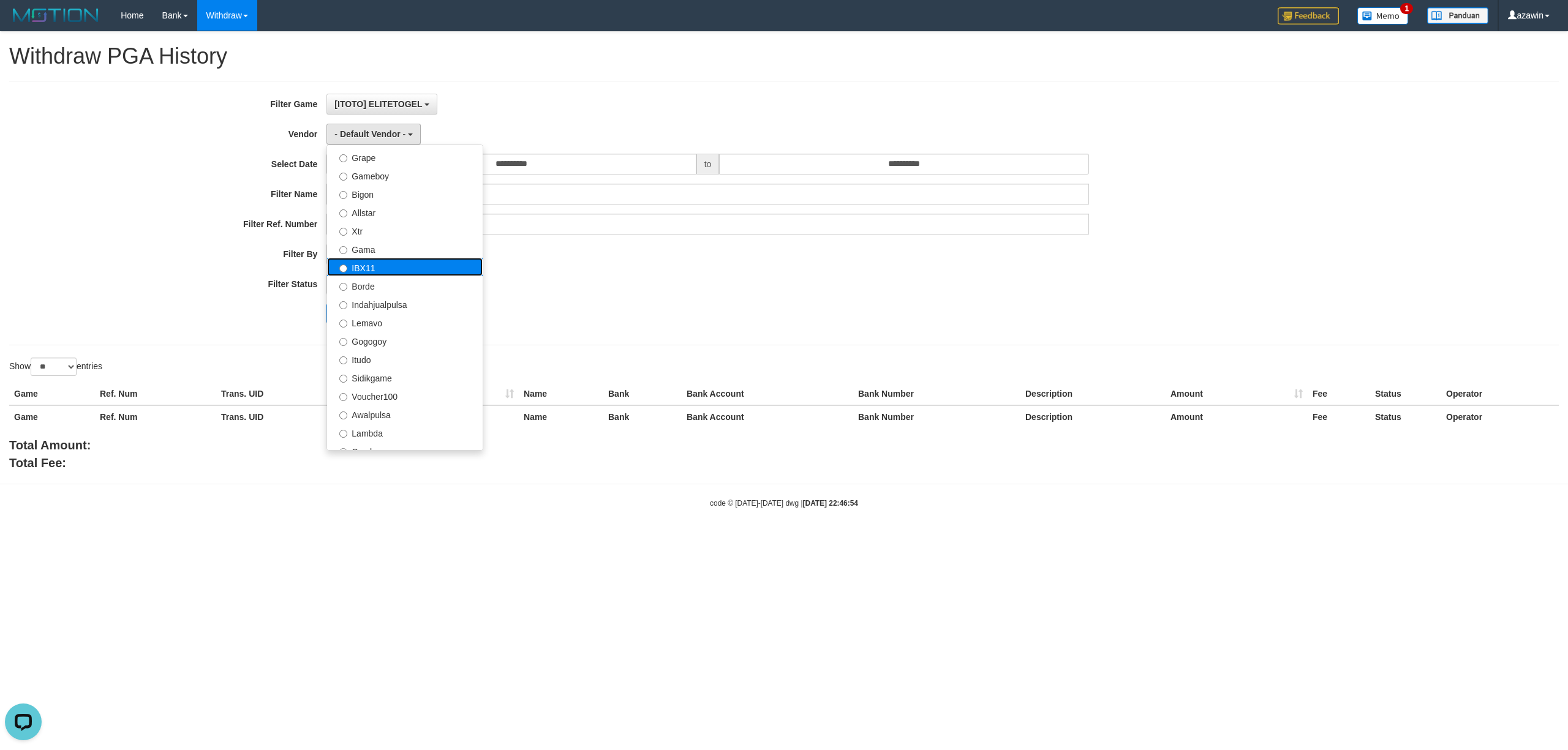
click at [400, 270] on label "IBX11" at bounding box center [405, 267] width 156 height 18
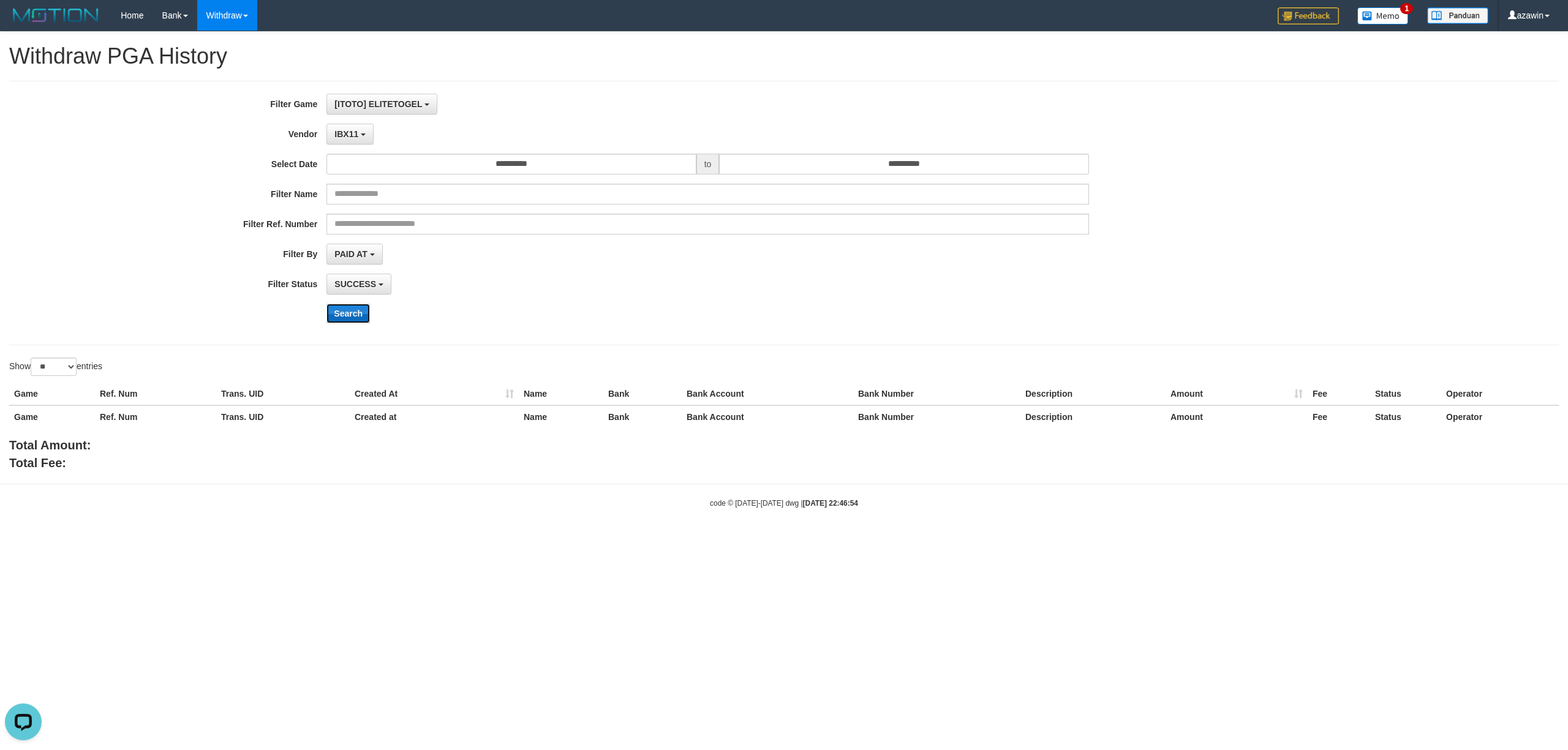
click at [343, 323] on button "Search" at bounding box center [348, 314] width 44 height 20
click at [344, 309] on button "Search" at bounding box center [348, 314] width 44 height 20
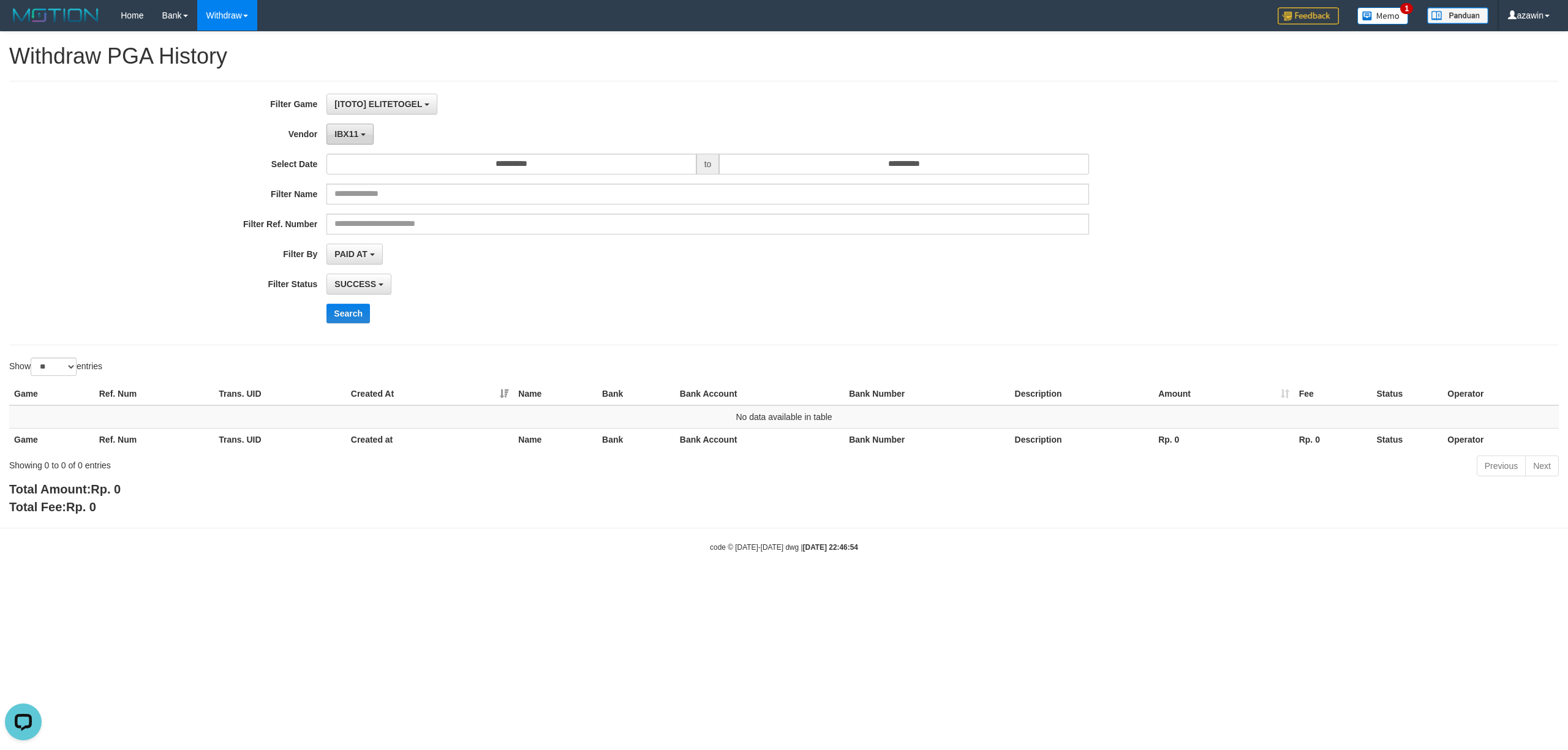
click at [347, 141] on button "IBX11" at bounding box center [350, 134] width 47 height 21
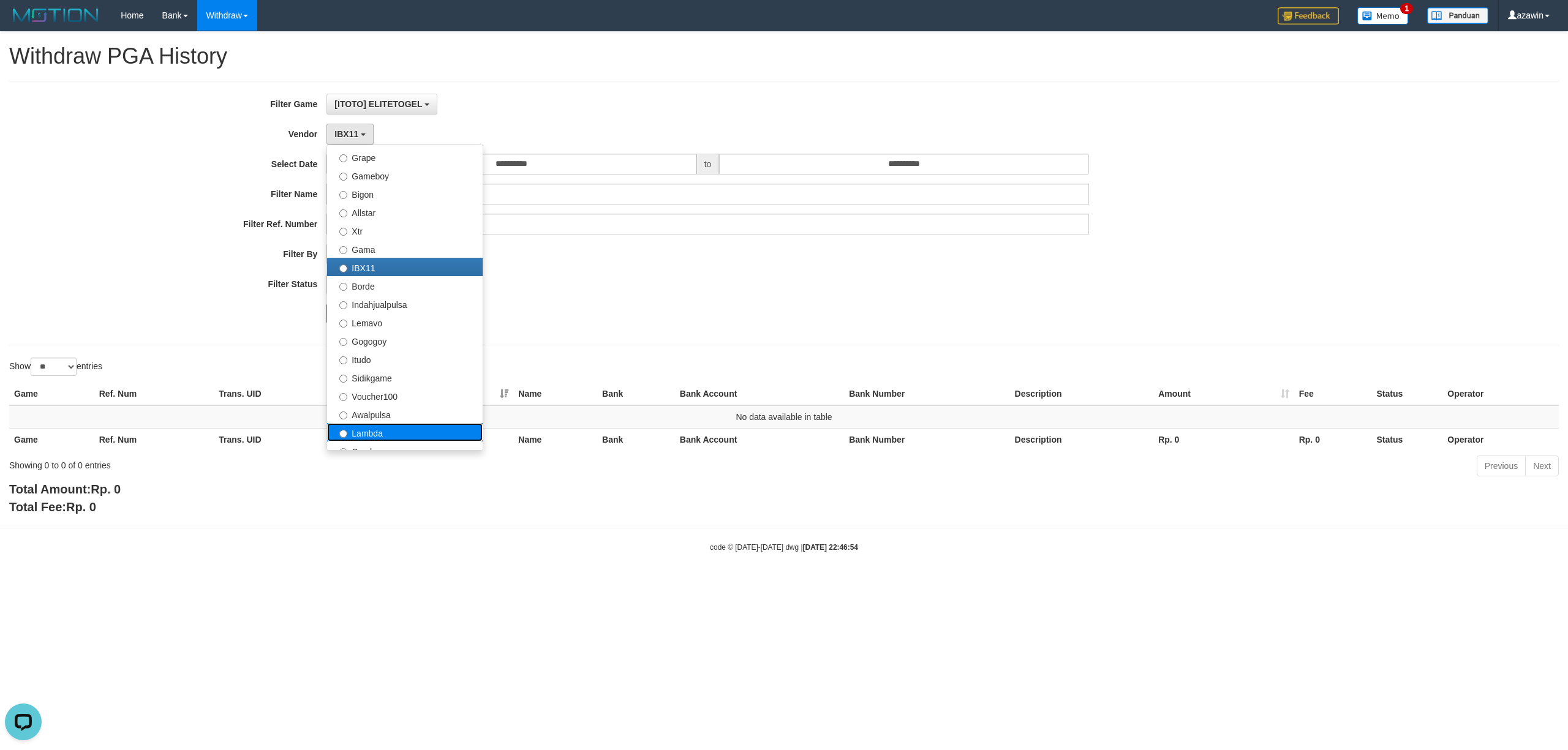
click at [367, 429] on label "Lambda" at bounding box center [405, 432] width 156 height 18
select select "**********"
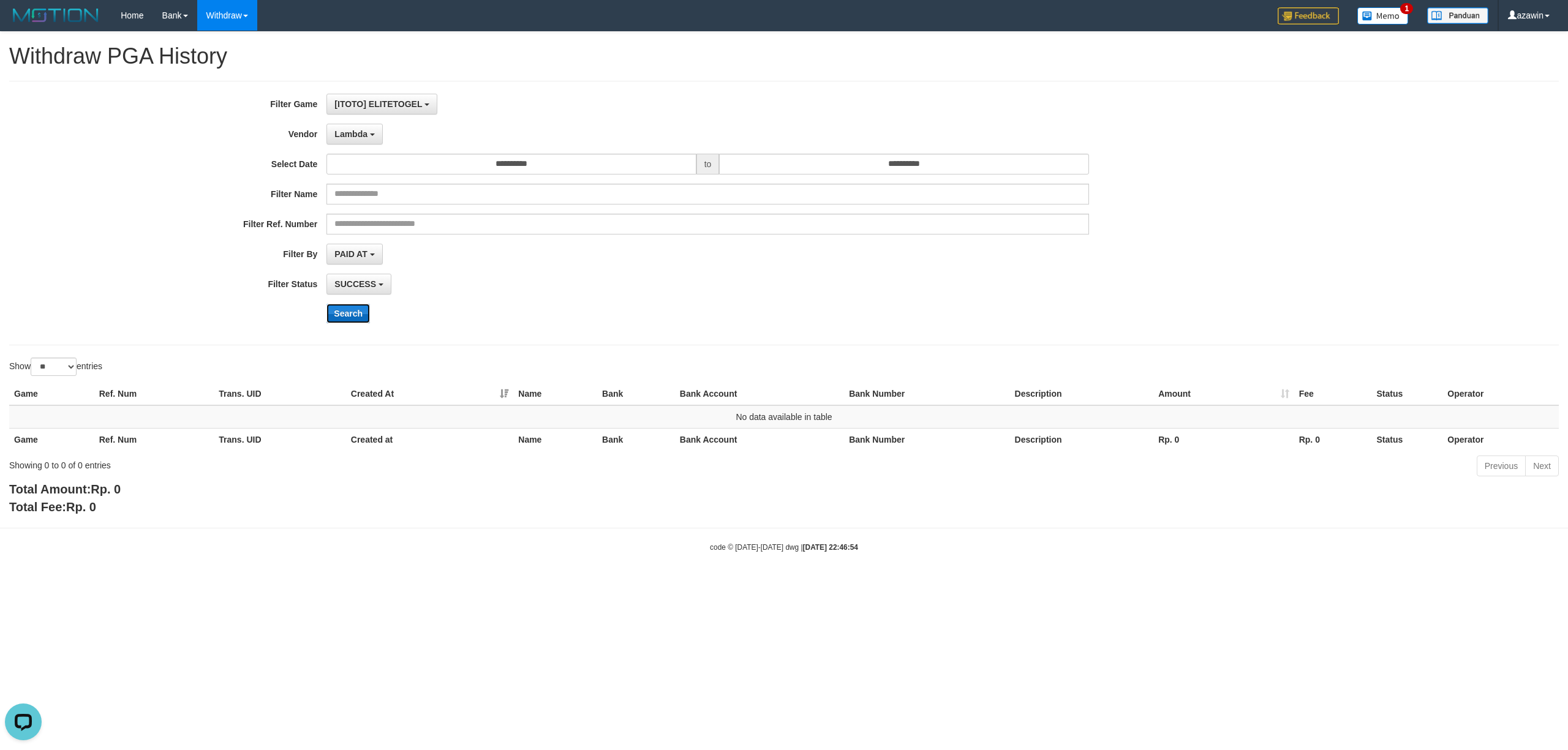
click at [348, 322] on button "Search" at bounding box center [348, 314] width 44 height 20
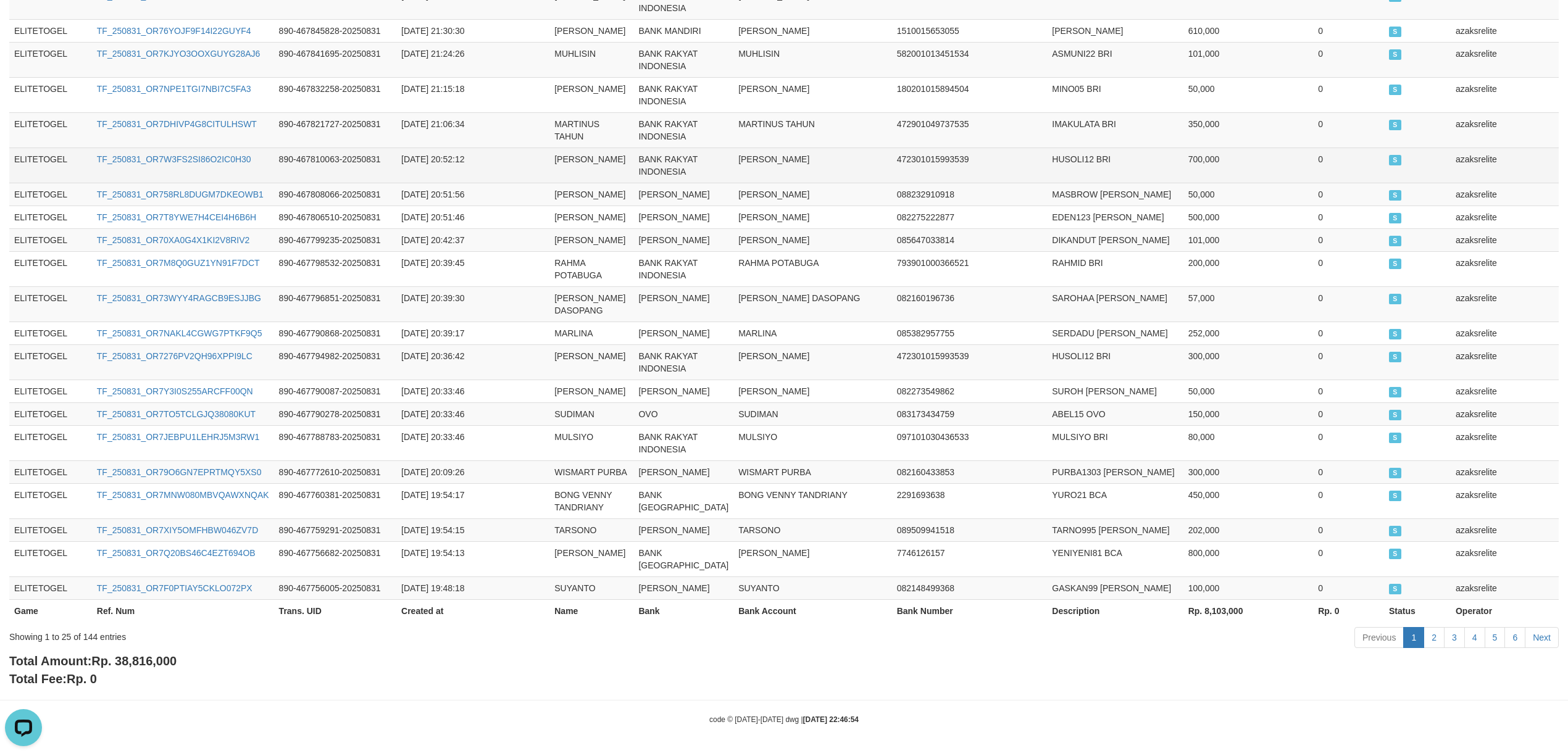
scroll to position [634, 0]
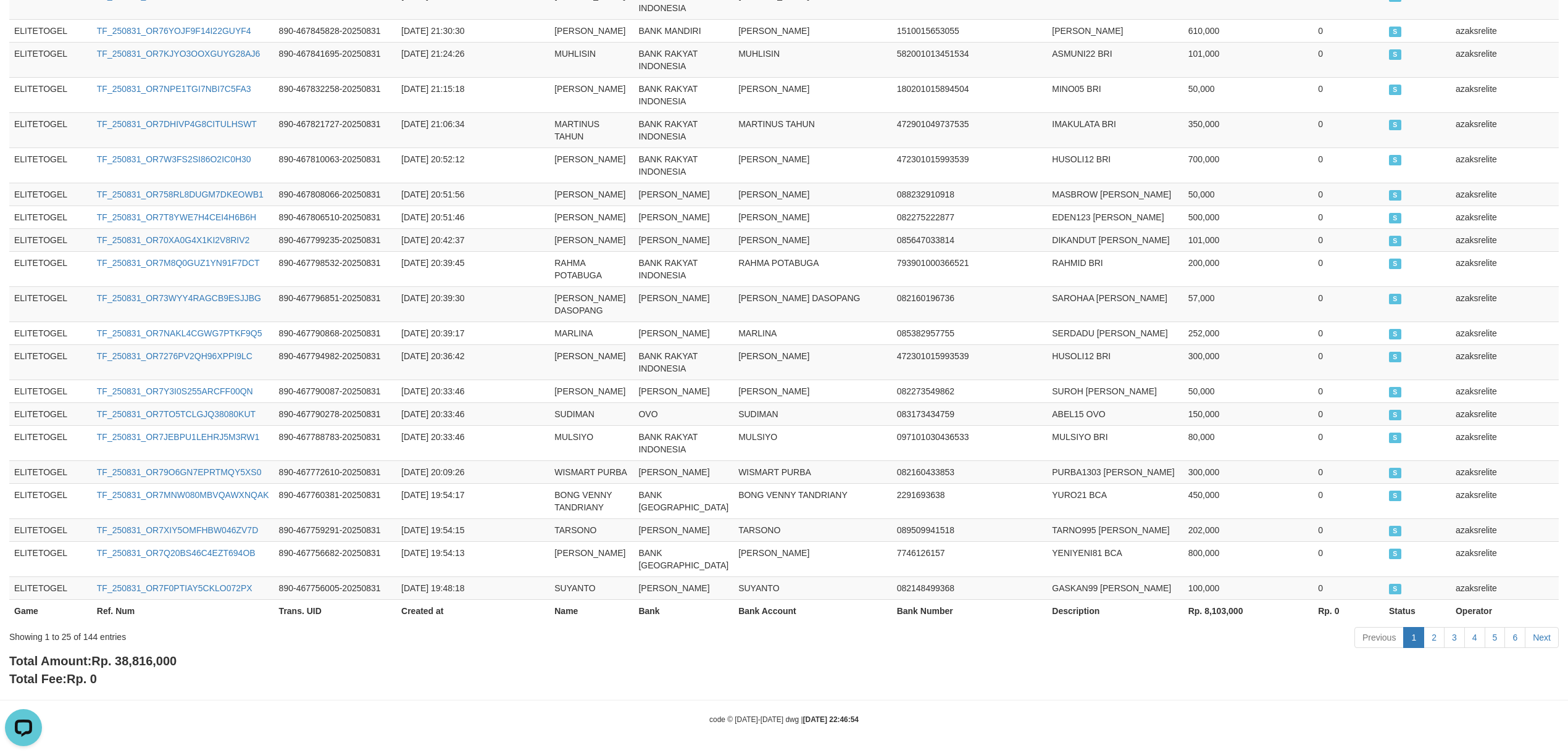
click at [134, 662] on span "Rp. 38,816,000" at bounding box center [134, 661] width 85 height 14
copy span "38,816,000"
